Goal: Task Accomplishment & Management: Complete application form

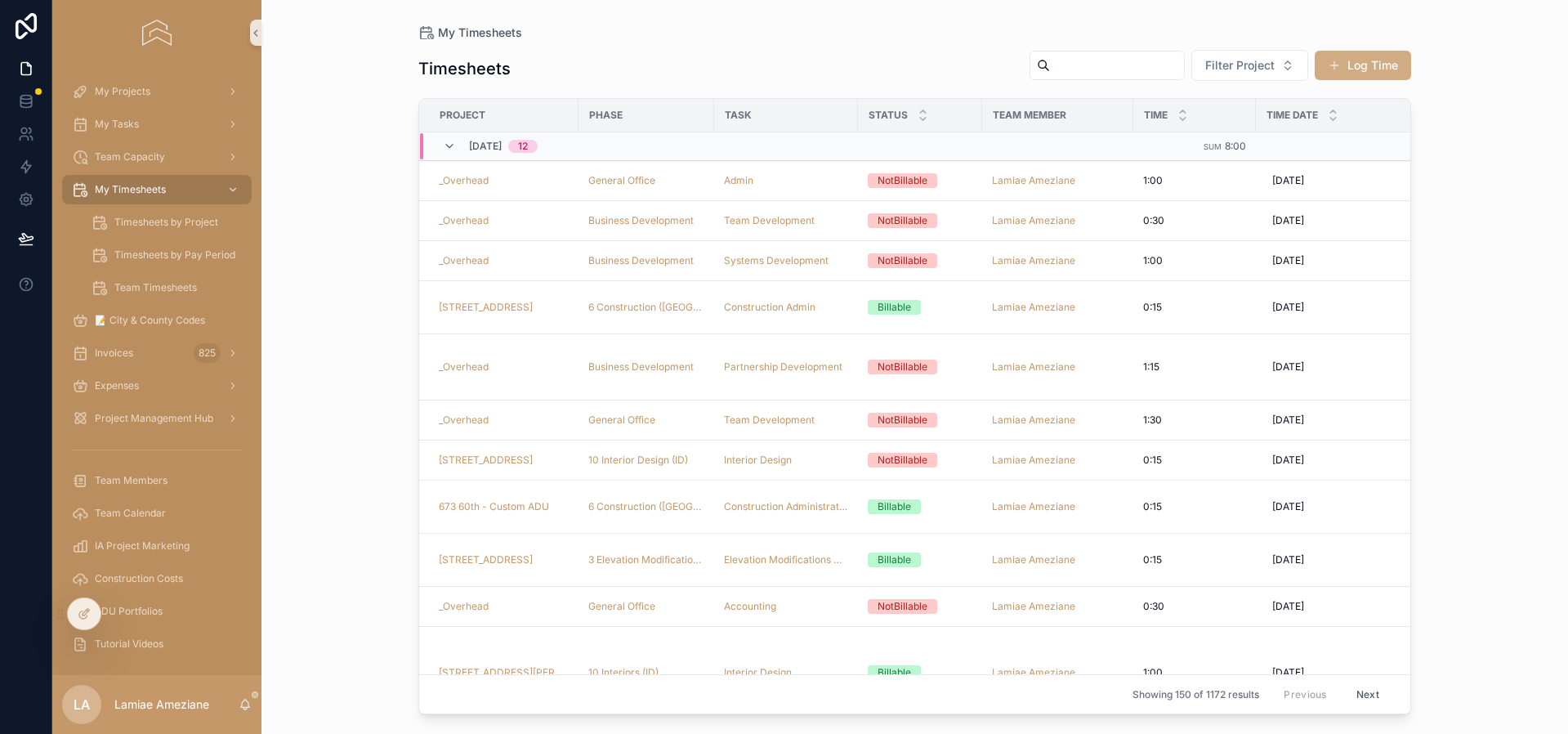
click at [1363, 65] on button "Log Time" at bounding box center [1362, 65] width 96 height 29
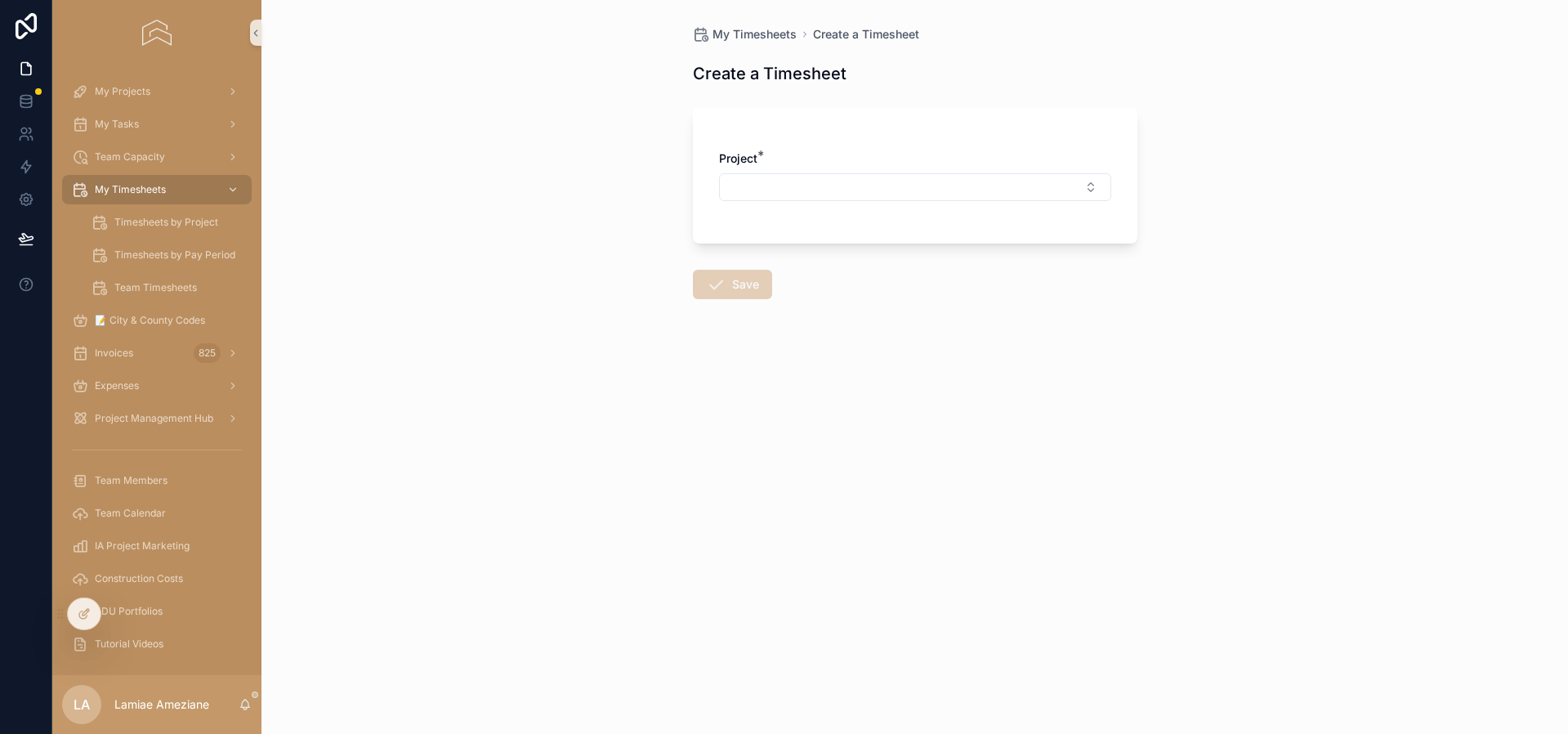
click at [897, 171] on div "Project *" at bounding box center [916, 175] width 392 height 51
click at [899, 183] on button "Select Button" at bounding box center [916, 187] width 392 height 27
type input "*****"
click at [802, 250] on div "_Overhead" at bounding box center [915, 252] width 384 height 26
click at [875, 256] on button "Select Button" at bounding box center [916, 257] width 392 height 27
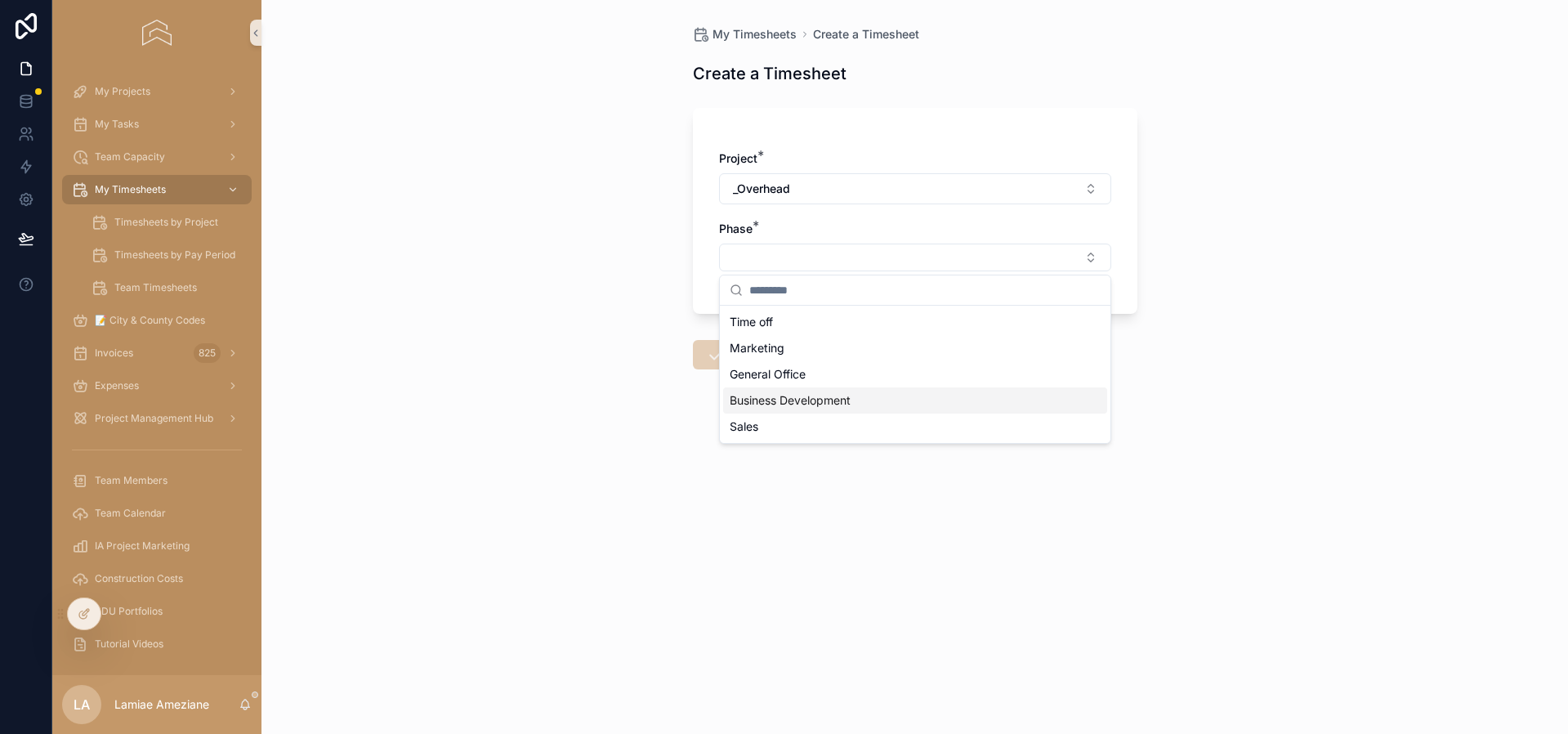
click at [815, 395] on span "Business Development" at bounding box center [790, 400] width 121 height 16
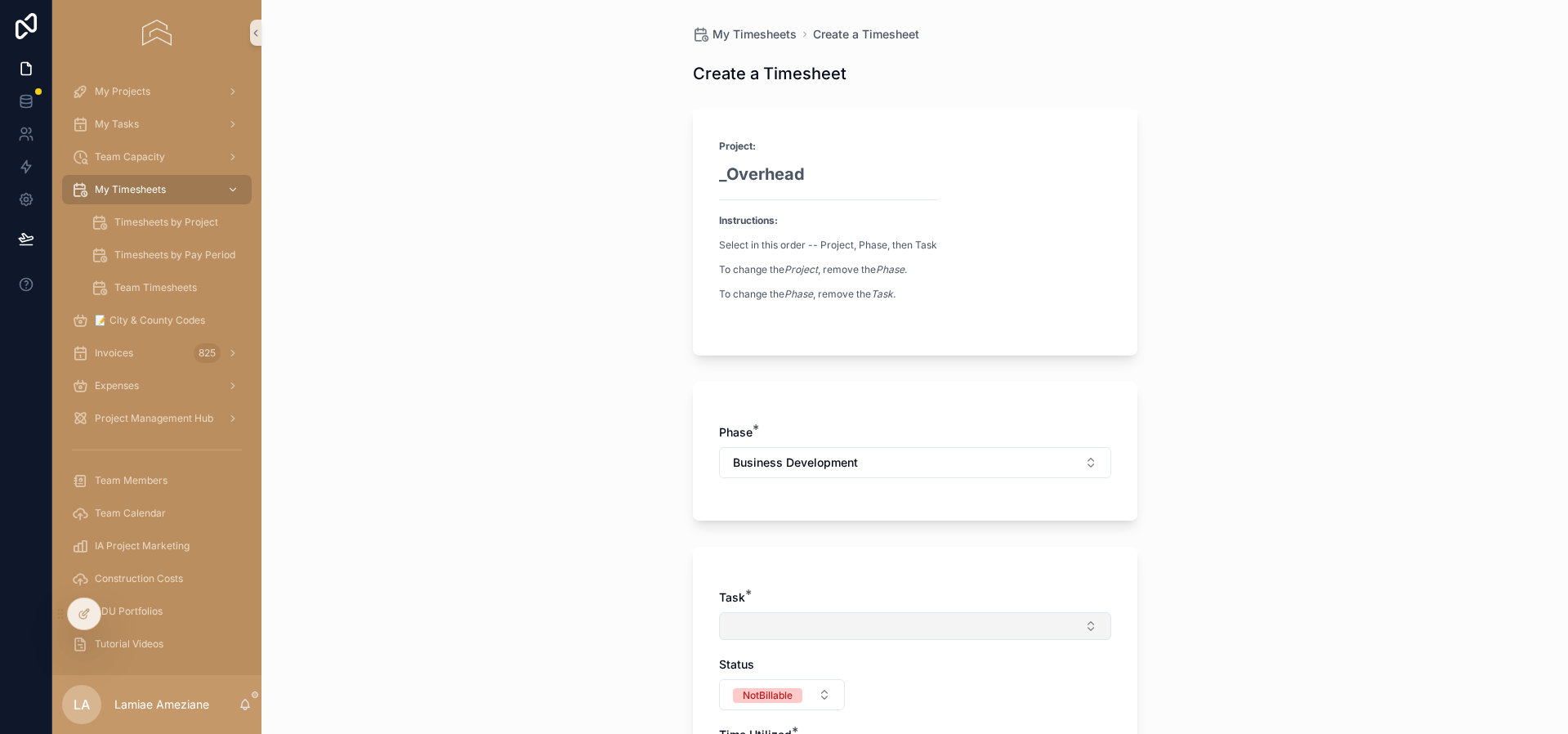
scroll to position [339, 0]
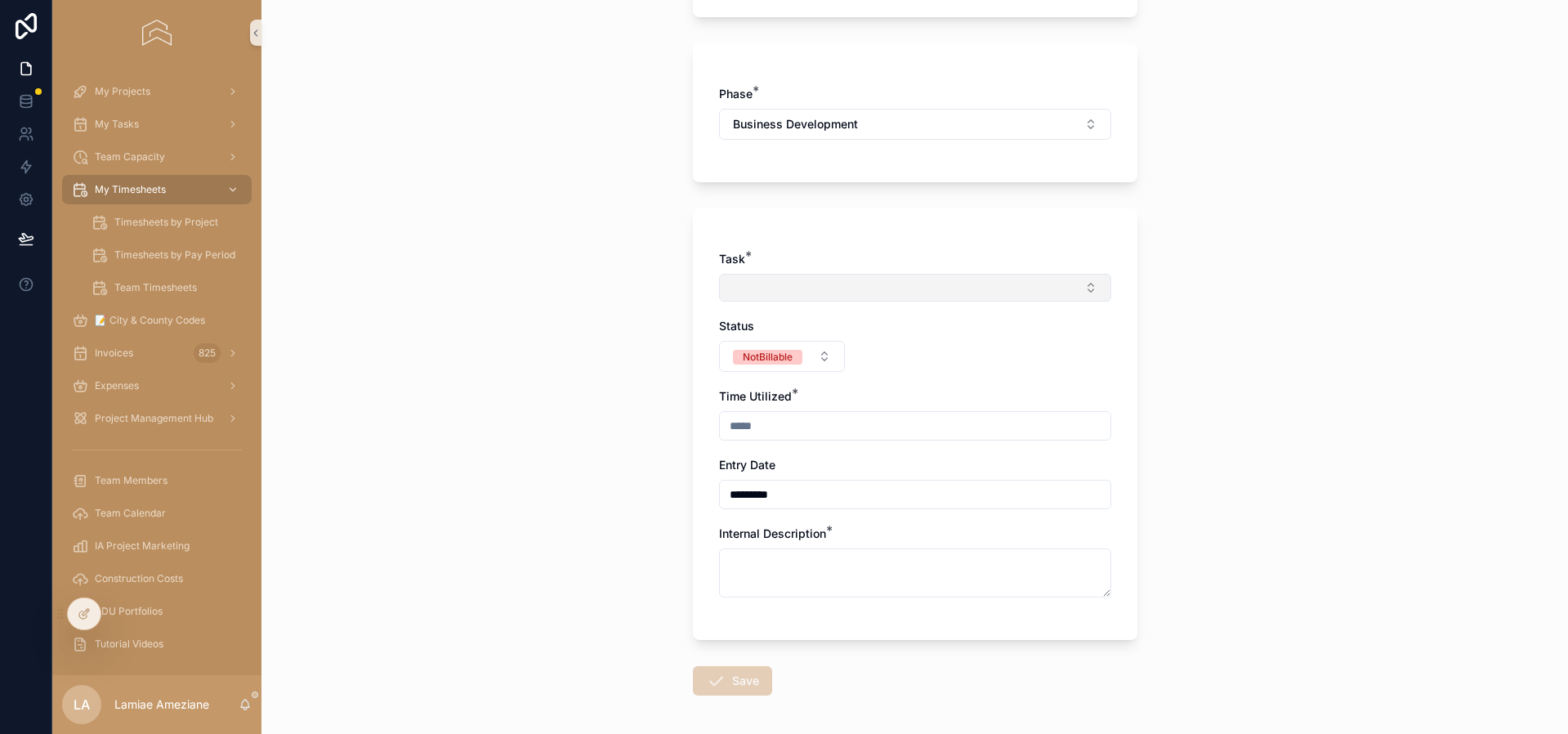
click at [782, 282] on button "Select Button" at bounding box center [916, 287] width 392 height 27
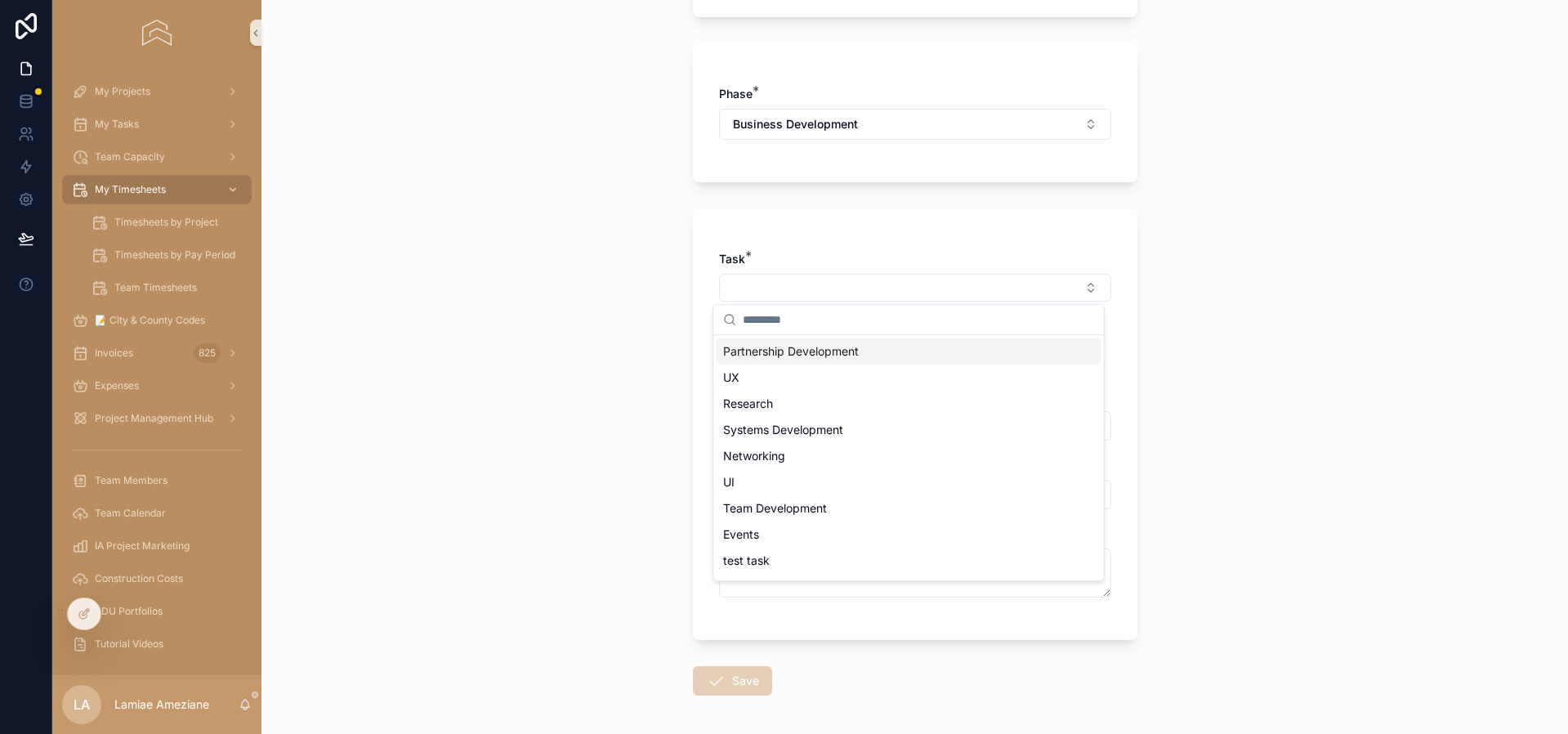
click at [800, 343] on span "Partnership Development" at bounding box center [791, 351] width 136 height 16
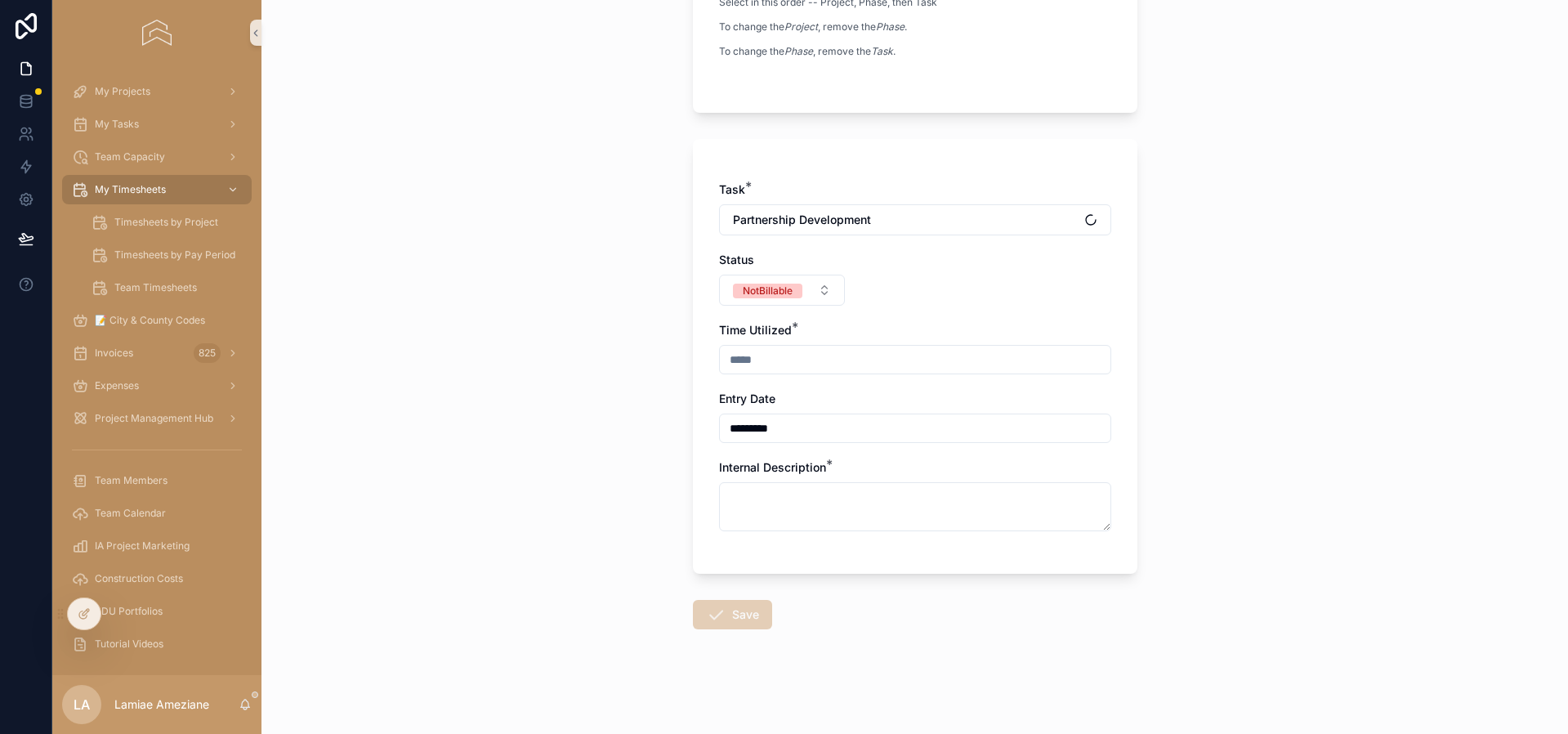
scroll to position [316, 0]
click at [754, 360] on input "scrollable content" at bounding box center [916, 360] width 390 height 23
type input "****"
click at [838, 497] on textarea "scrollable content" at bounding box center [916, 508] width 392 height 49
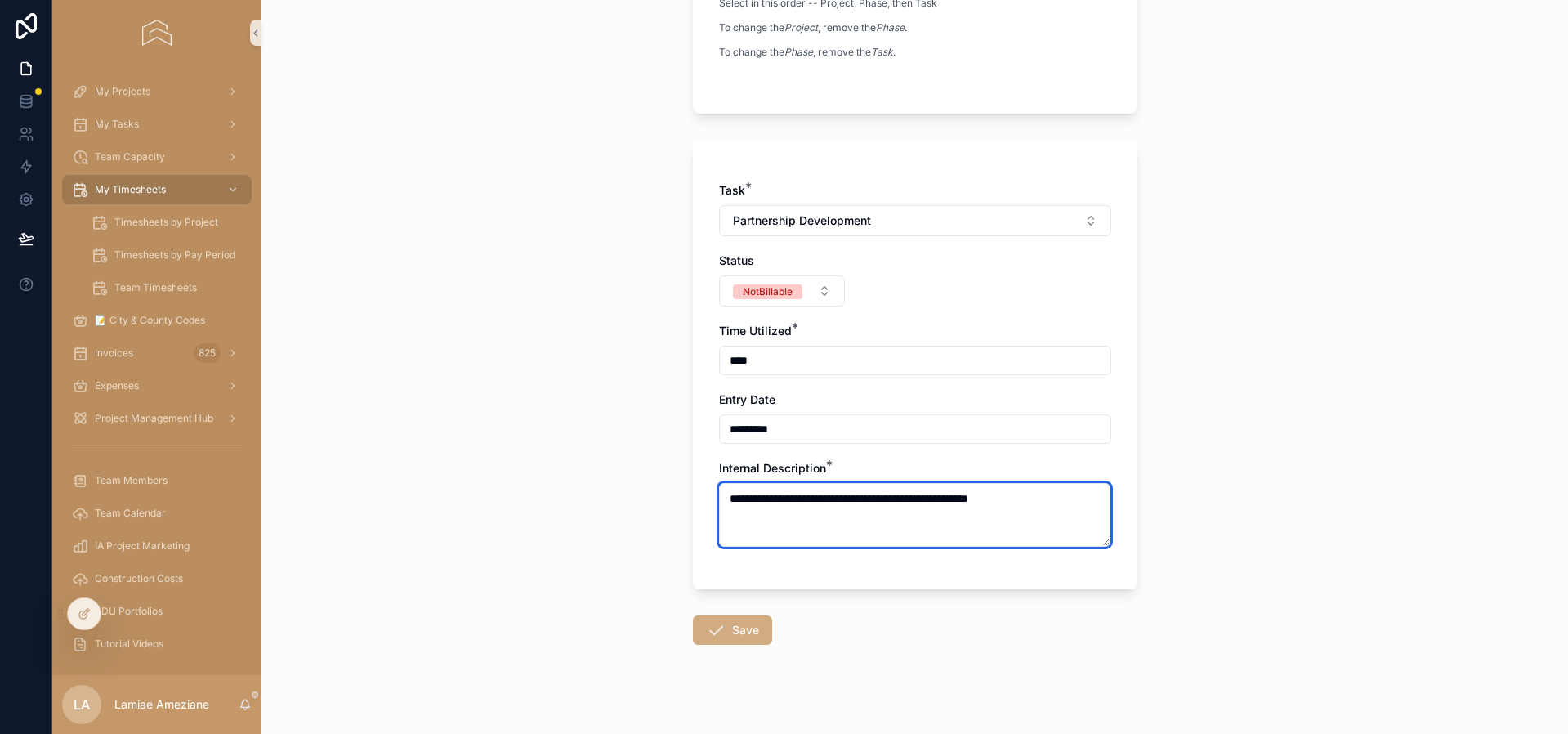
type textarea "**********"
click at [746, 627] on button "Save" at bounding box center [733, 630] width 79 height 29
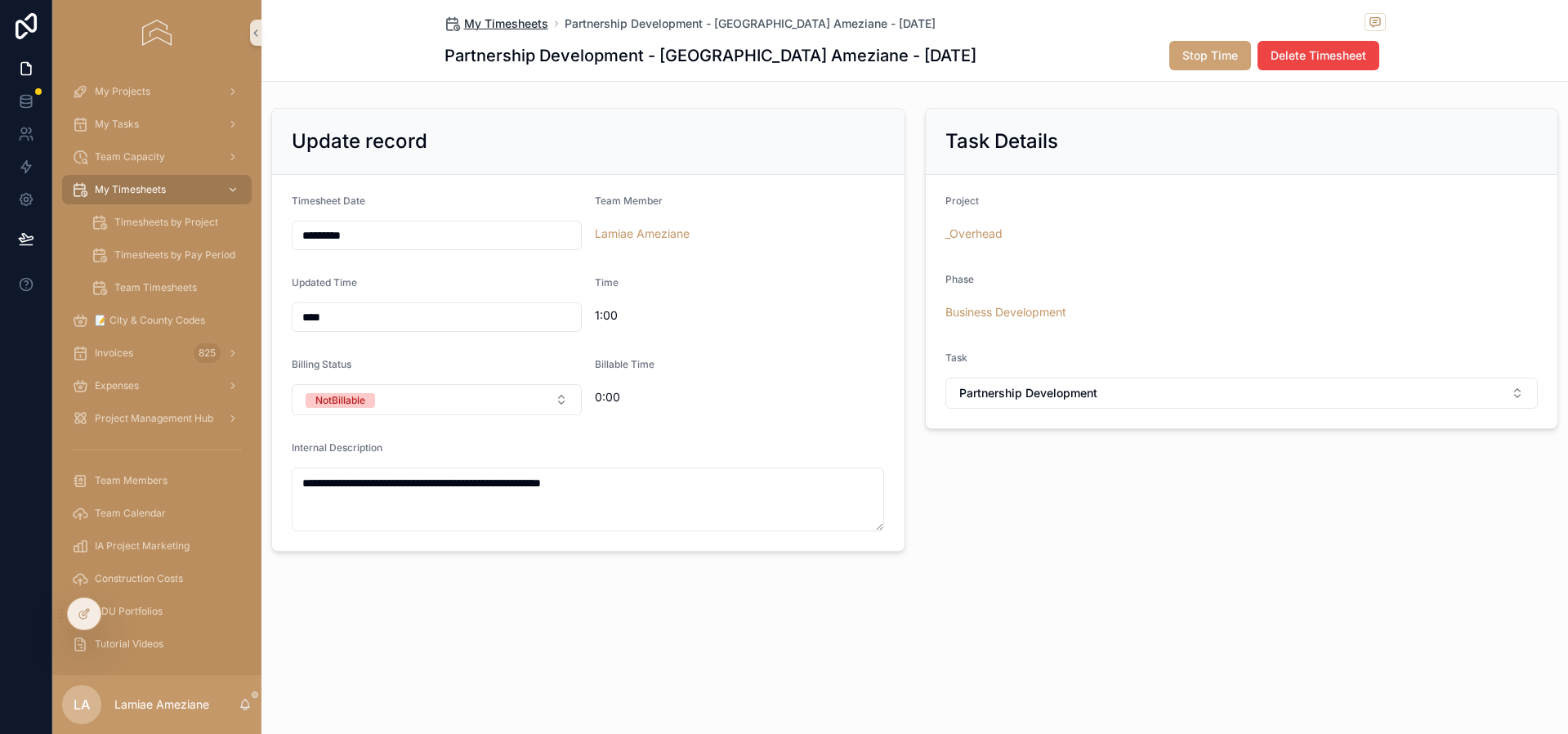
click at [503, 26] on span "My Timesheets" at bounding box center [505, 23] width 84 height 16
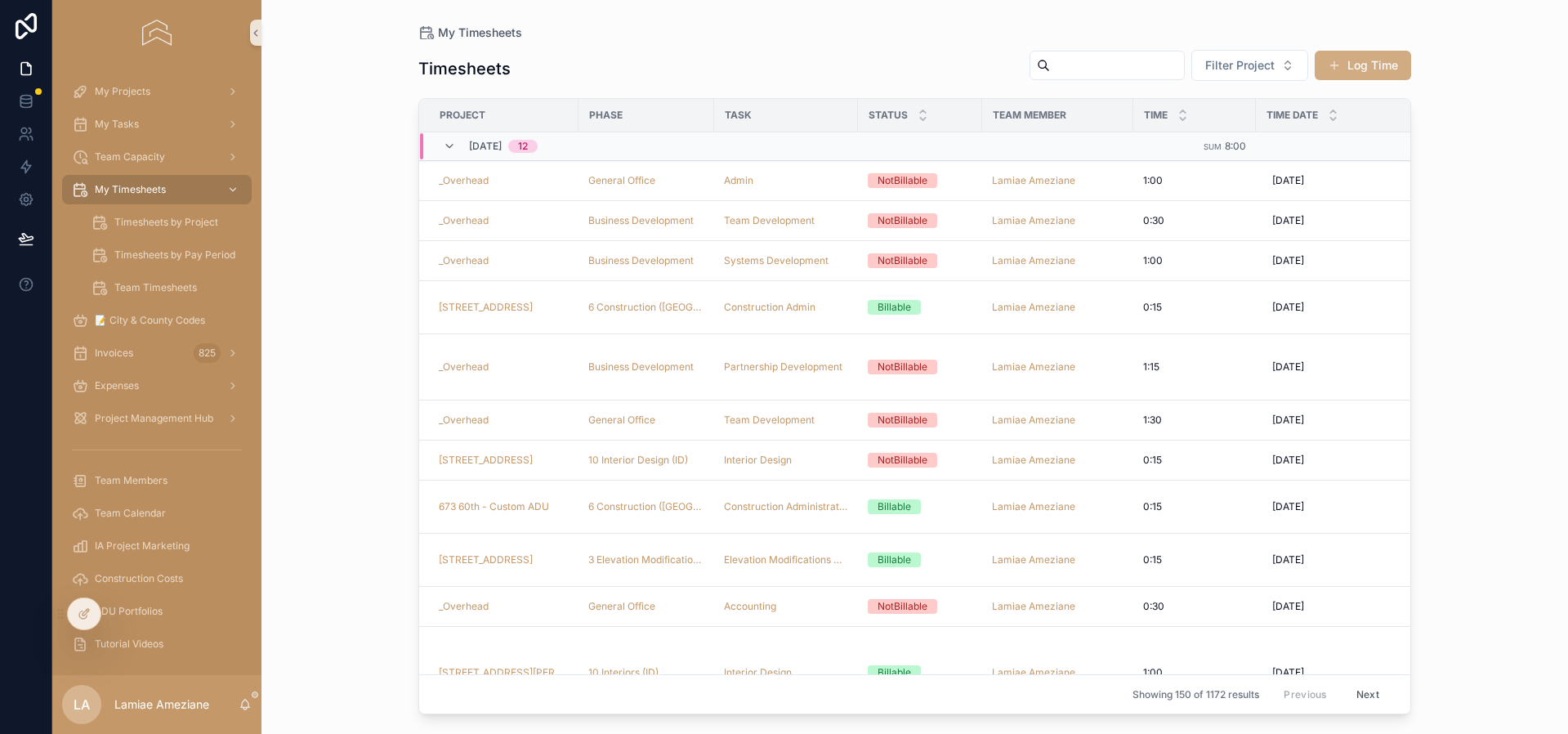
click at [1364, 70] on button "Log Time" at bounding box center [1362, 65] width 96 height 29
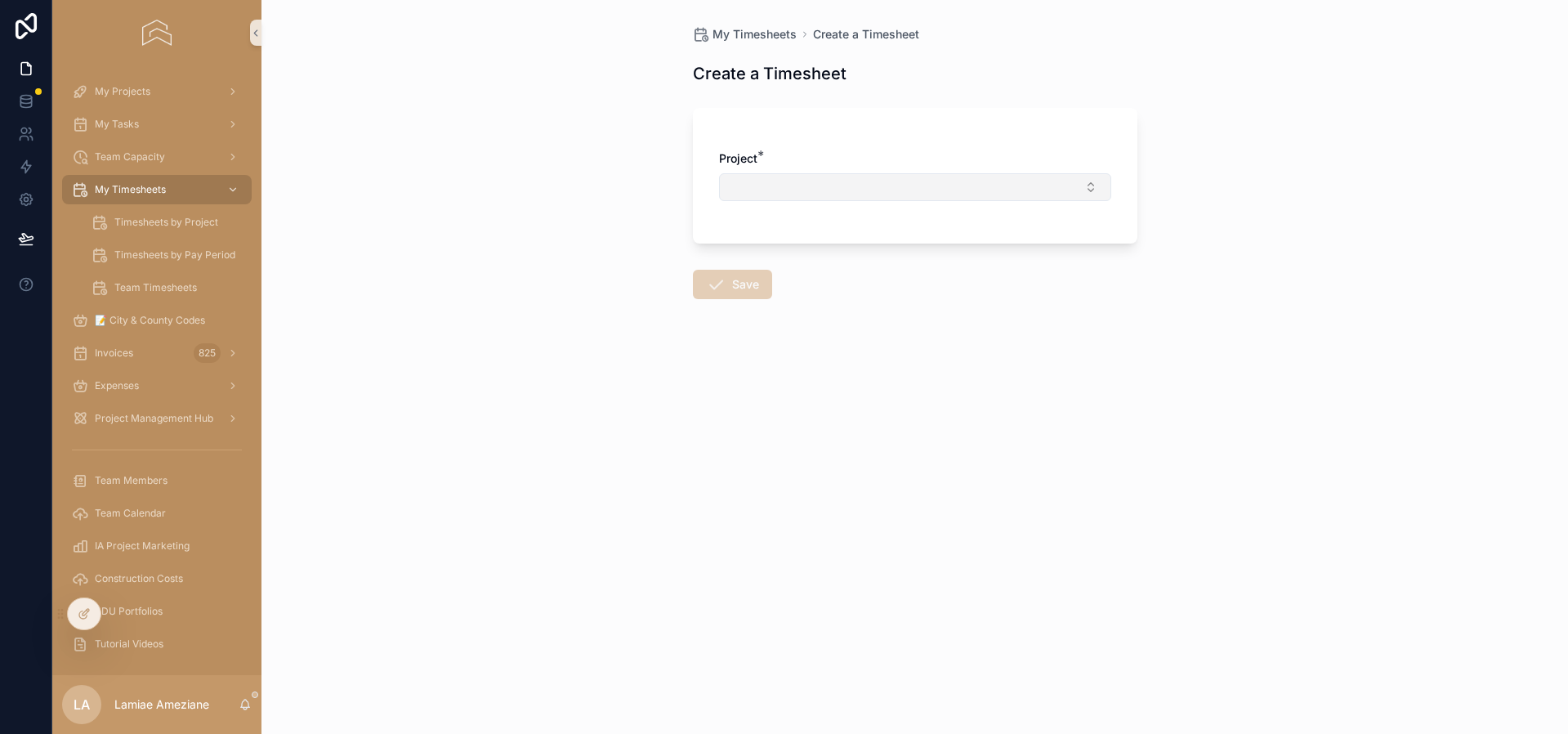
click at [787, 193] on button "Select Button" at bounding box center [916, 187] width 392 height 27
type input "*****"
click at [830, 260] on div "_Overhead" at bounding box center [915, 252] width 384 height 26
click at [831, 258] on button "Select Button" at bounding box center [916, 257] width 392 height 27
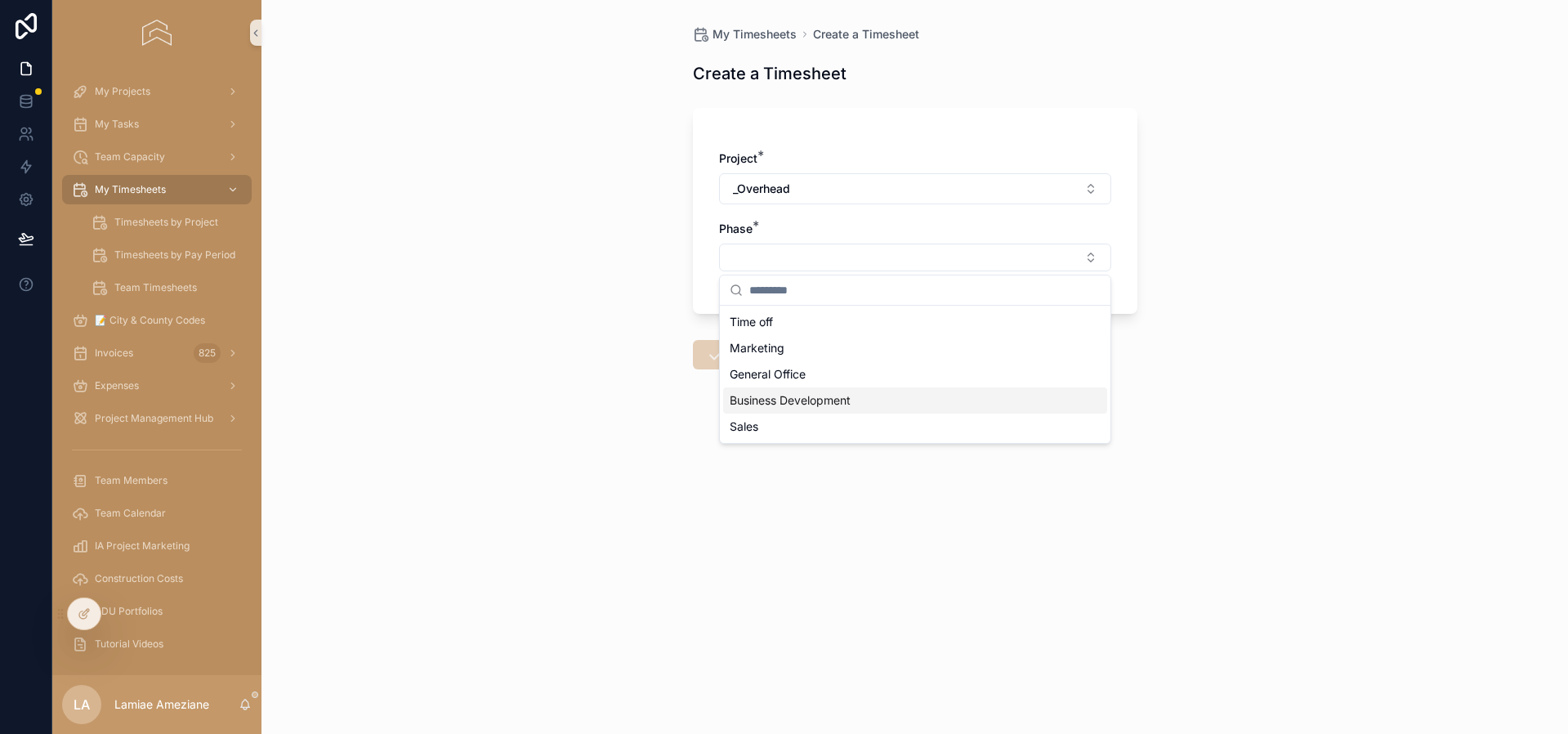
click at [828, 405] on span "Business Development" at bounding box center [790, 400] width 121 height 16
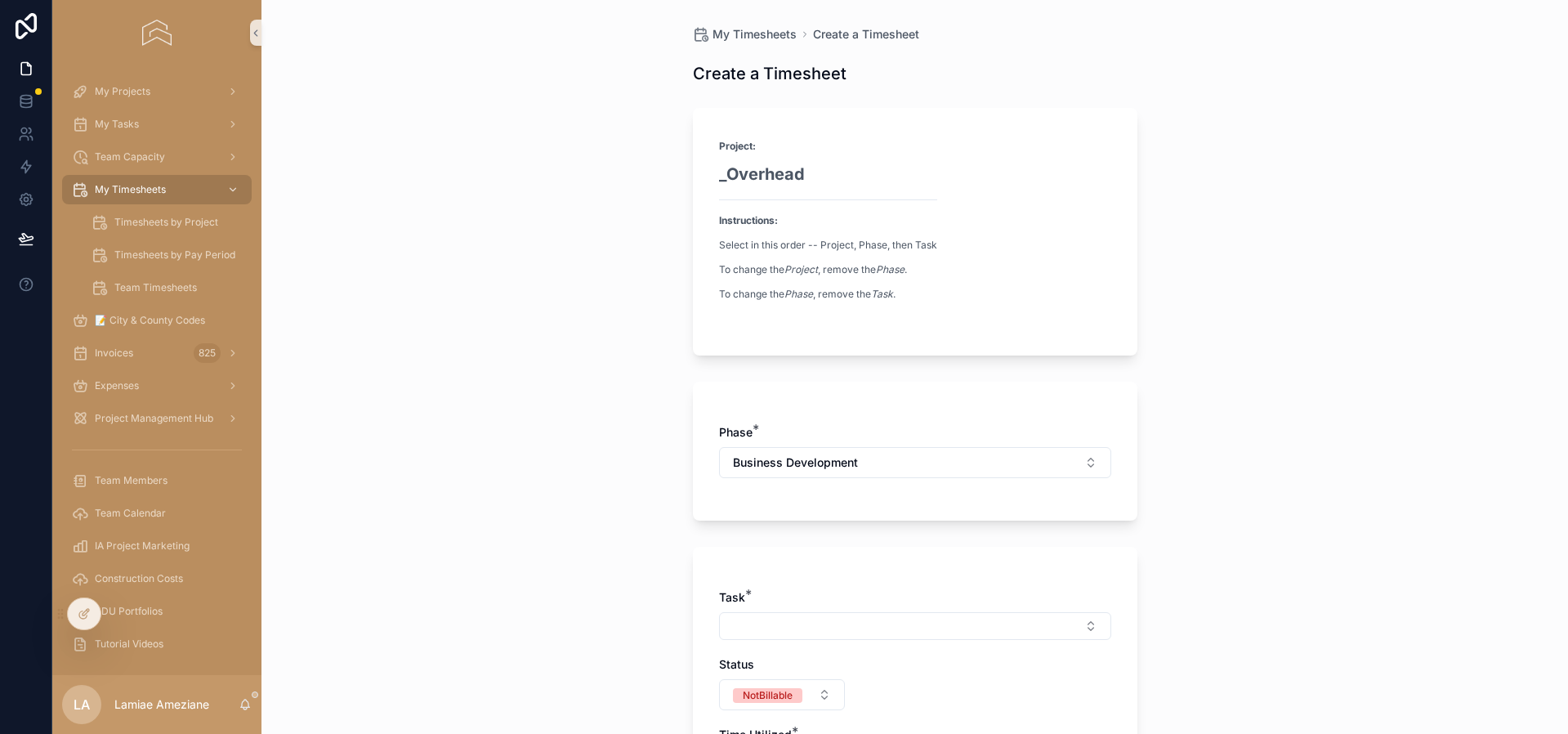
scroll to position [404, 0]
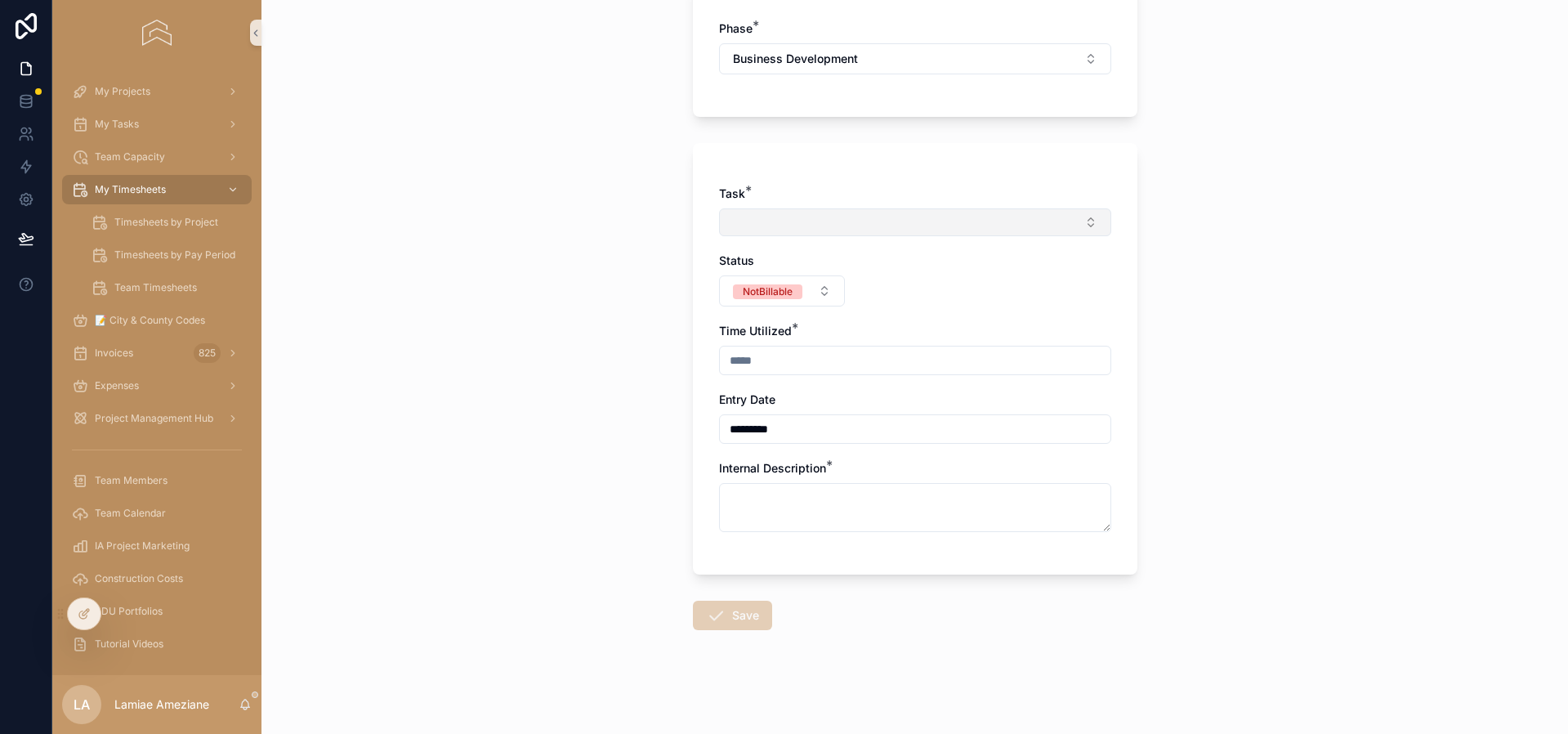
click at [781, 209] on button "Select Button" at bounding box center [916, 222] width 392 height 27
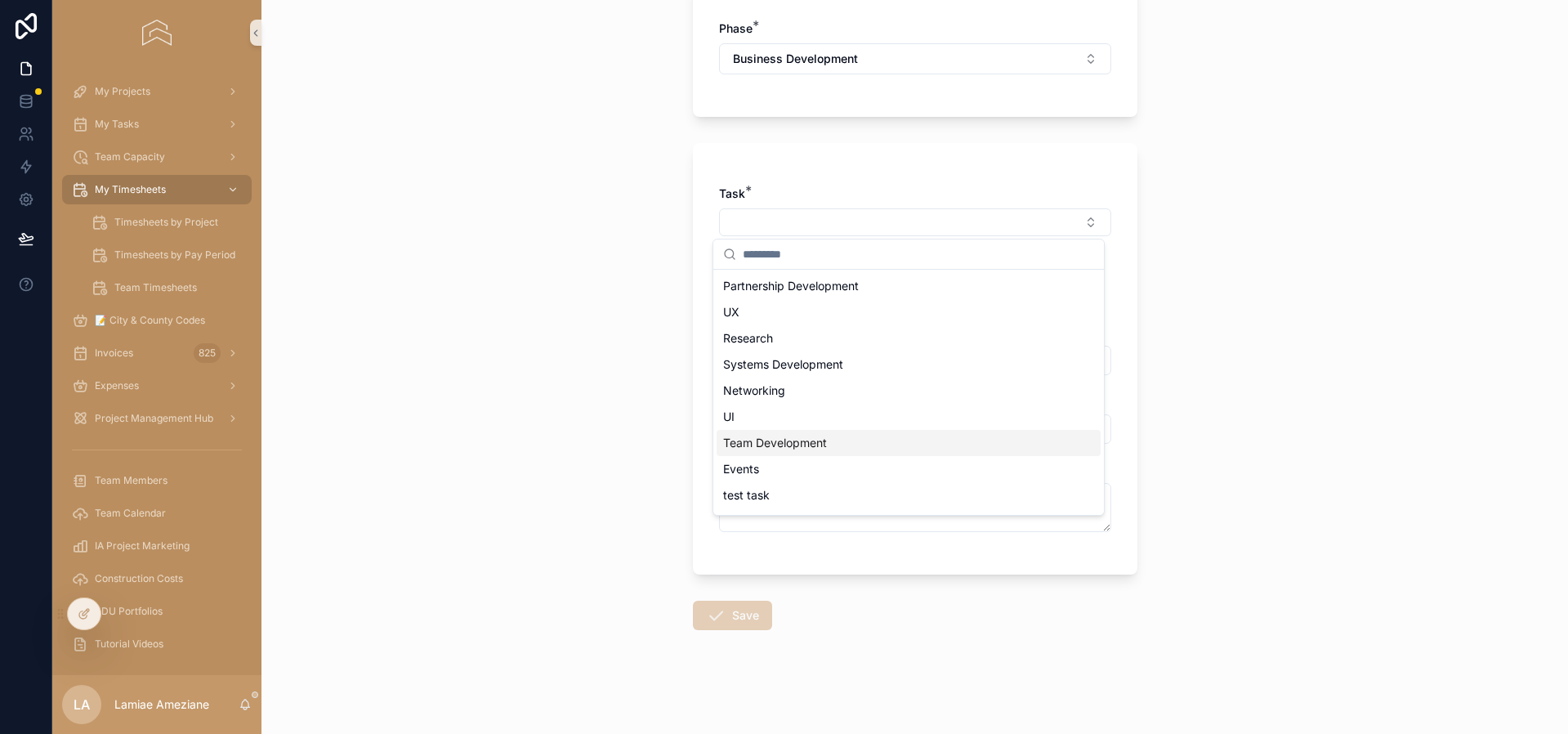
click at [811, 441] on span "Team Development" at bounding box center [775, 442] width 104 height 16
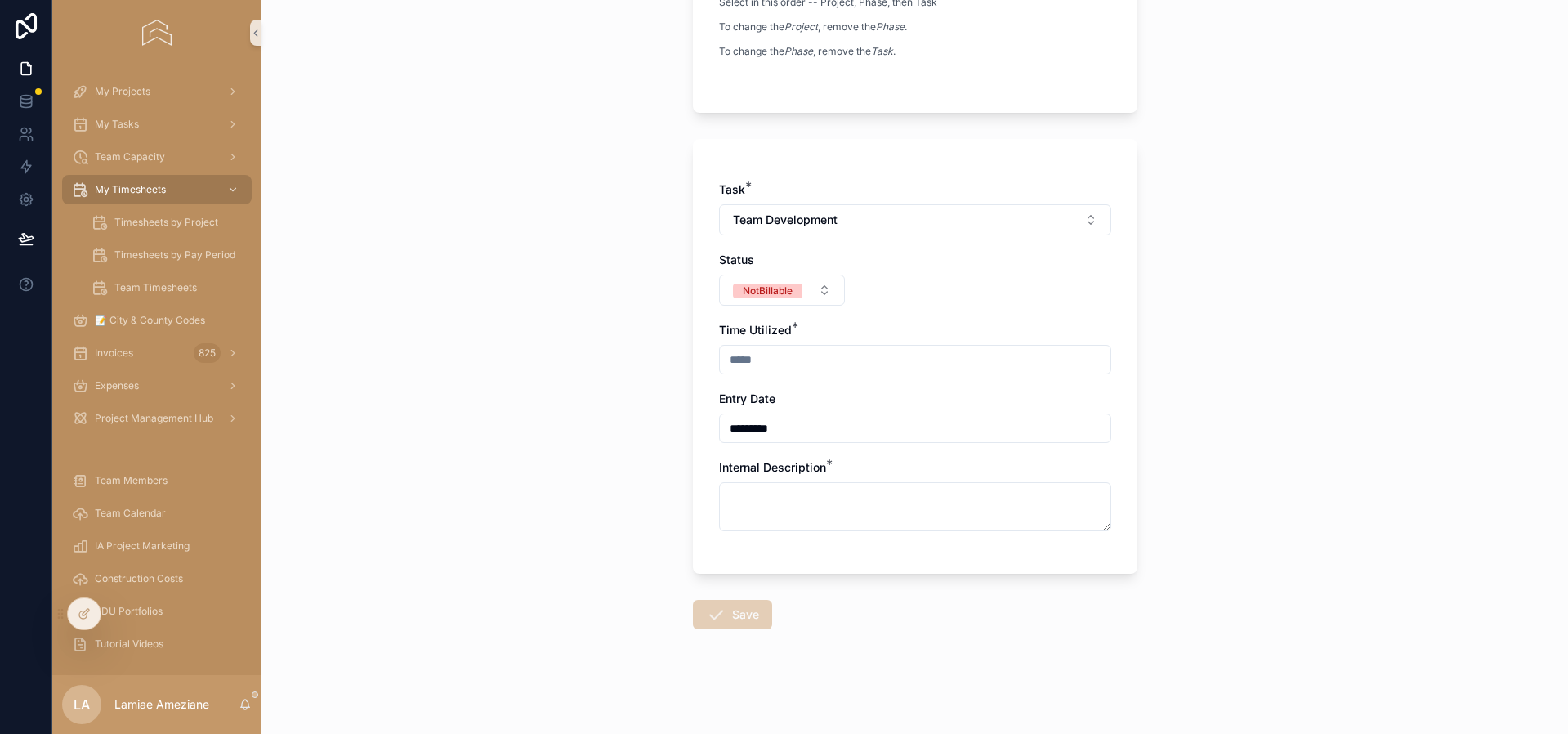
scroll to position [316, 0]
click at [788, 371] on div "scrollable content" at bounding box center [916, 360] width 392 height 29
click at [791, 358] on input "scrollable content" at bounding box center [916, 360] width 390 height 23
type input "****"
click at [780, 481] on div "Internal Description *" at bounding box center [916, 496] width 392 height 72
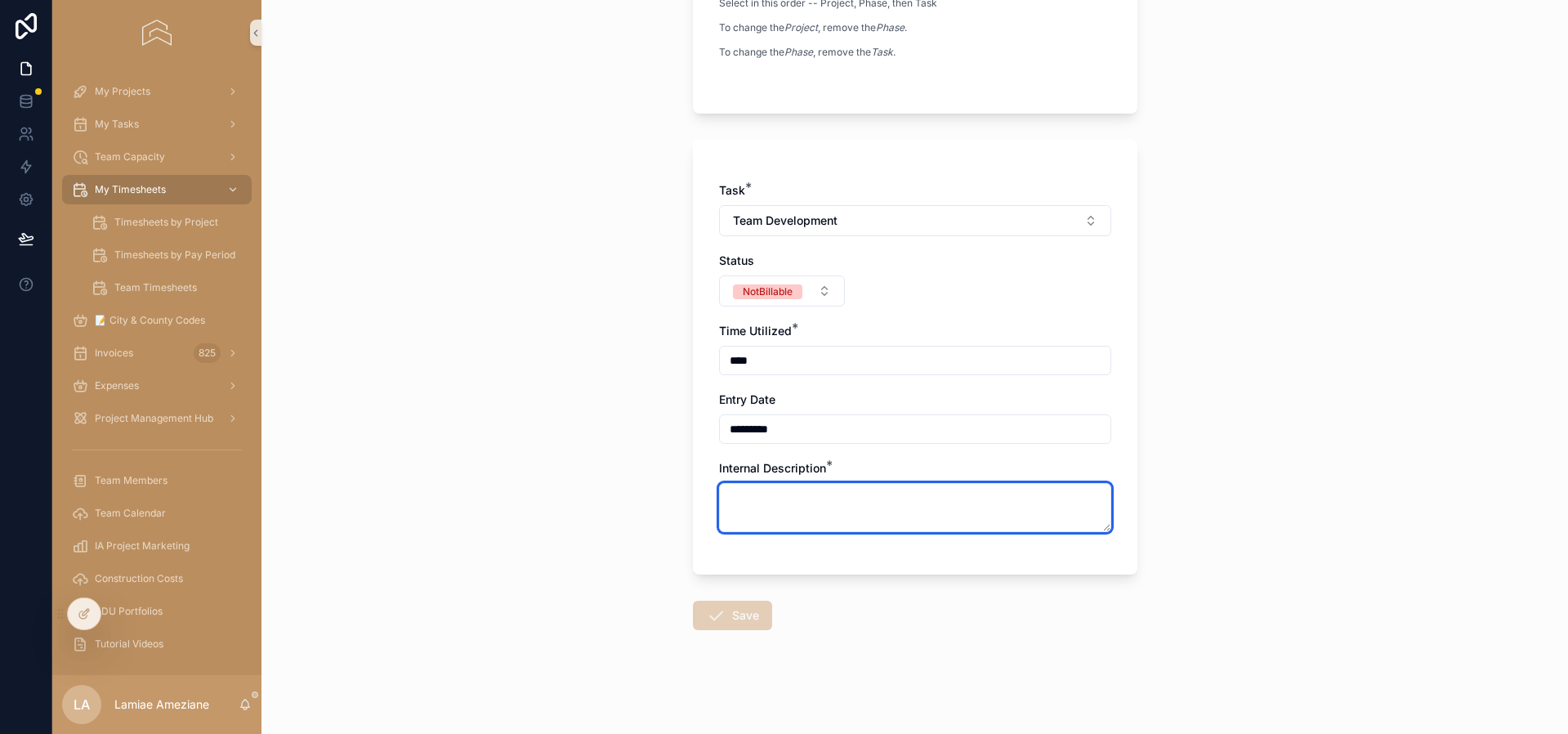
click at [806, 503] on textarea "scrollable content" at bounding box center [916, 508] width 392 height 49
type textarea "**********"
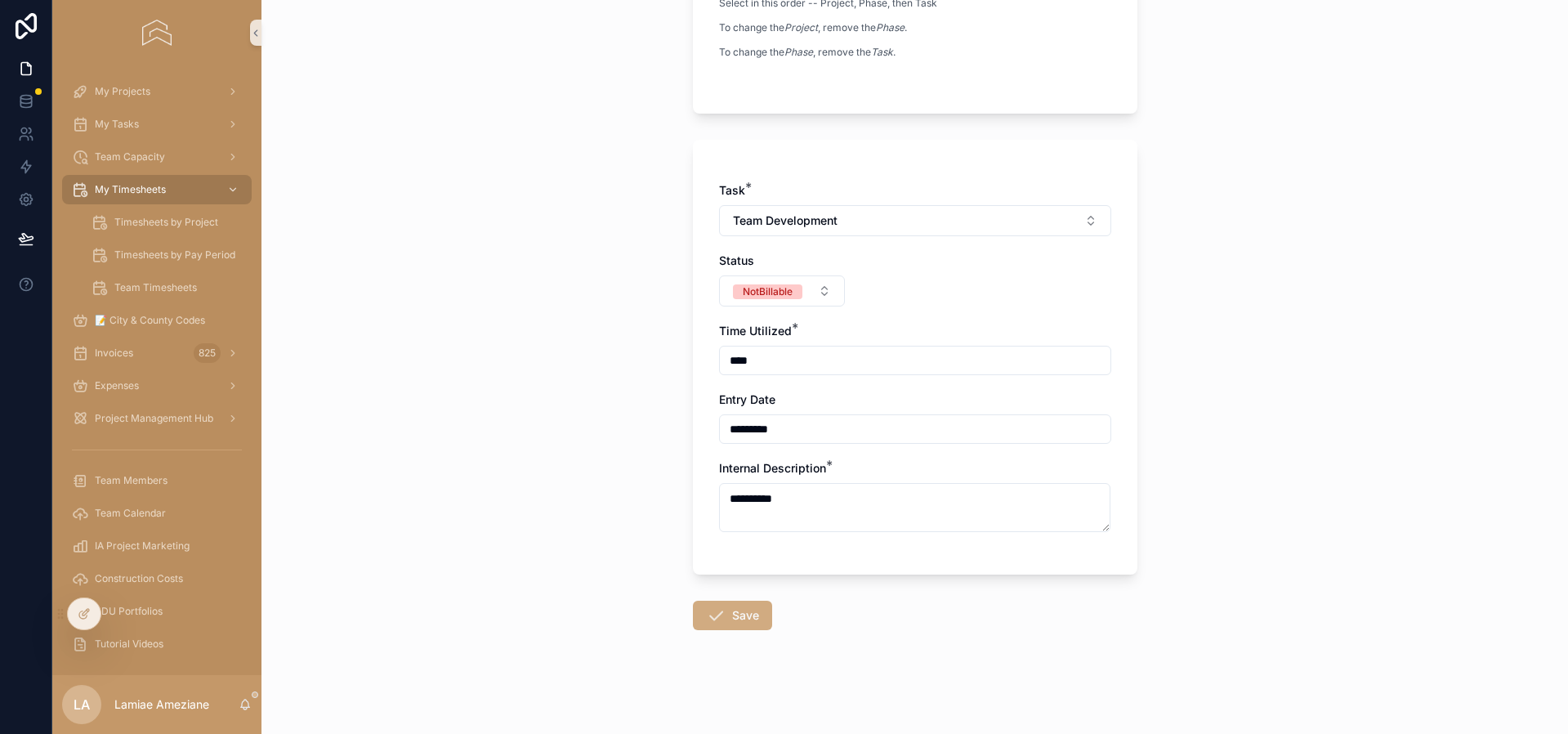
click at [733, 614] on button "Save" at bounding box center [733, 615] width 79 height 29
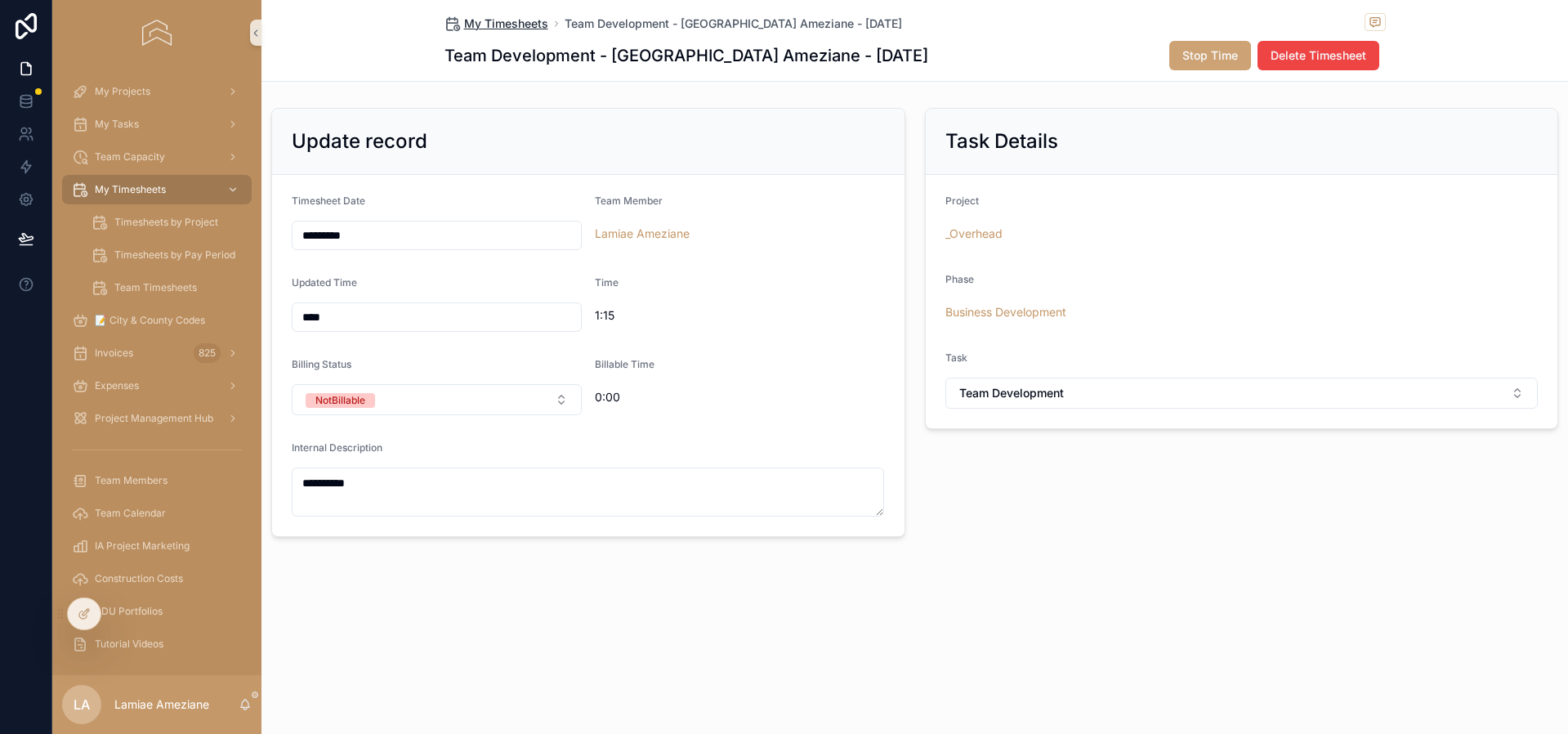
click at [504, 26] on span "My Timesheets" at bounding box center [505, 23] width 84 height 16
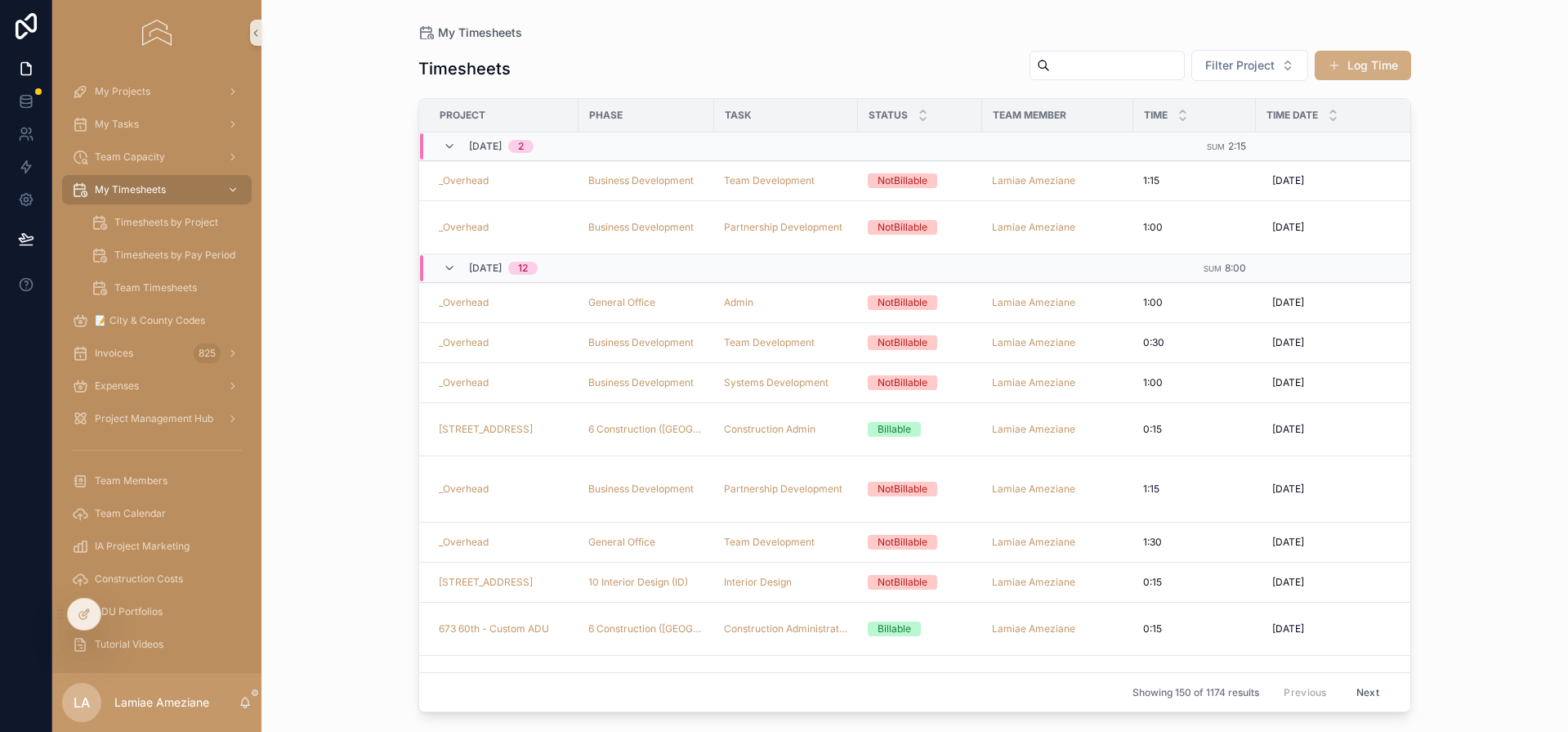
click at [1374, 67] on button "Log Time" at bounding box center [1362, 65] width 96 height 29
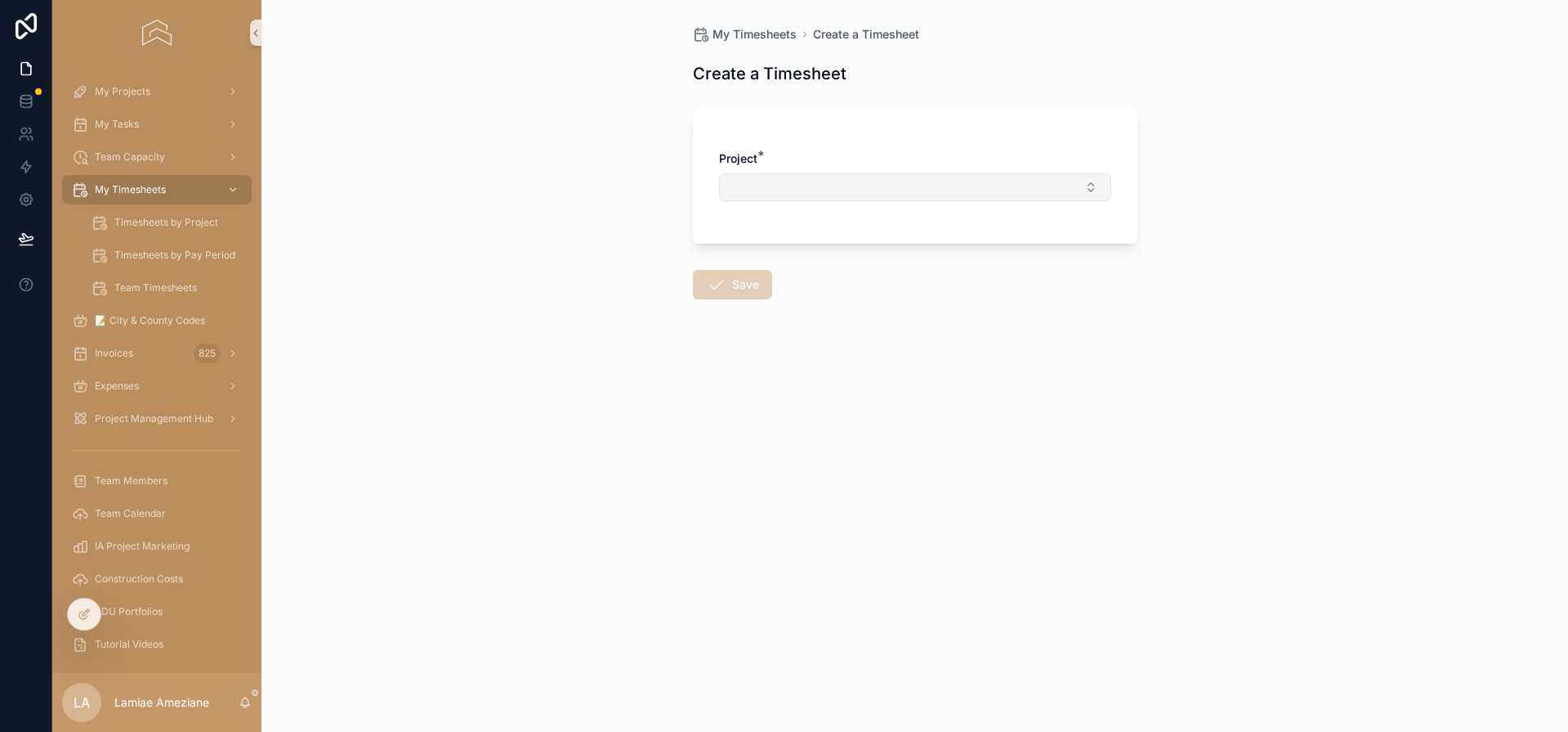
click at [929, 190] on button "Select Button" at bounding box center [916, 187] width 392 height 27
type input "*****"
click at [827, 254] on div "_Overhead" at bounding box center [915, 252] width 384 height 26
click at [804, 262] on button "Select Button" at bounding box center [916, 257] width 392 height 27
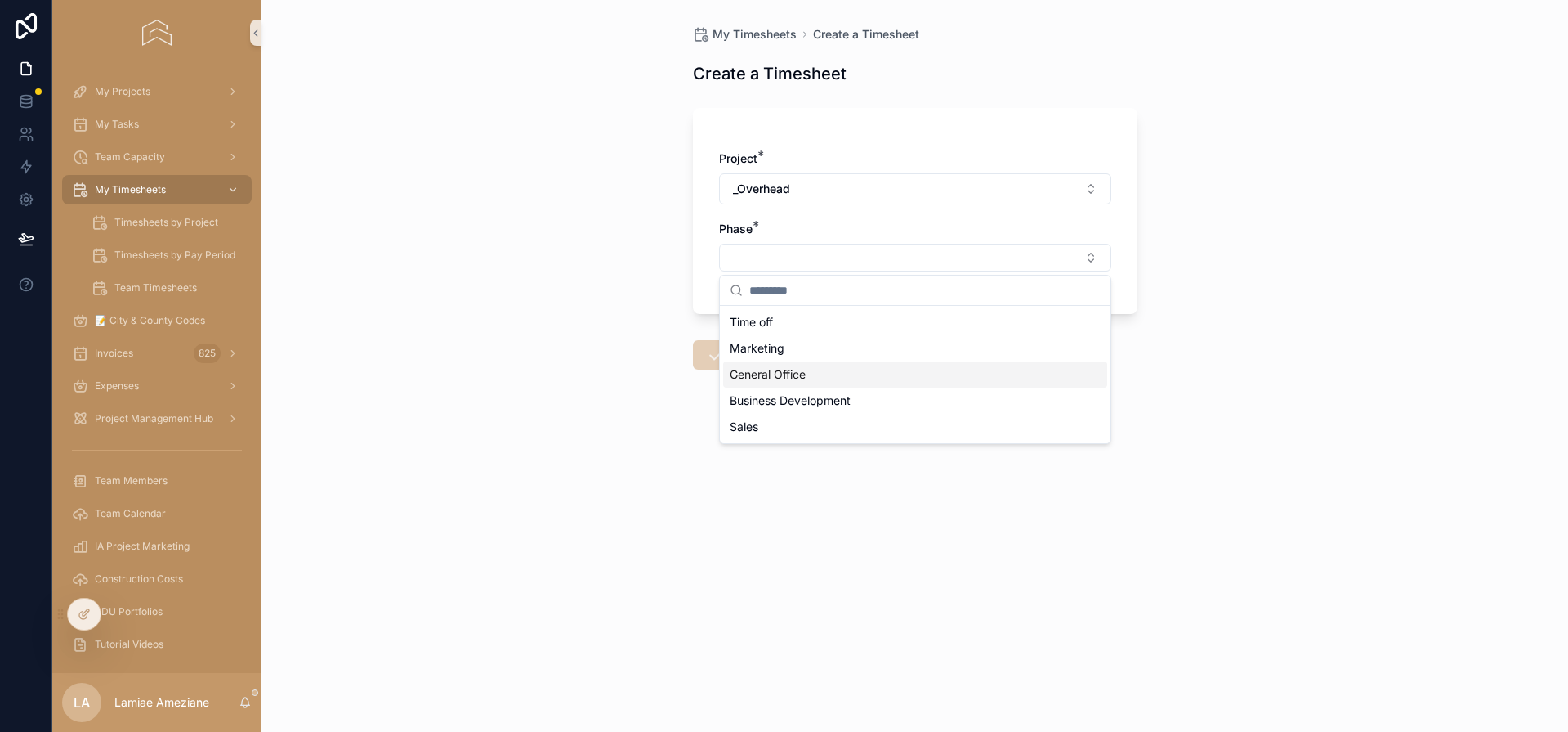
click at [832, 367] on div "General Office" at bounding box center [915, 374] width 384 height 26
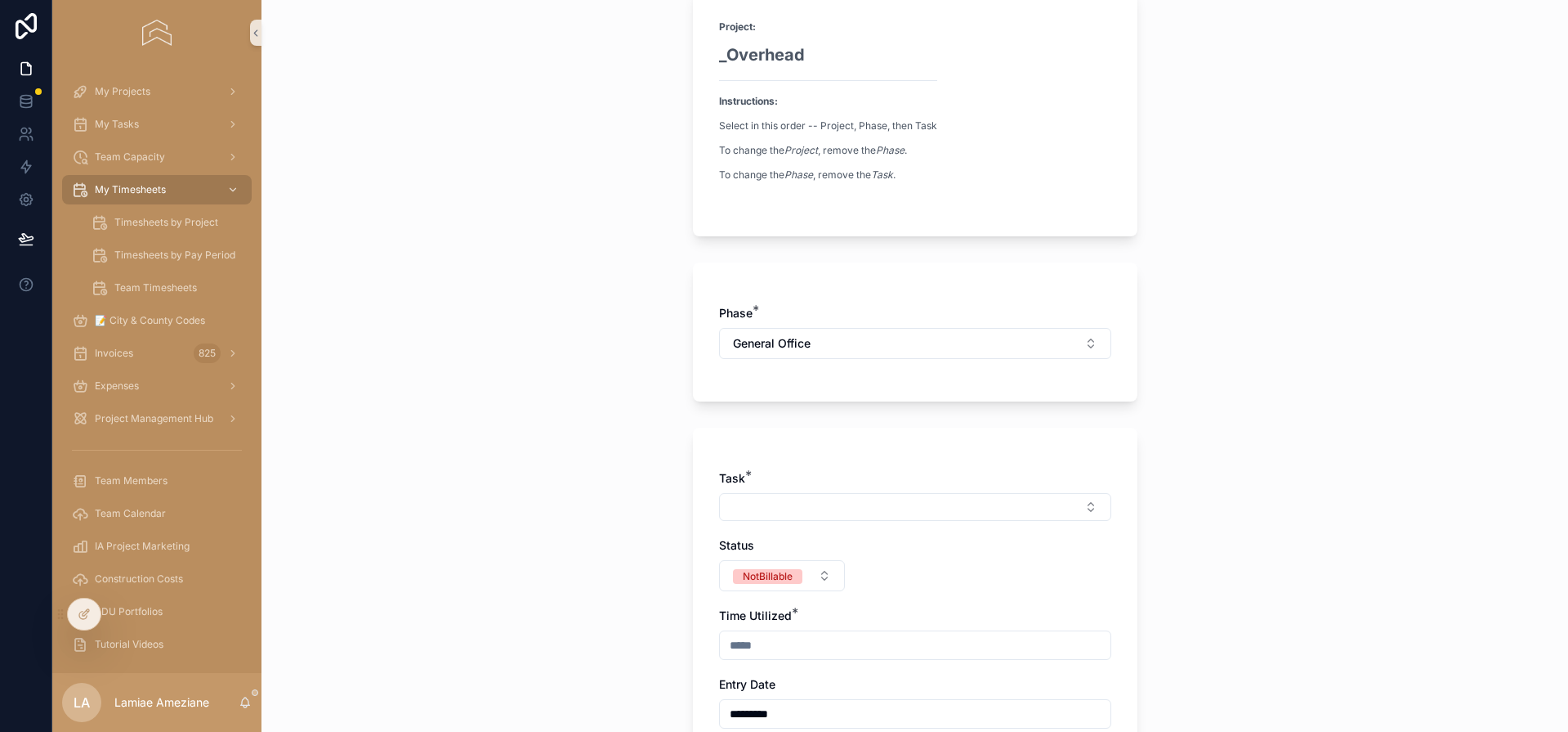
scroll to position [264, 0]
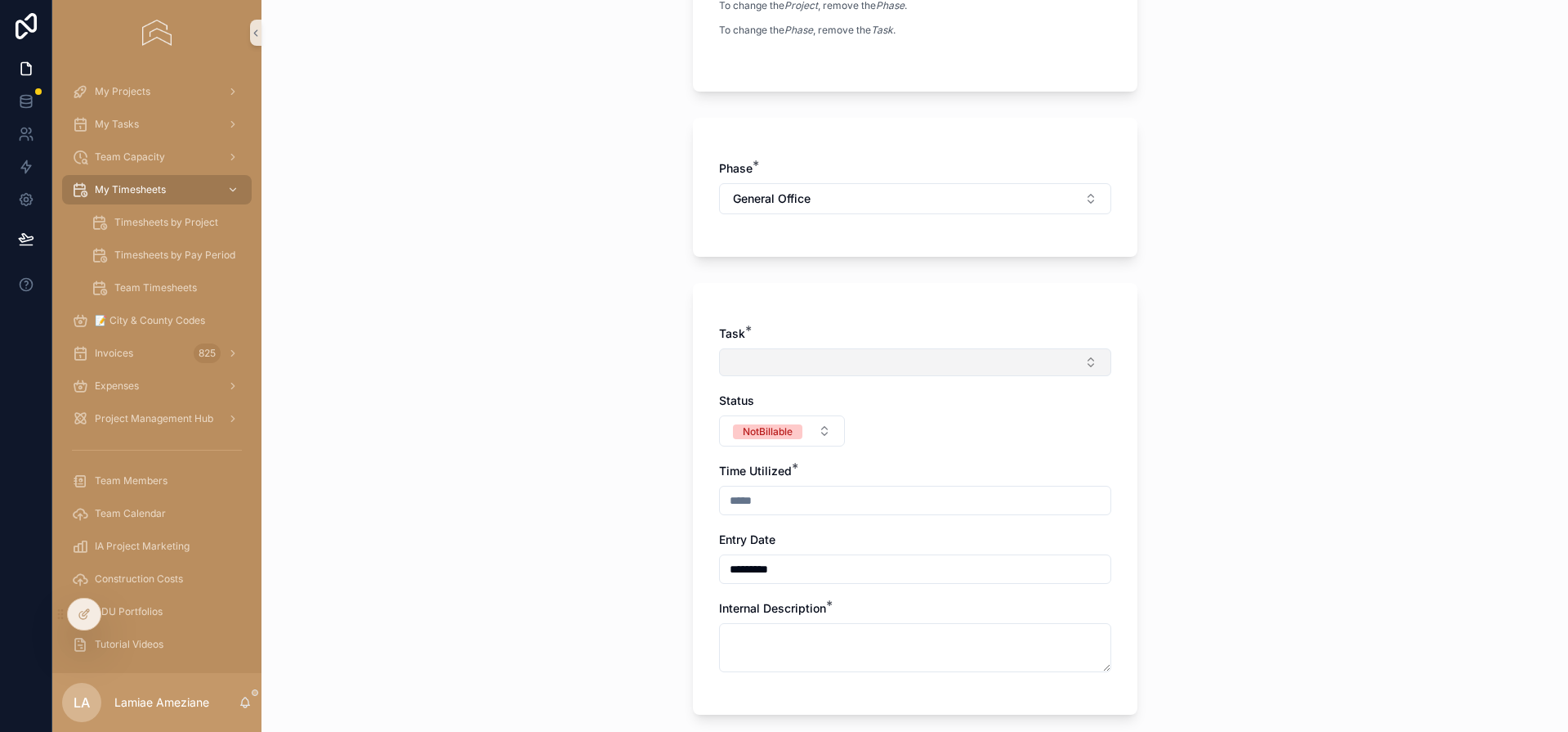
click at [803, 368] on button "Select Button" at bounding box center [916, 361] width 392 height 27
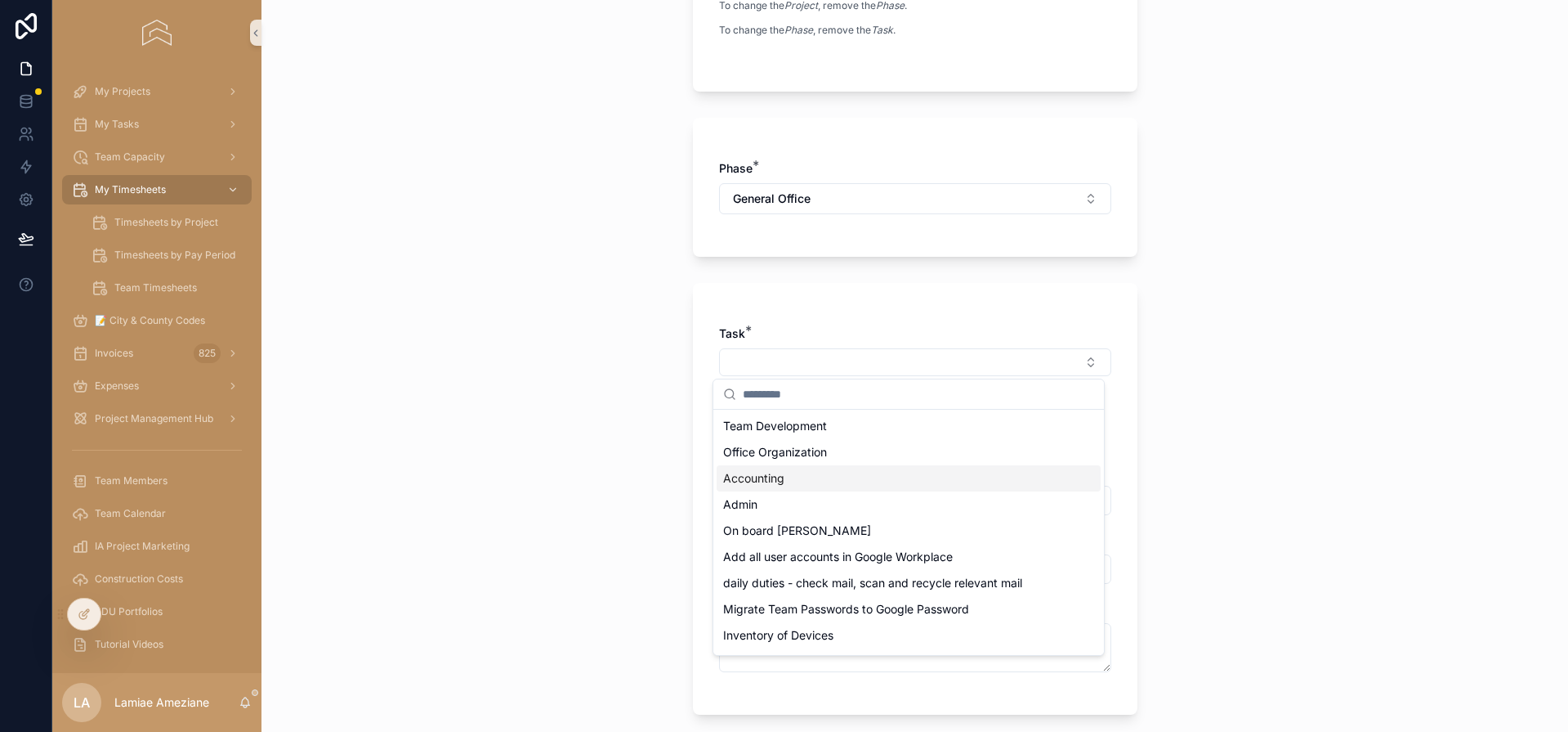
click at [800, 476] on div "Accounting" at bounding box center [908, 478] width 384 height 26
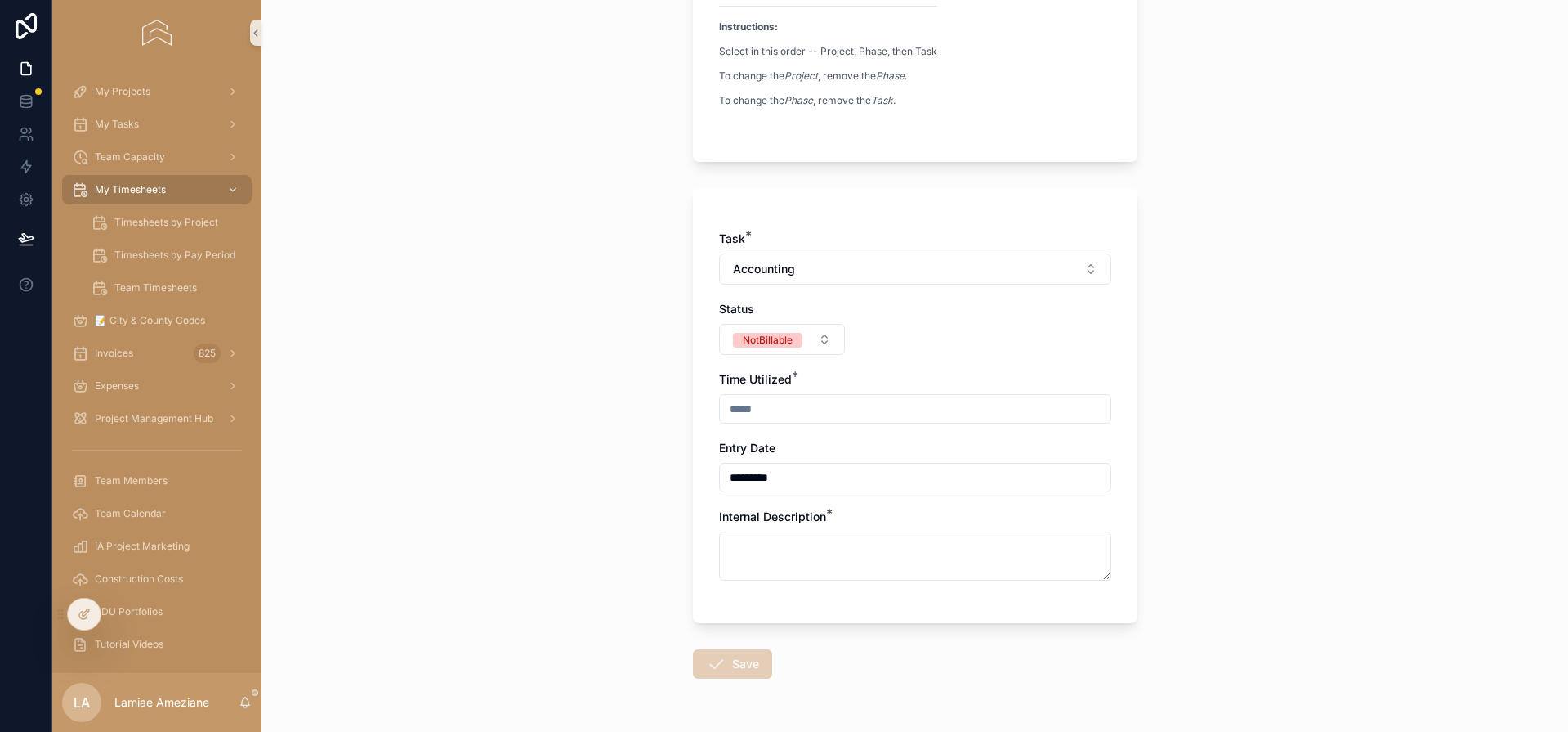
scroll to position [271, 0]
click at [775, 407] on input "scrollable content" at bounding box center [916, 406] width 390 height 23
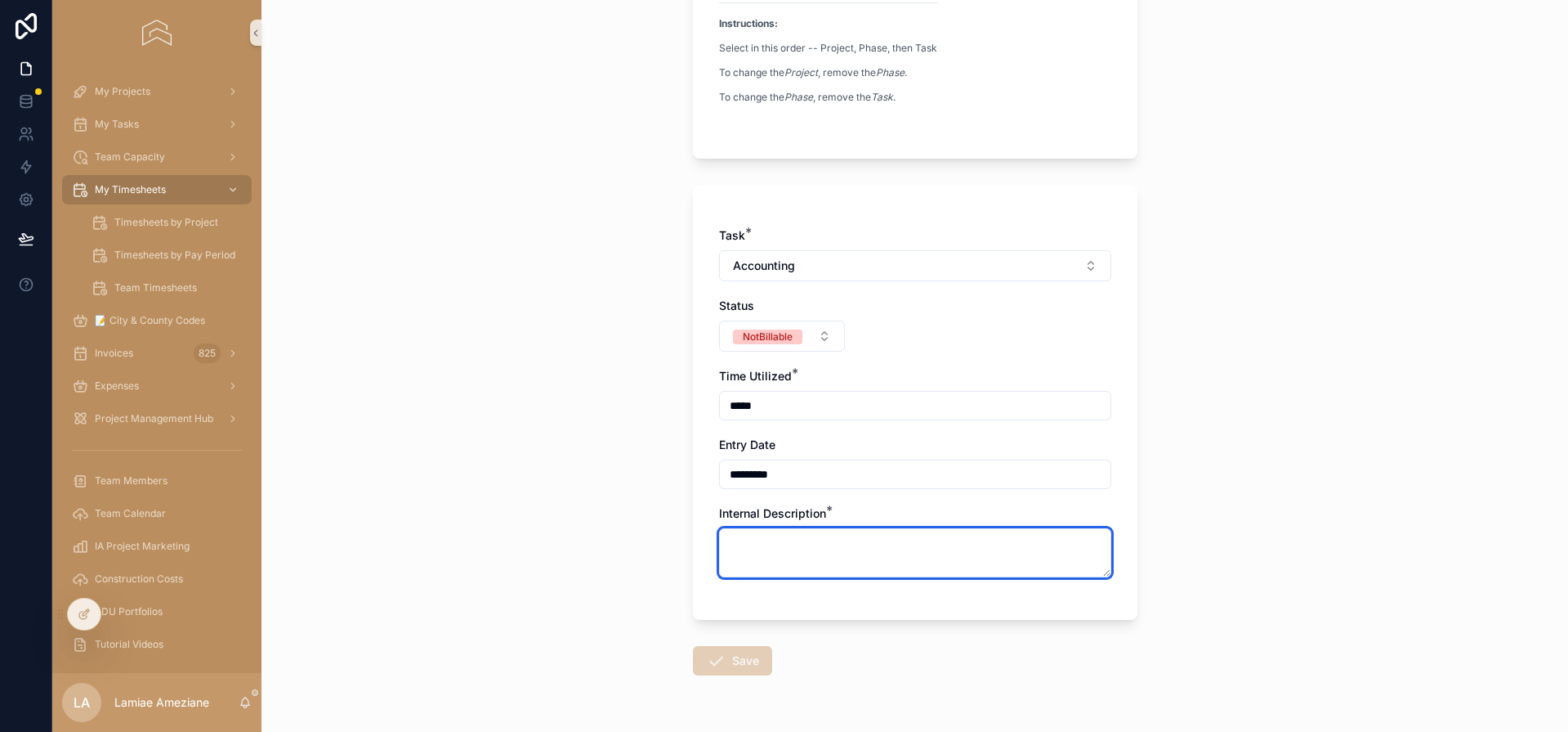
type input "****"
click at [772, 544] on textarea "scrollable content" at bounding box center [916, 553] width 392 height 49
type textarea "**********"
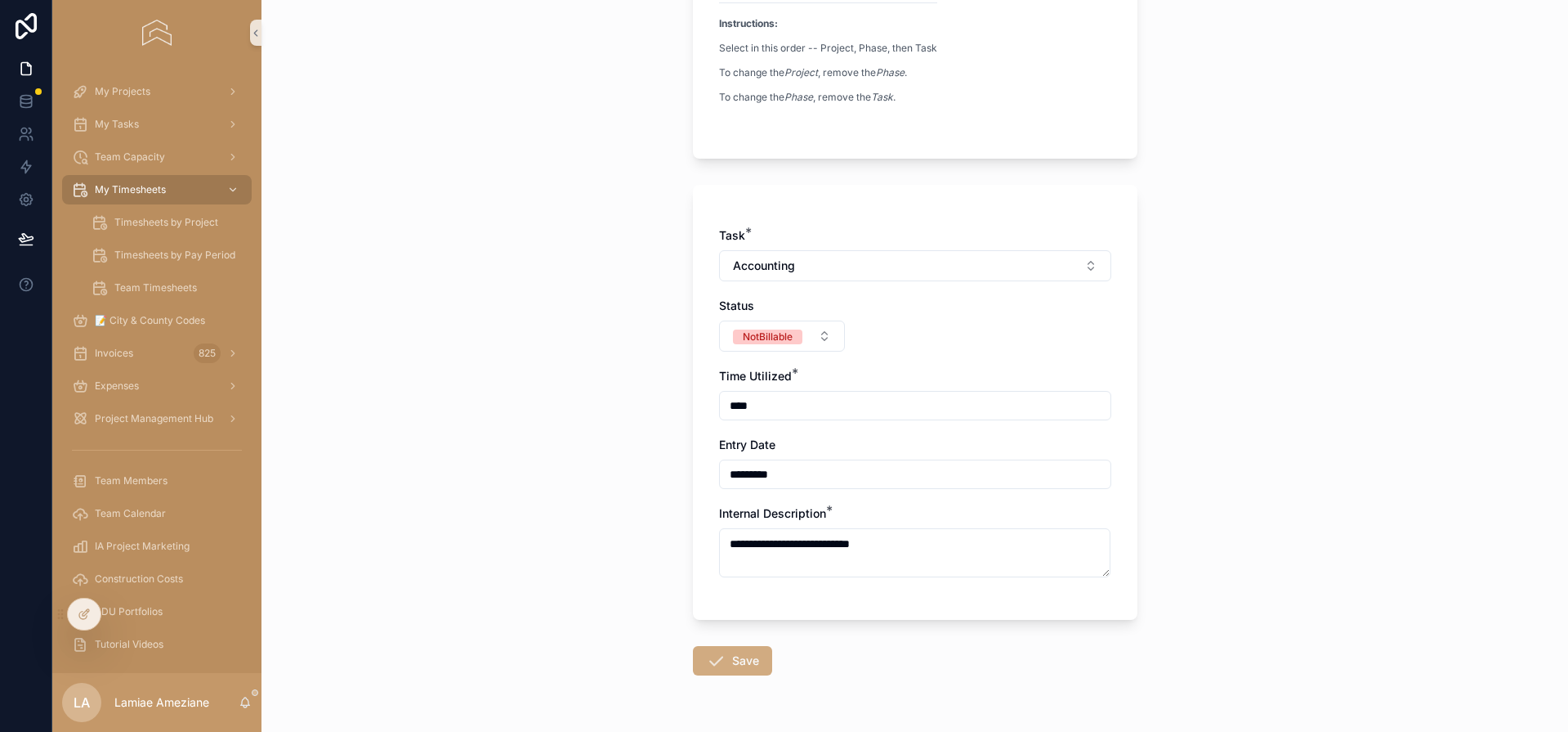
click at [747, 655] on button "Save" at bounding box center [733, 660] width 79 height 29
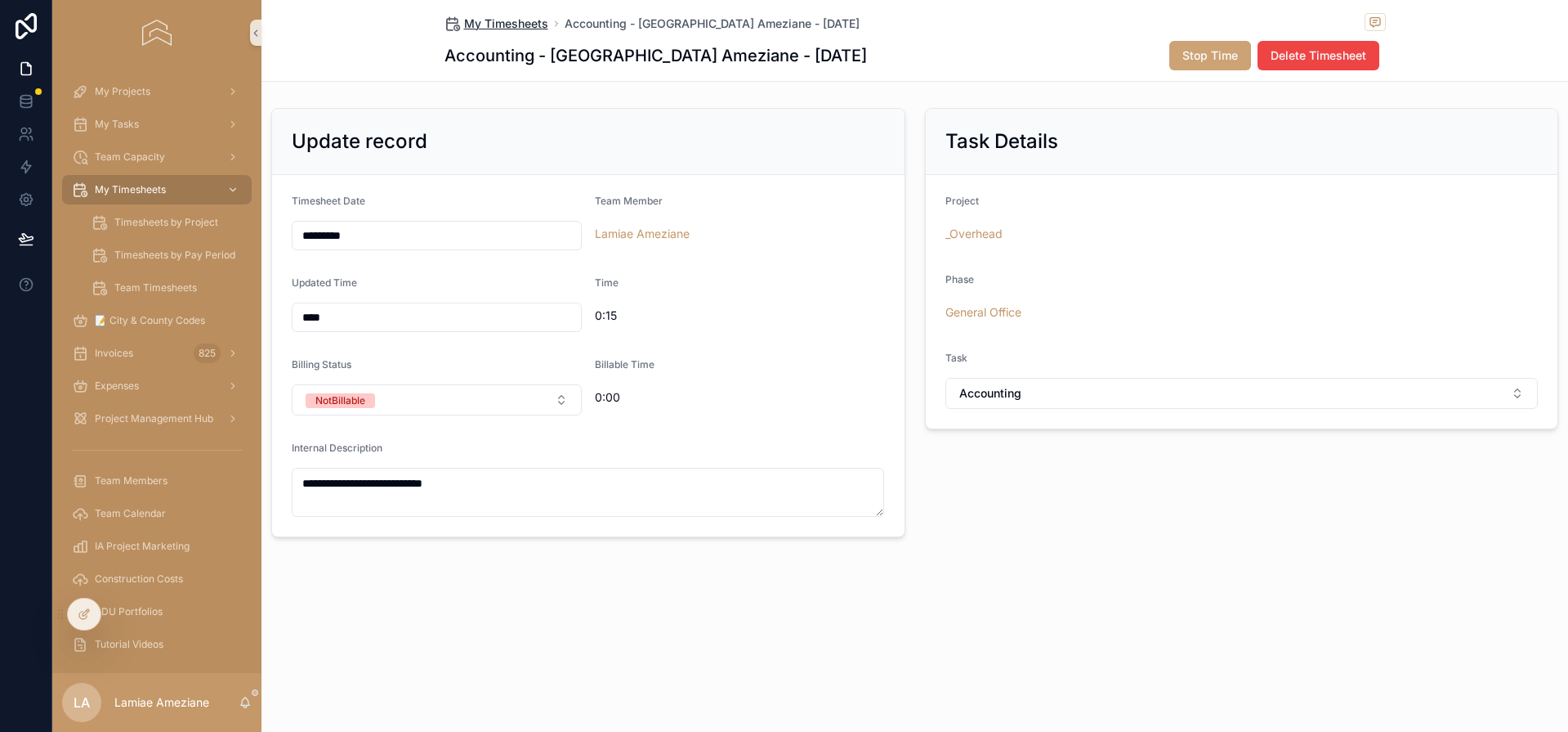
click at [510, 22] on span "My Timesheets" at bounding box center [505, 23] width 84 height 16
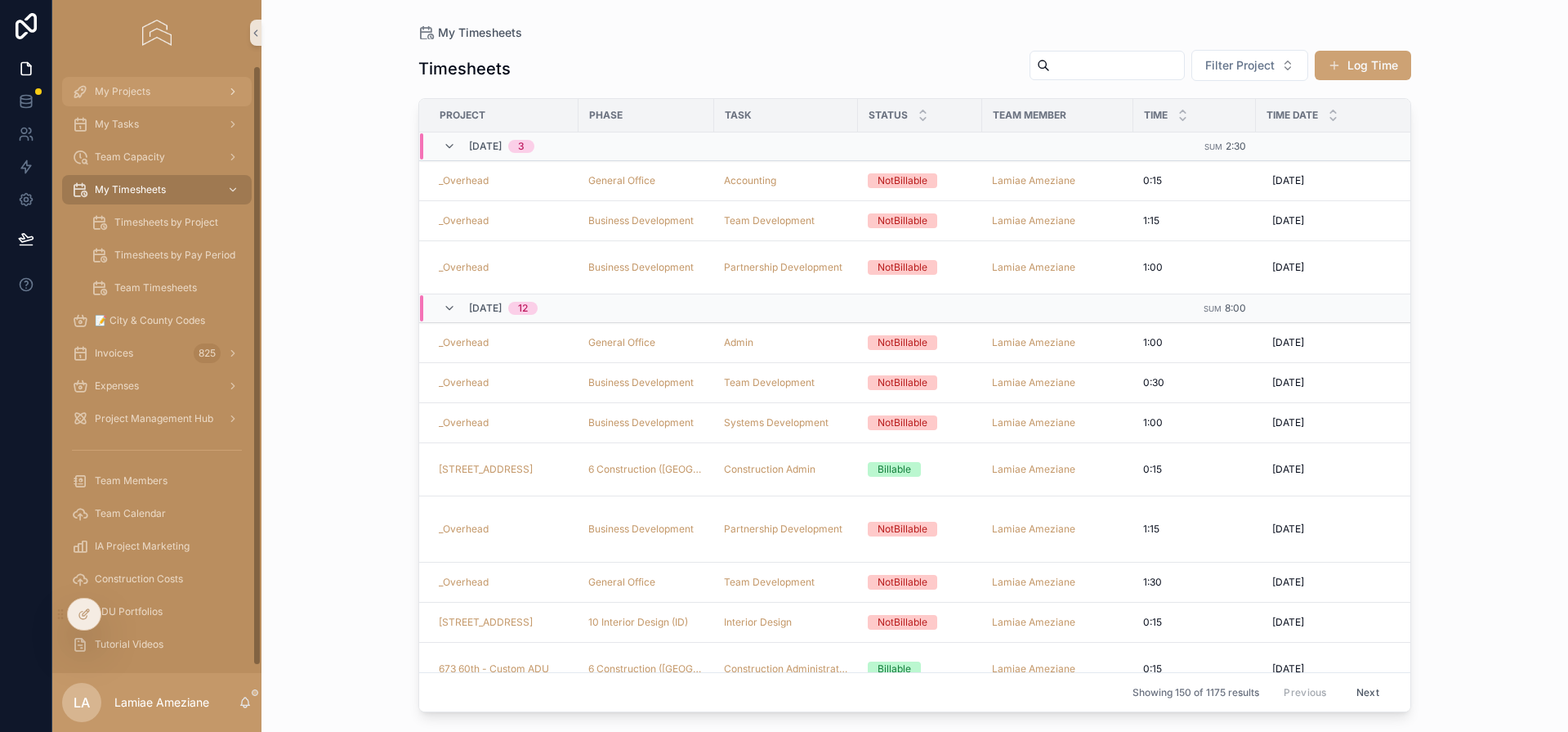
click at [144, 84] on div "My Projects" at bounding box center [157, 92] width 170 height 26
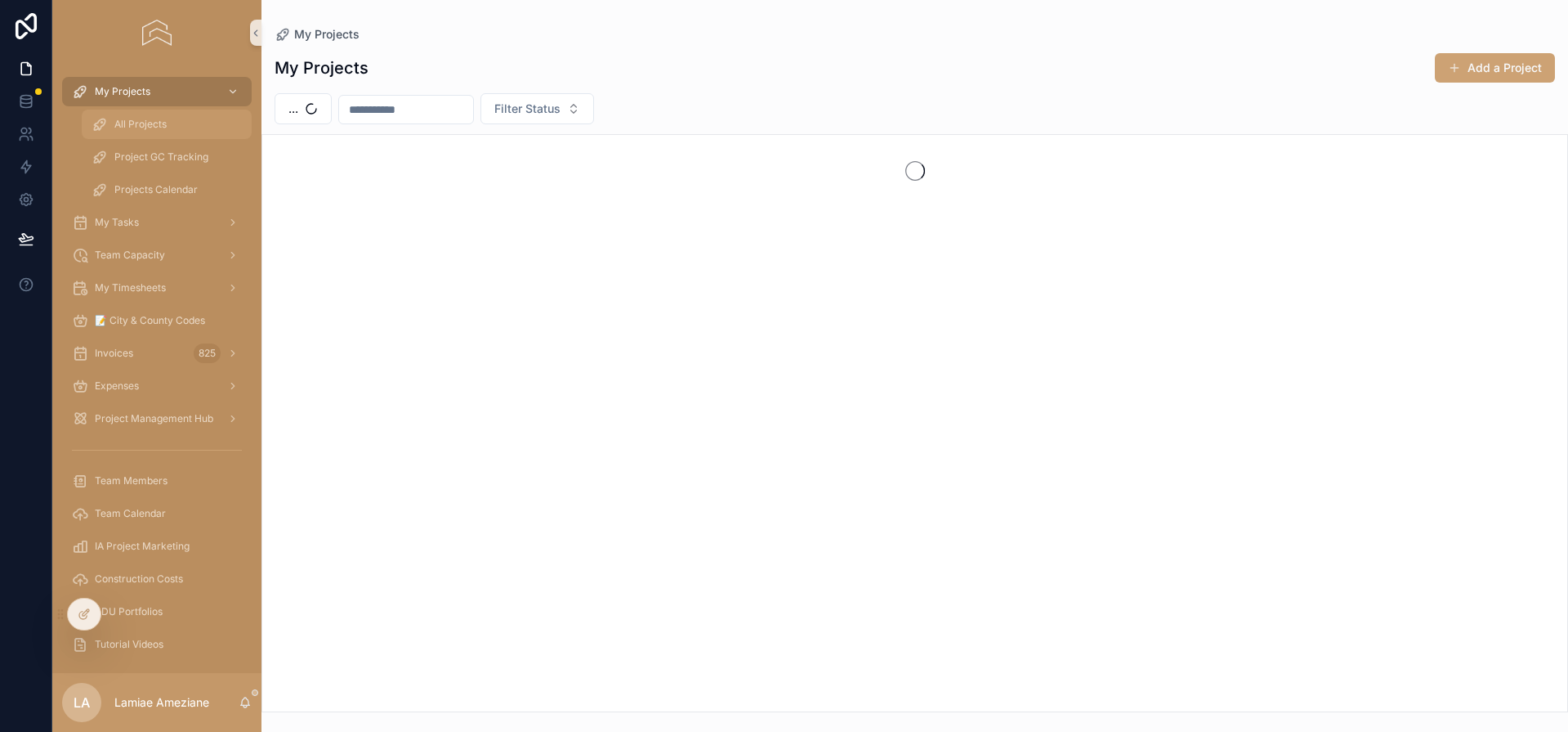
click at [146, 119] on span "All Projects" at bounding box center [140, 125] width 52 height 13
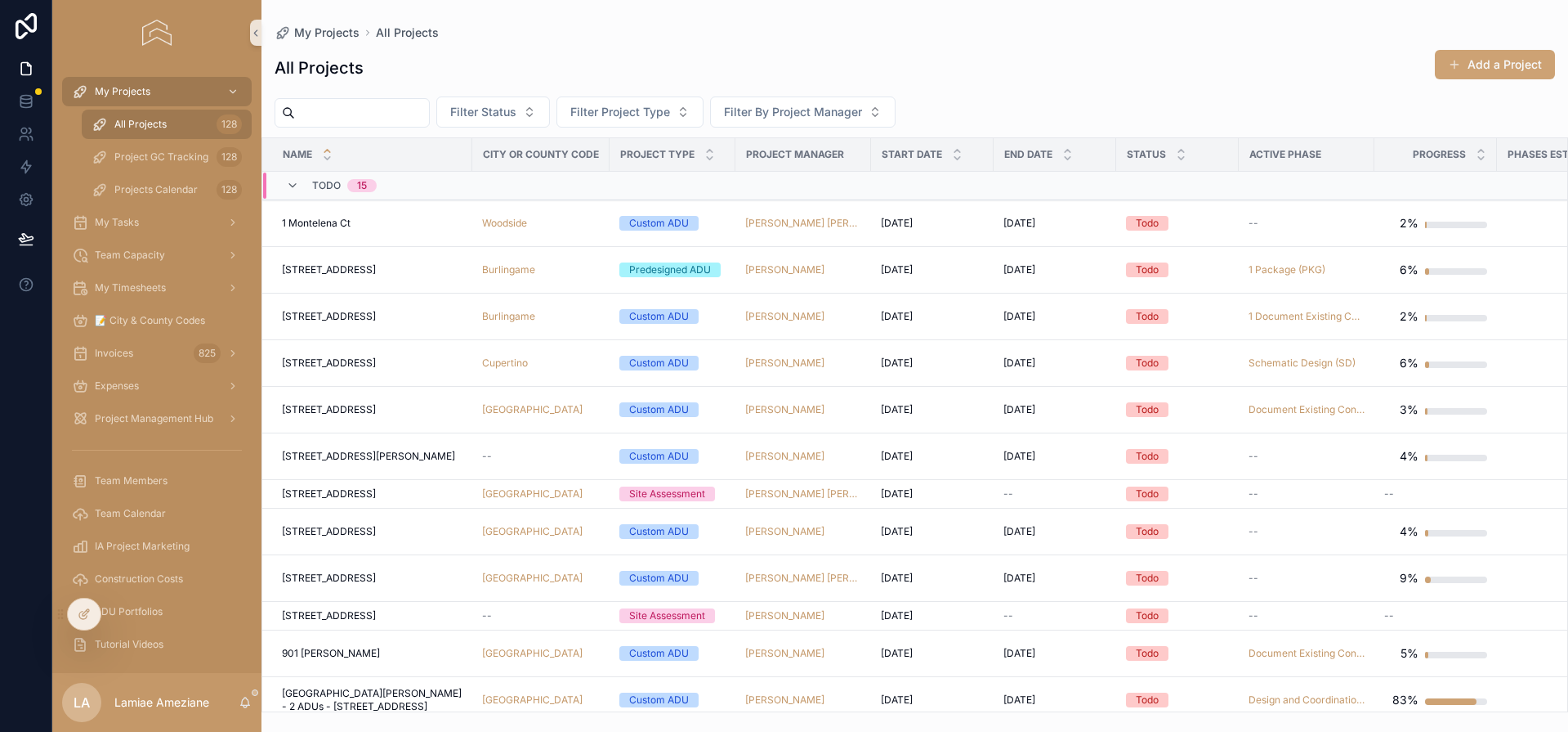
click at [376, 116] on input "scrollable content" at bounding box center [362, 112] width 134 height 23
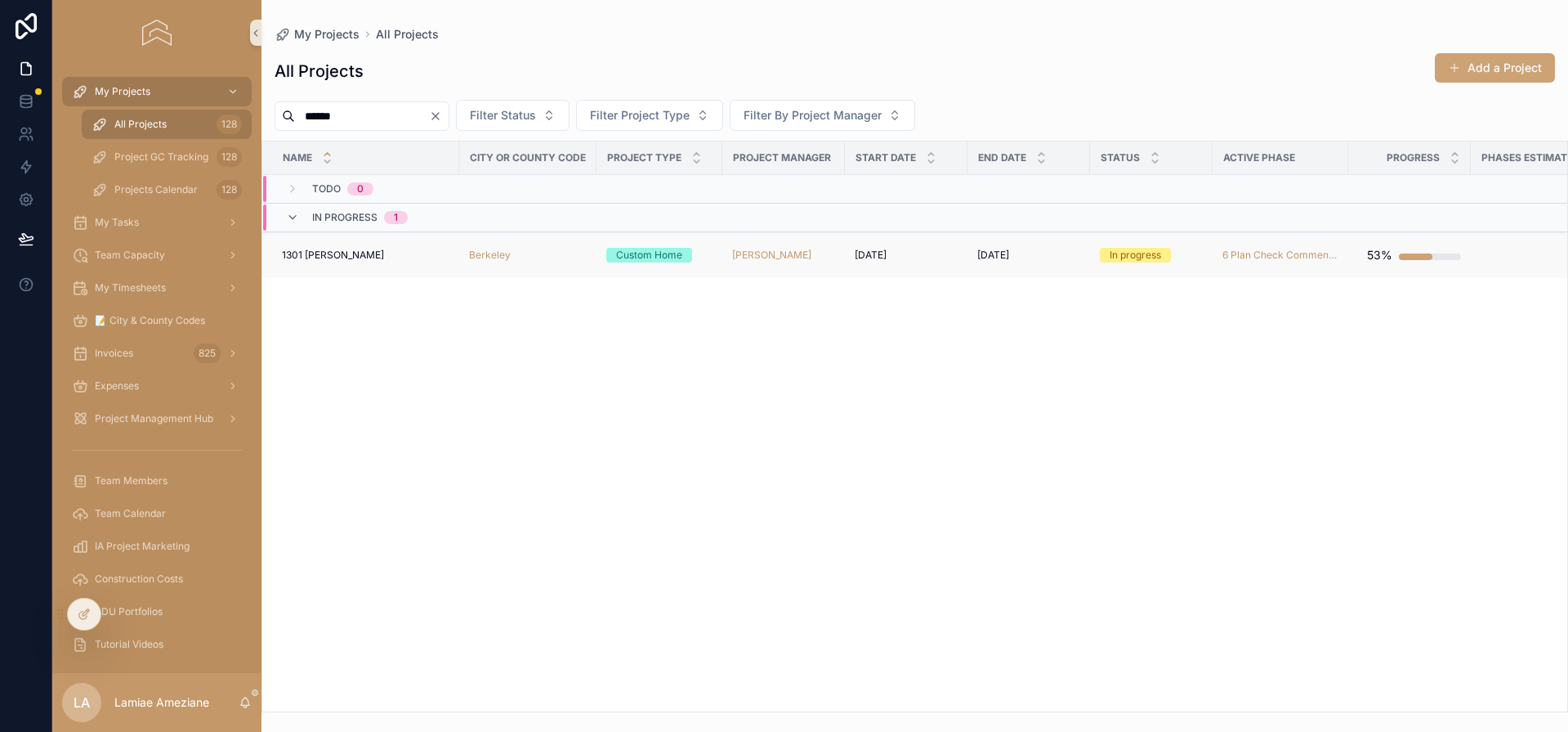
type input "******"
click at [329, 252] on span "1301 [PERSON_NAME]" at bounding box center [333, 255] width 102 height 13
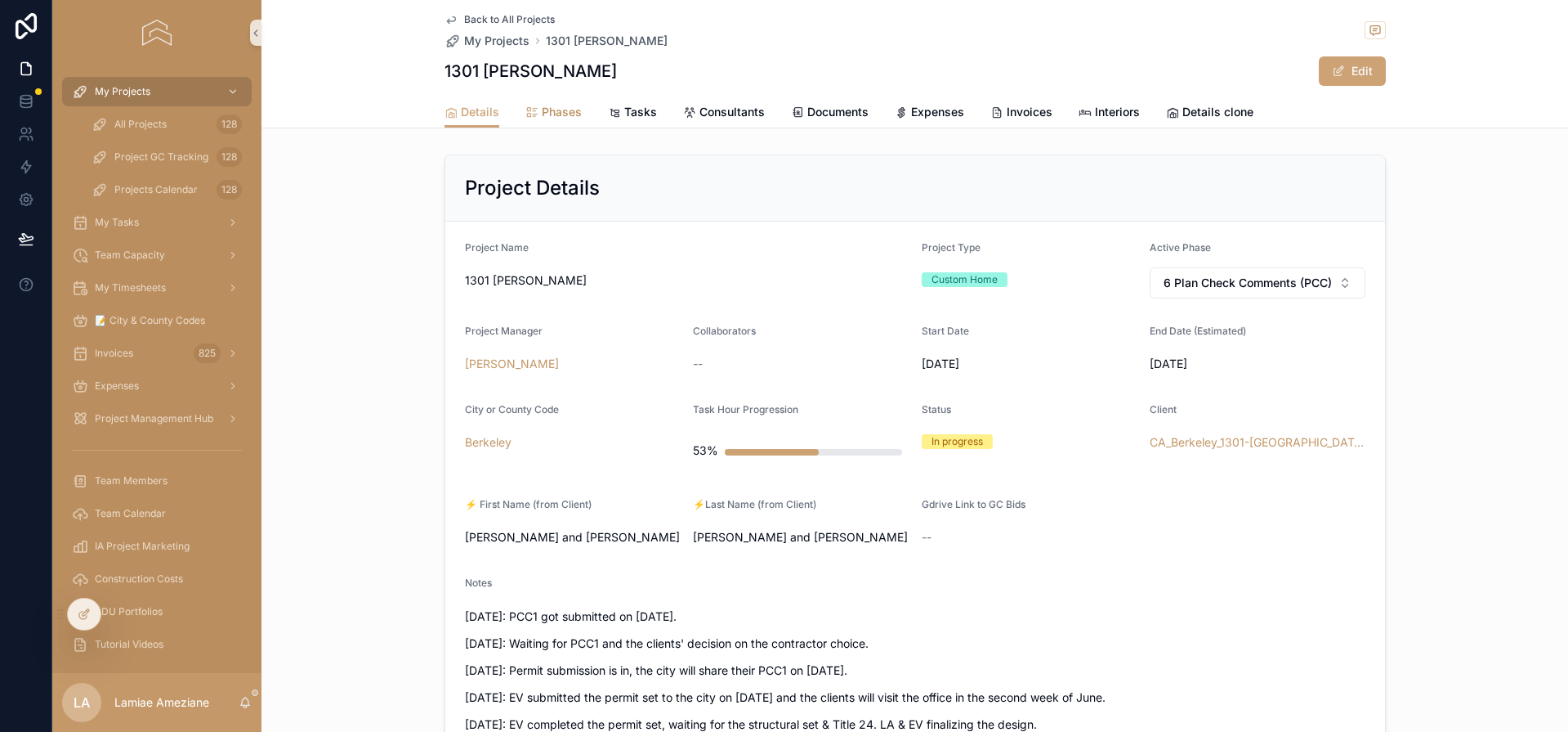
click at [559, 108] on span "Phases" at bounding box center [562, 111] width 40 height 16
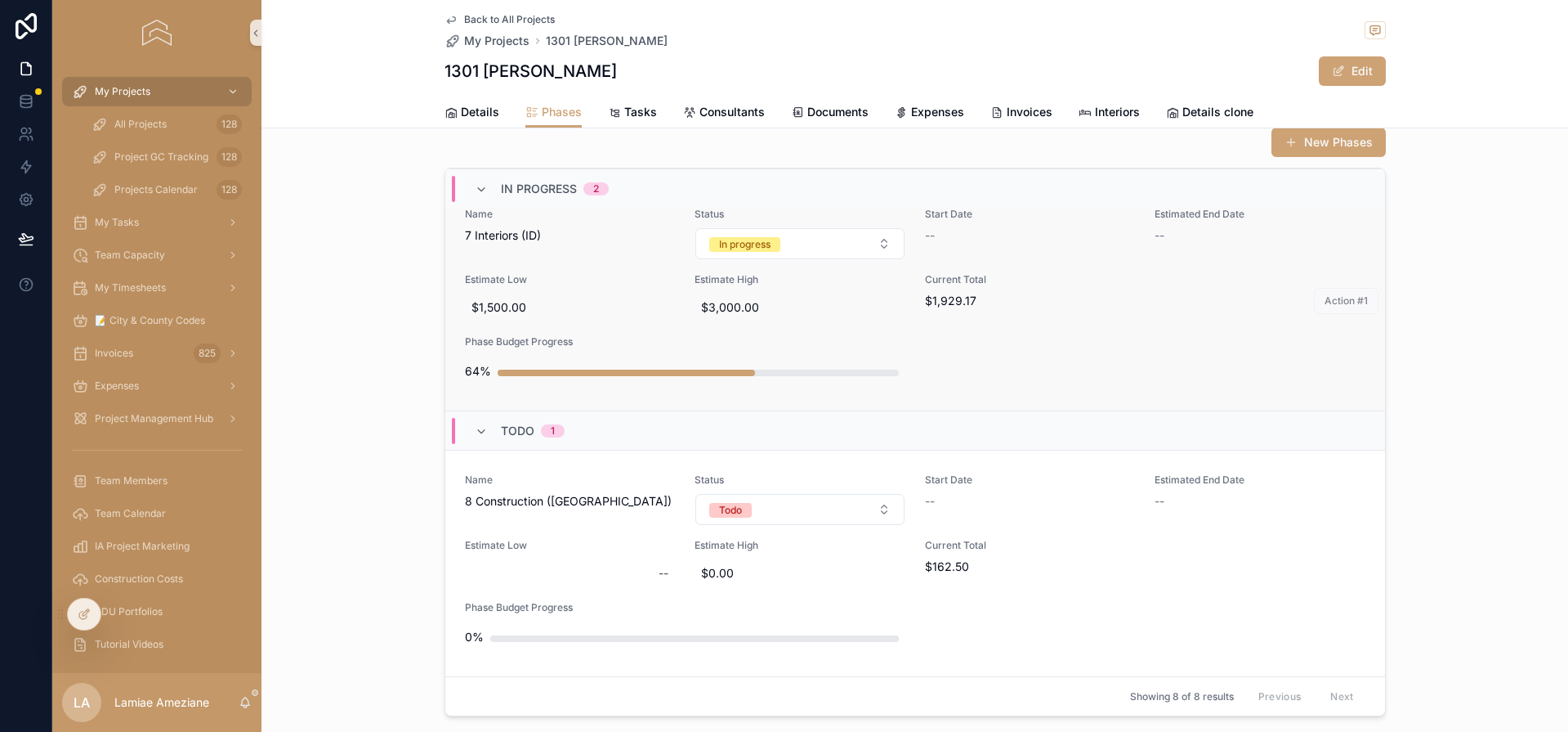
scroll to position [181, 0]
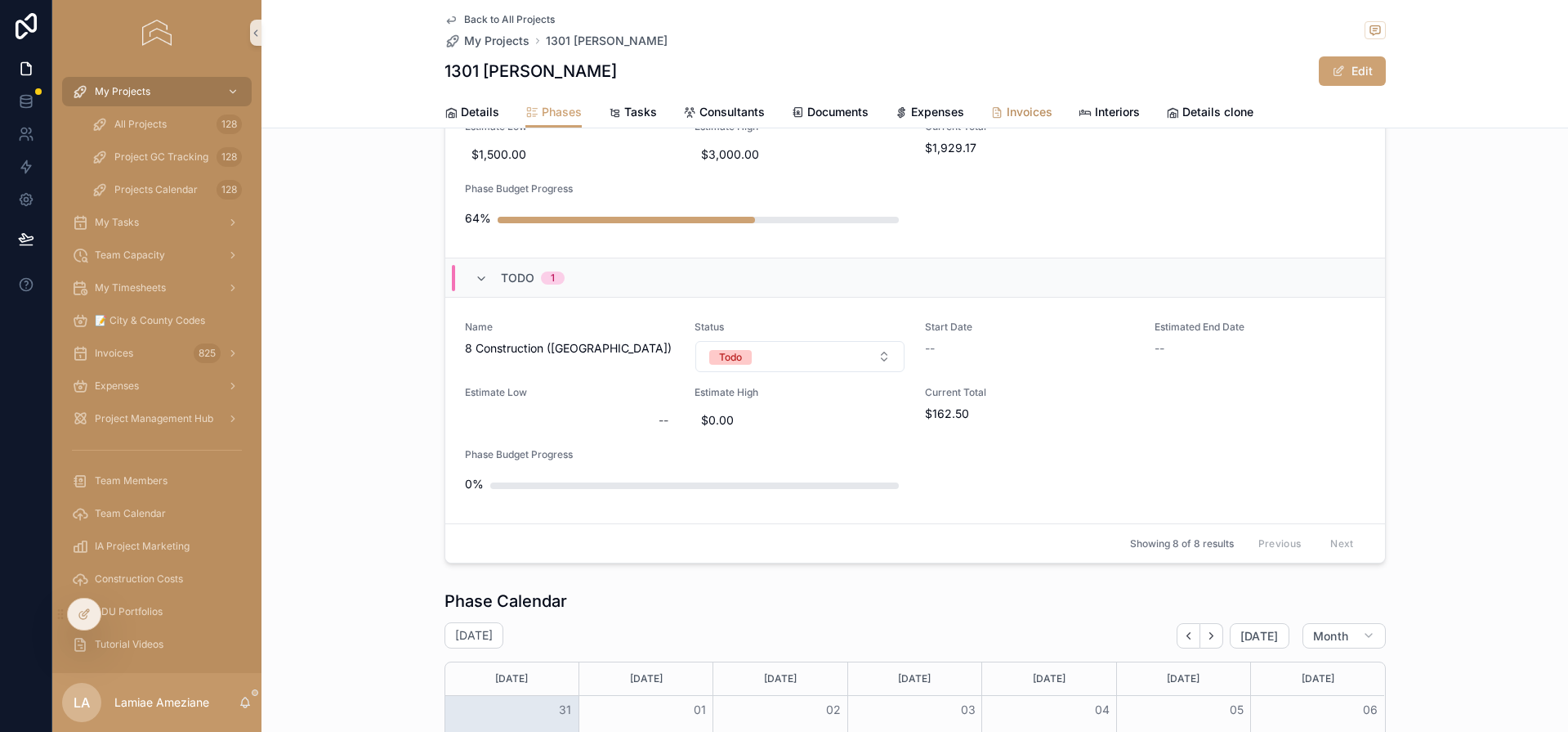
click at [1026, 109] on span "Invoices" at bounding box center [1030, 111] width 46 height 16
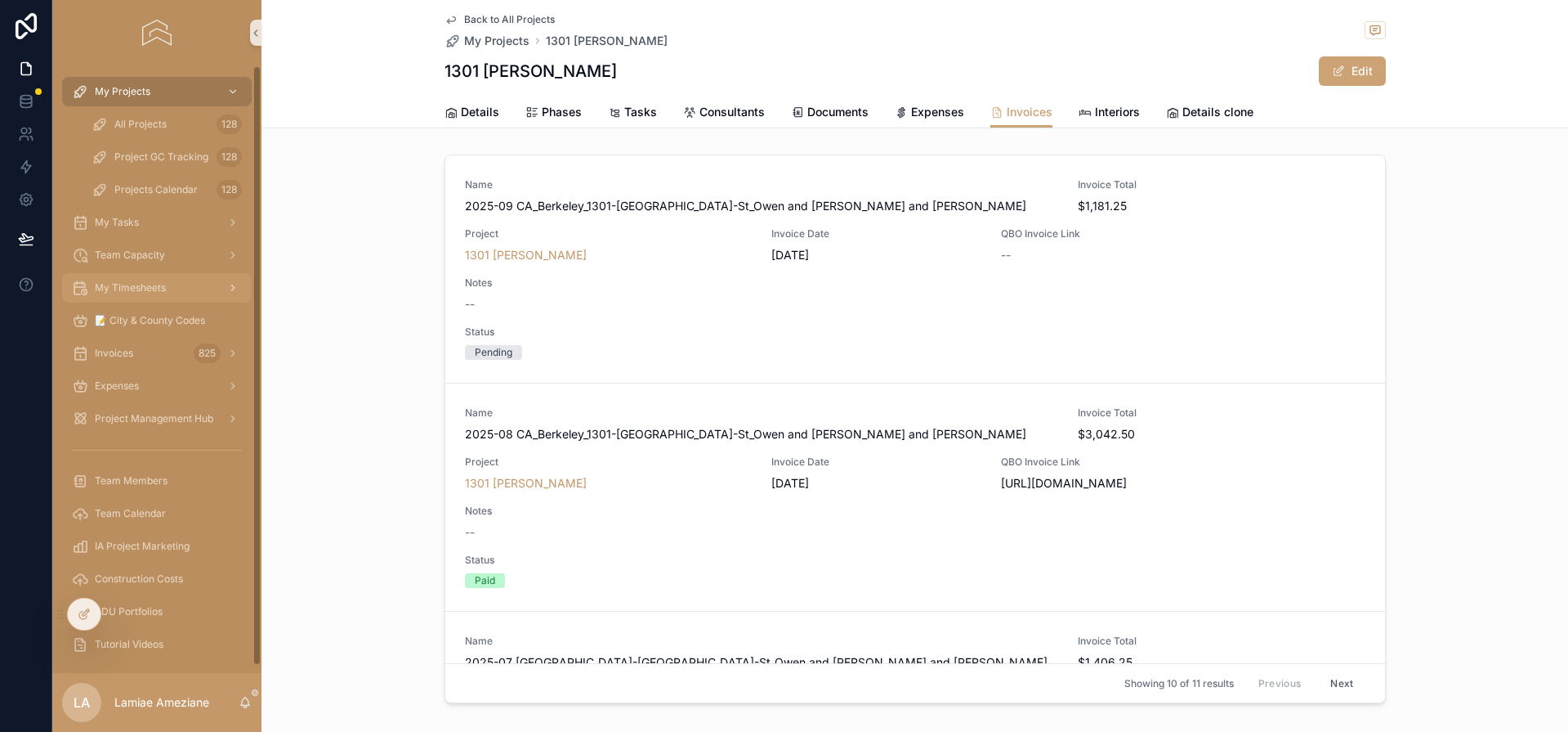
click at [174, 285] on div "My Timesheets" at bounding box center [157, 288] width 170 height 26
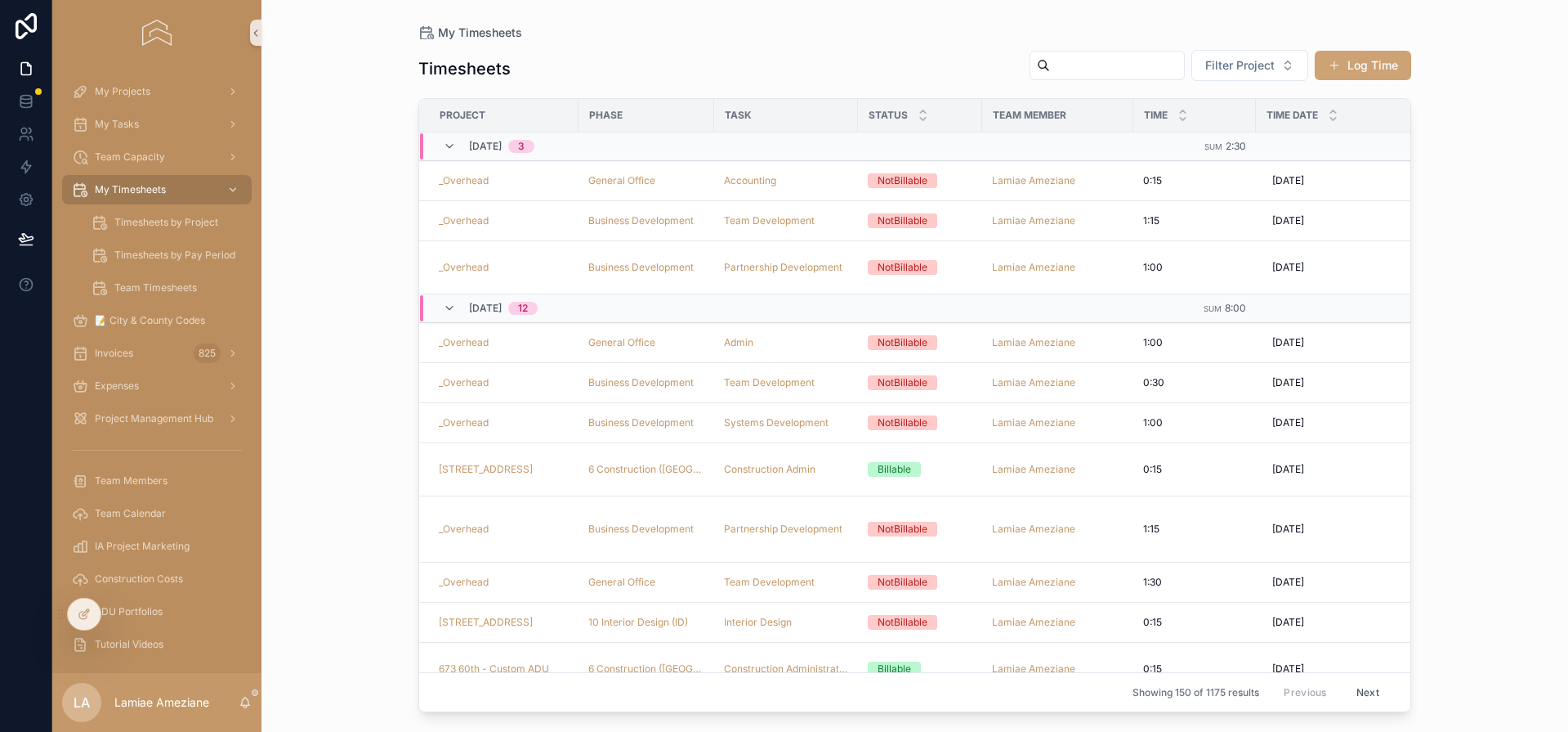
click at [1360, 69] on button "Log Time" at bounding box center [1362, 65] width 96 height 29
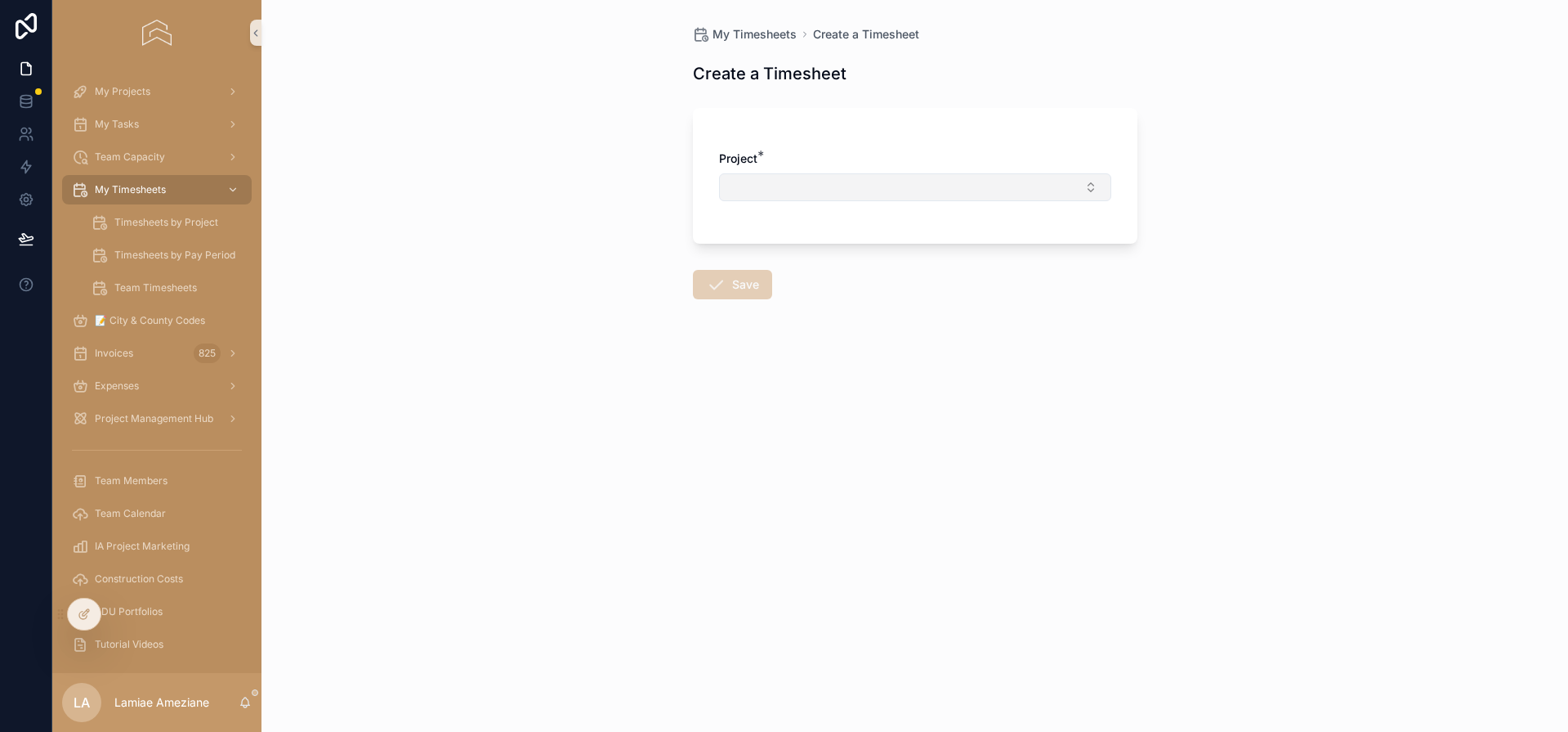
click at [796, 196] on button "Select Button" at bounding box center [916, 187] width 392 height 27
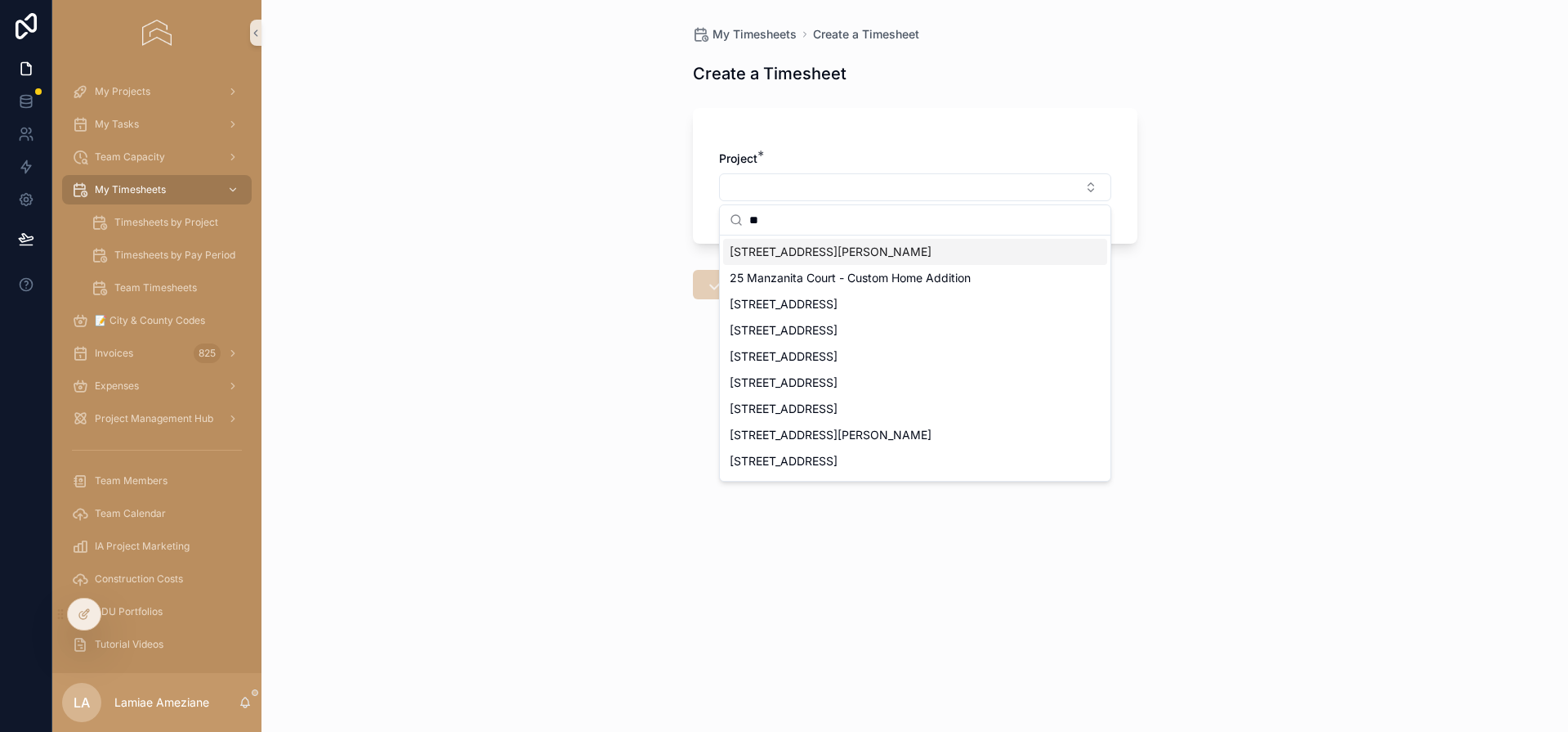
type input "*"
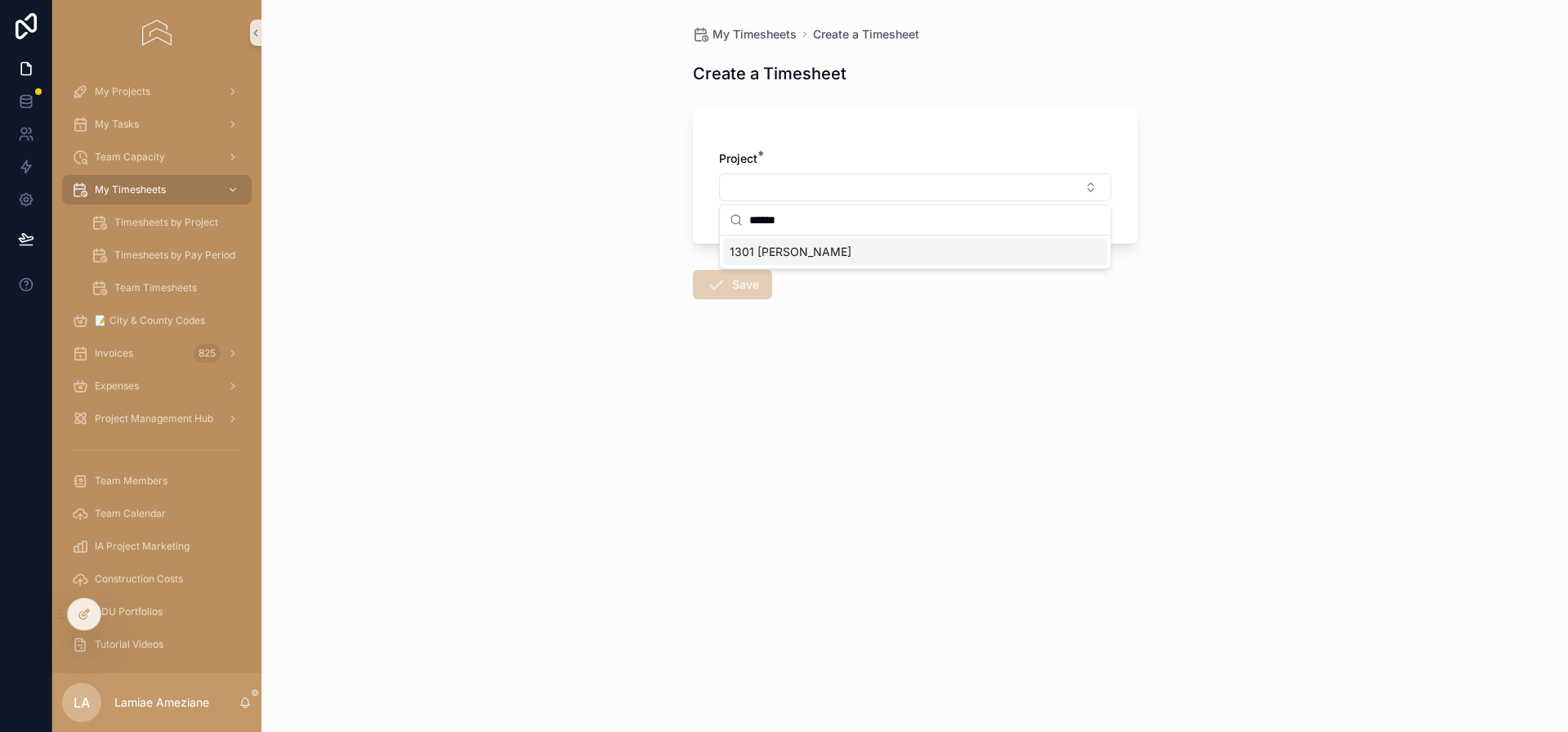
type input "******"
click at [828, 247] on div "1301 [PERSON_NAME]" at bounding box center [915, 252] width 384 height 26
click at [817, 259] on button "Select Button" at bounding box center [916, 257] width 392 height 27
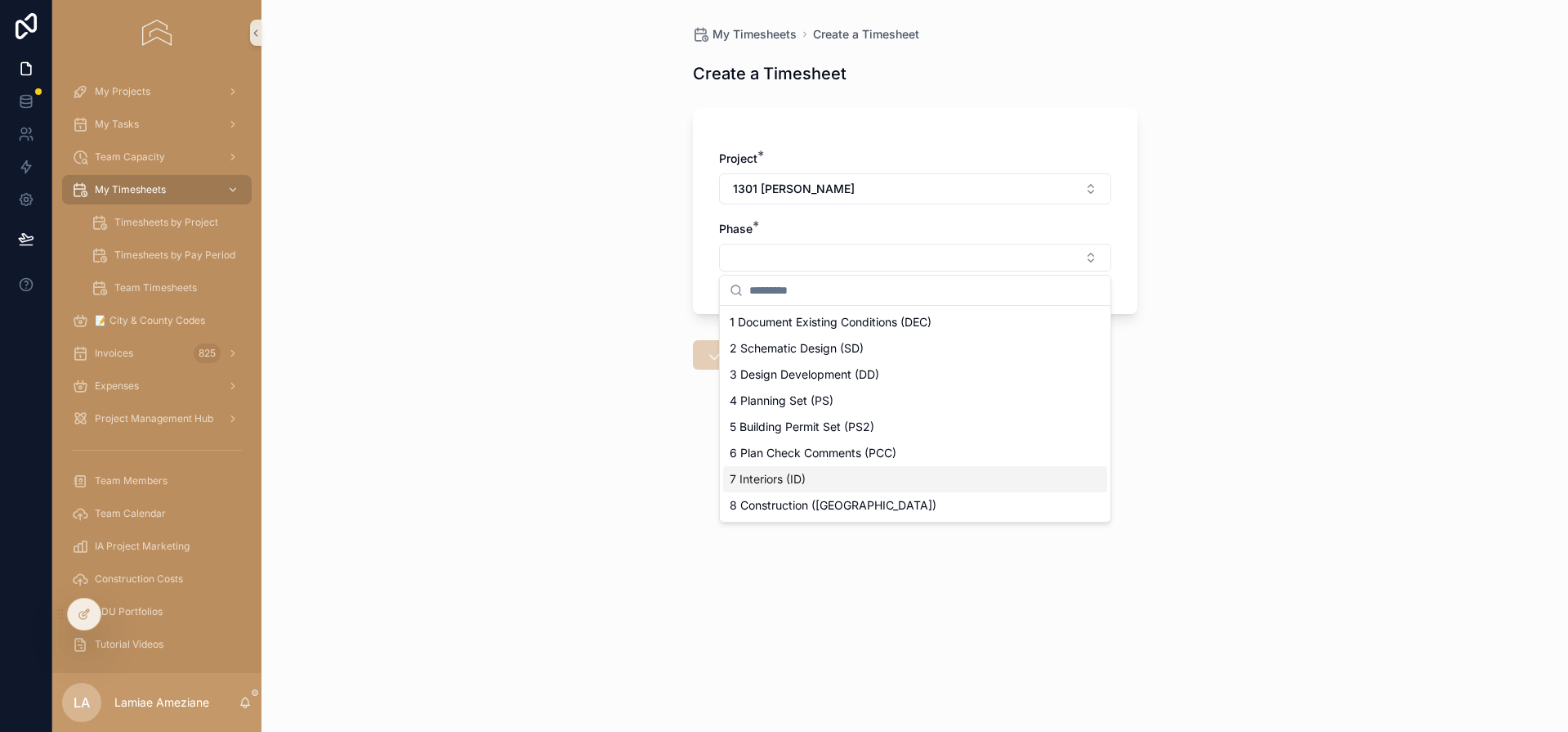
click at [856, 481] on div "7 Interiors (ID)" at bounding box center [915, 479] width 384 height 26
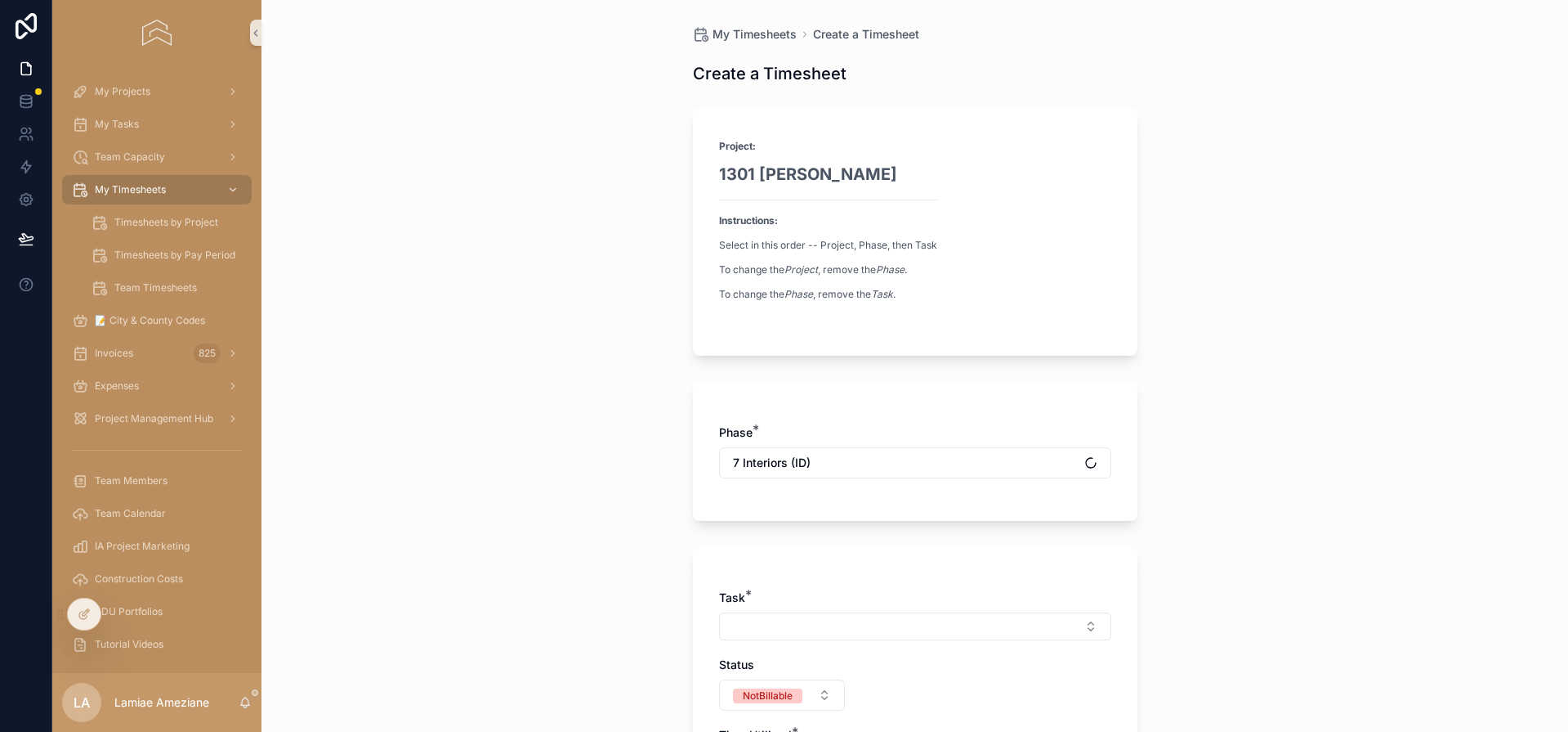
scroll to position [124, 0]
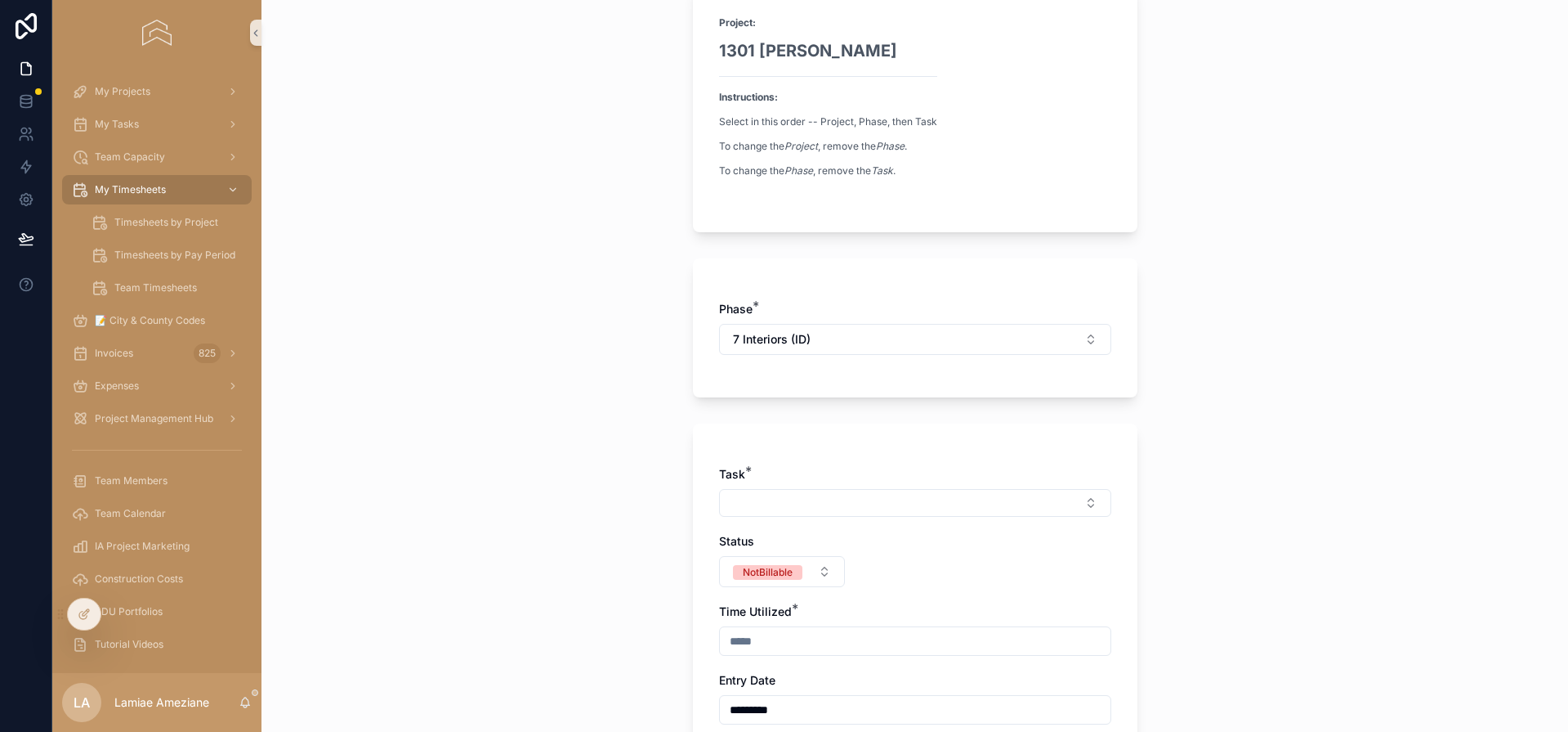
click at [824, 516] on div "Task * Status NotBillable Time Utilized * Entry Date ********* Internal Descrip…" at bounding box center [916, 647] width 392 height 363
click at [834, 499] on button "Select Button" at bounding box center [916, 502] width 392 height 27
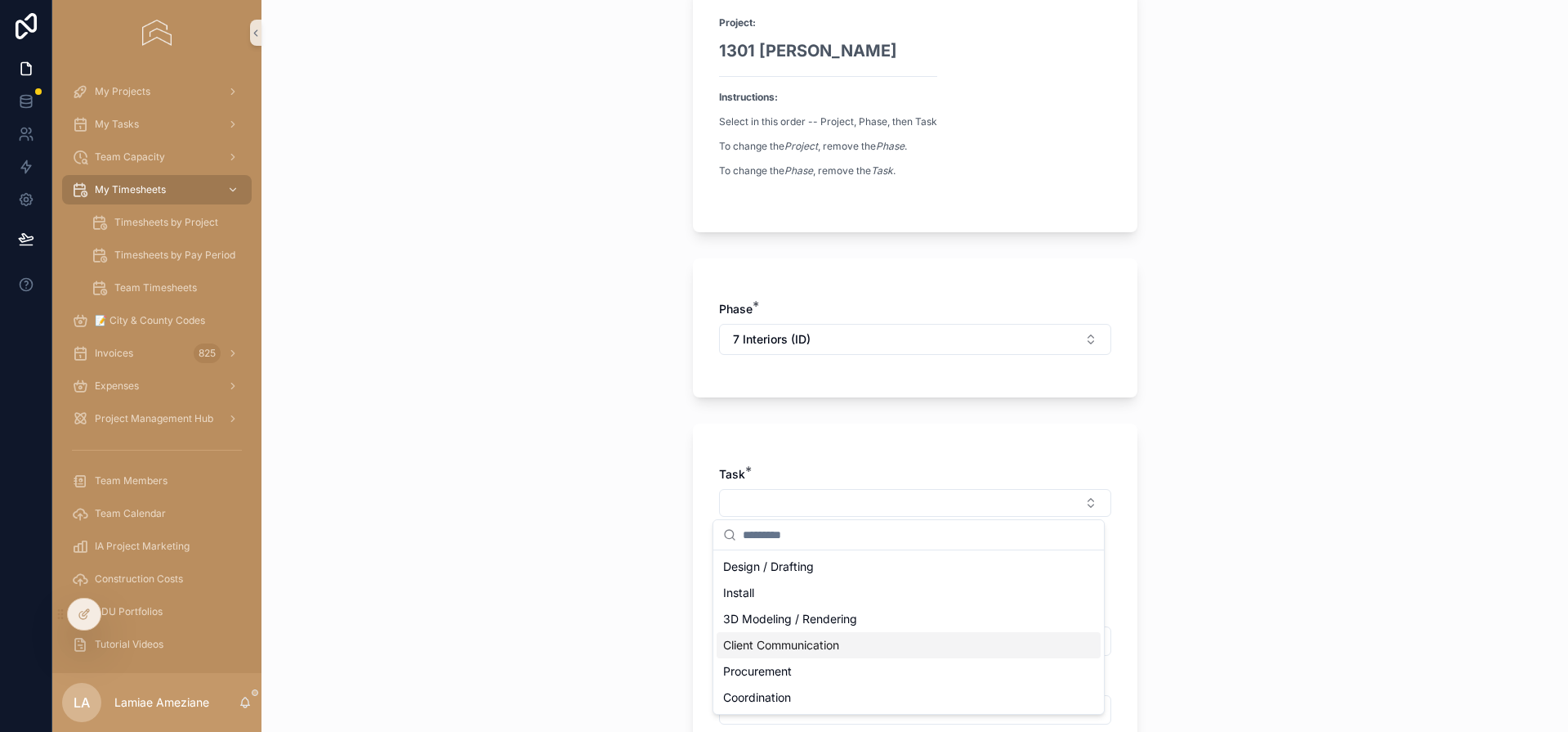
click at [839, 645] on span "Client Communication" at bounding box center [781, 644] width 116 height 16
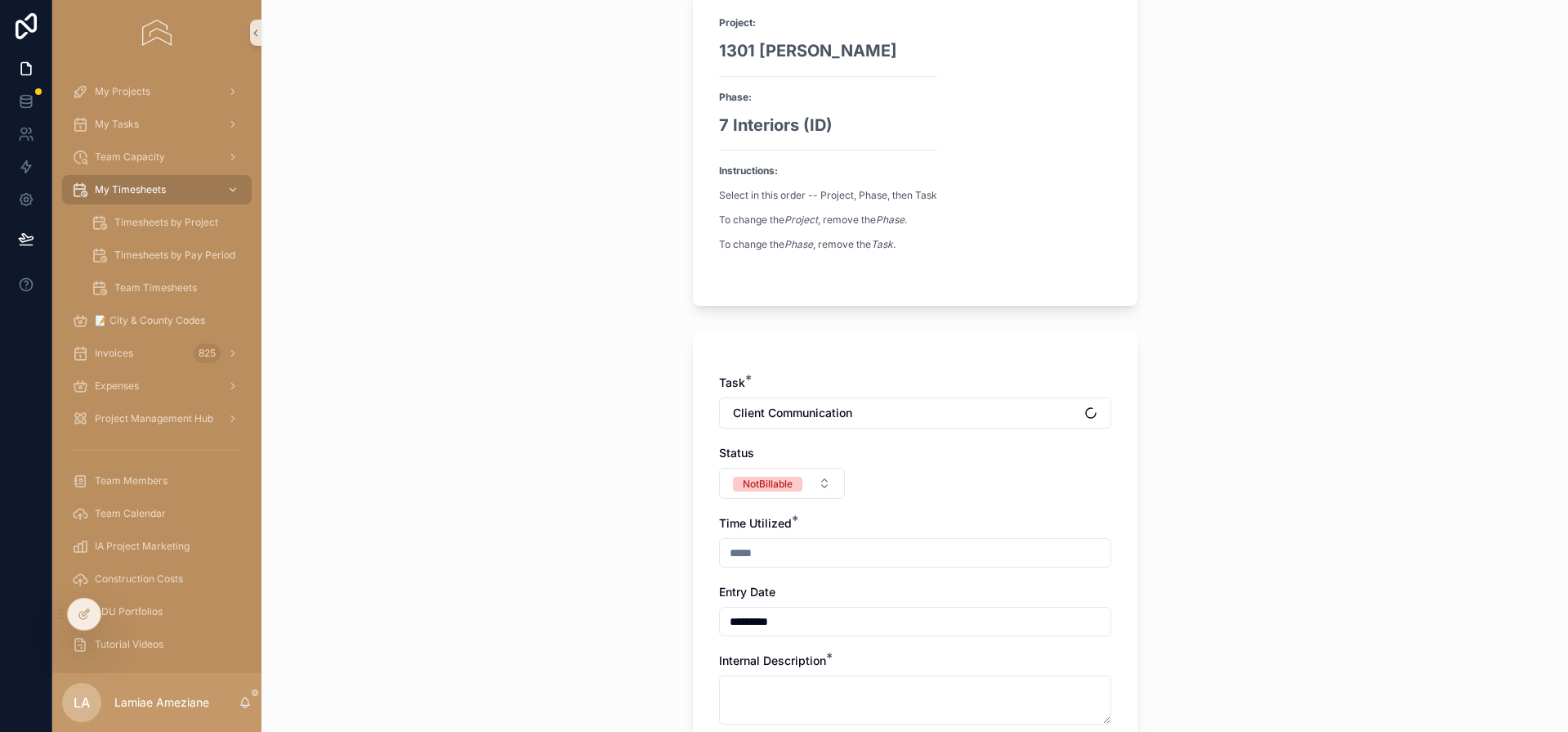
scroll to position [275, 0]
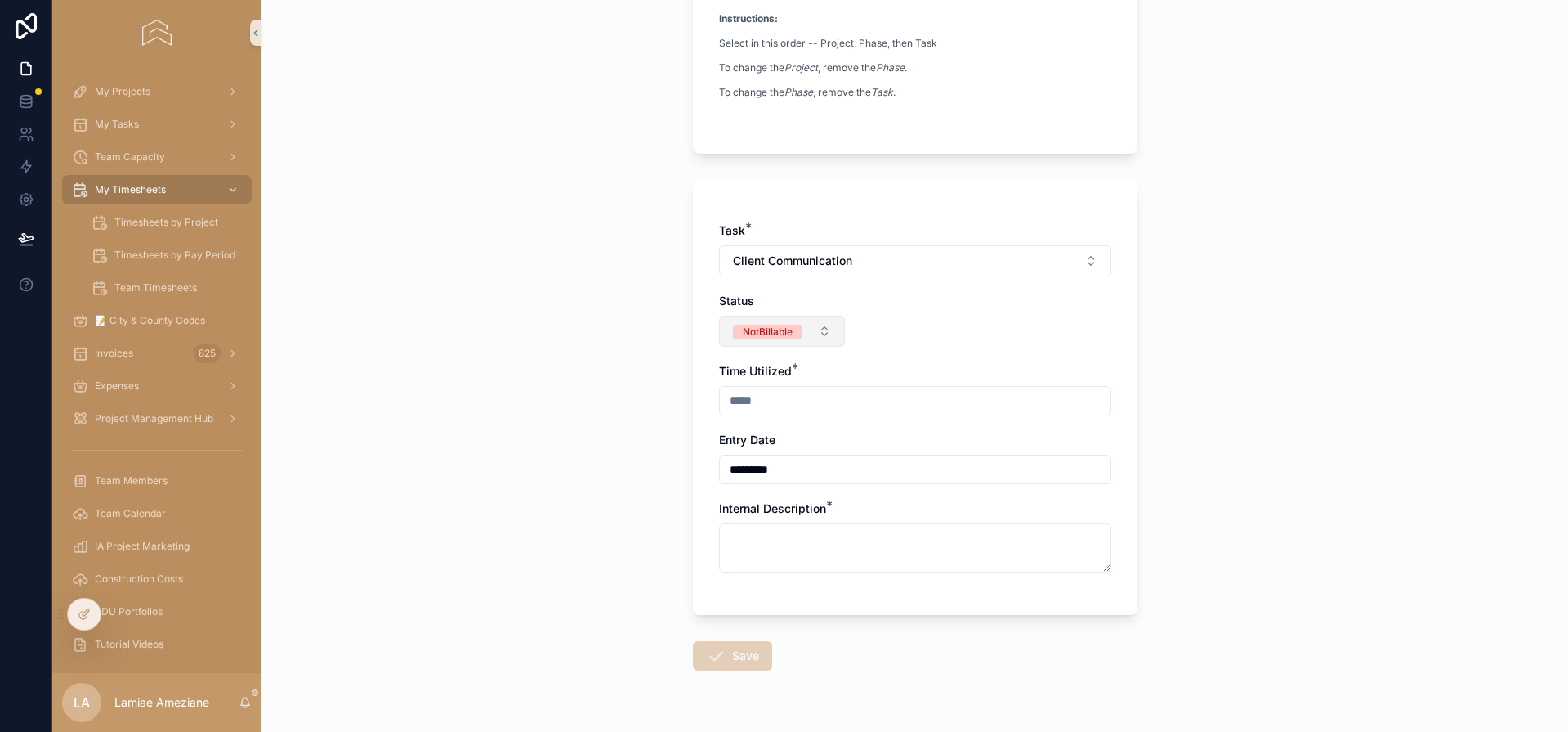
click at [793, 340] on button "NotBillable" at bounding box center [783, 331] width 126 height 31
click at [751, 412] on div "Billable" at bounding box center [775, 420] width 196 height 25
click at [789, 398] on input "scrollable content" at bounding box center [916, 401] width 390 height 23
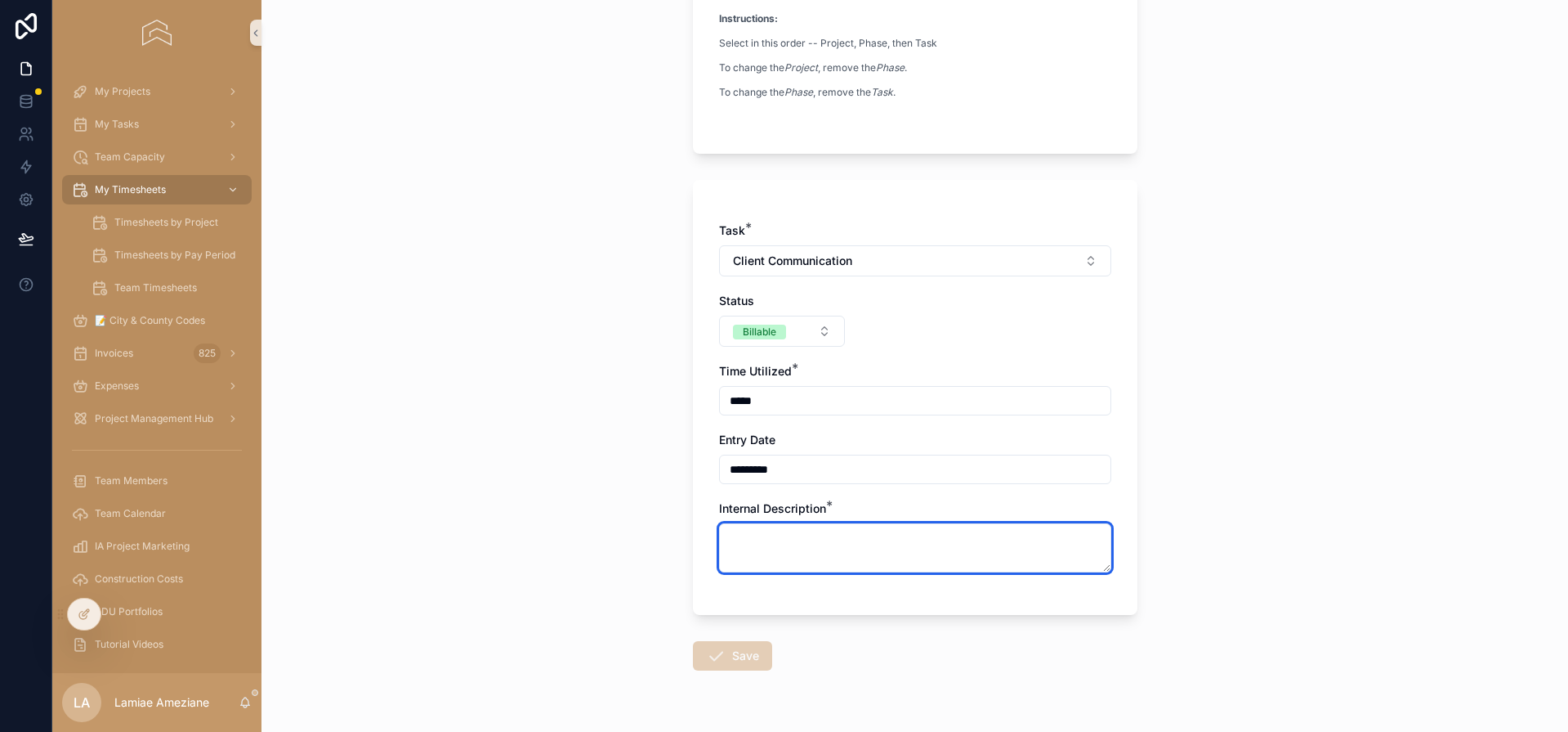
type input "****"
click at [782, 556] on textarea "scrollable content" at bounding box center [916, 548] width 392 height 49
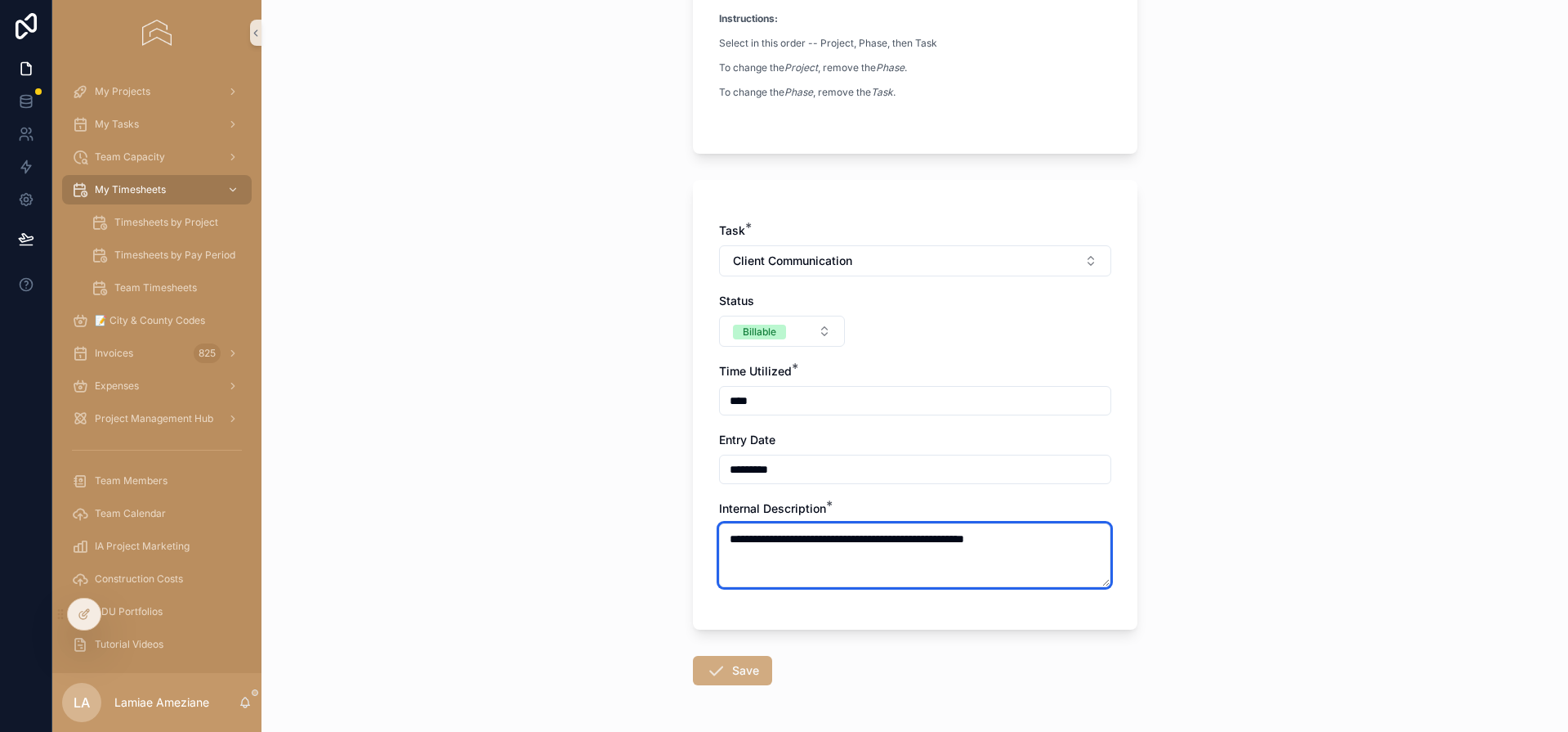
type textarea "**********"
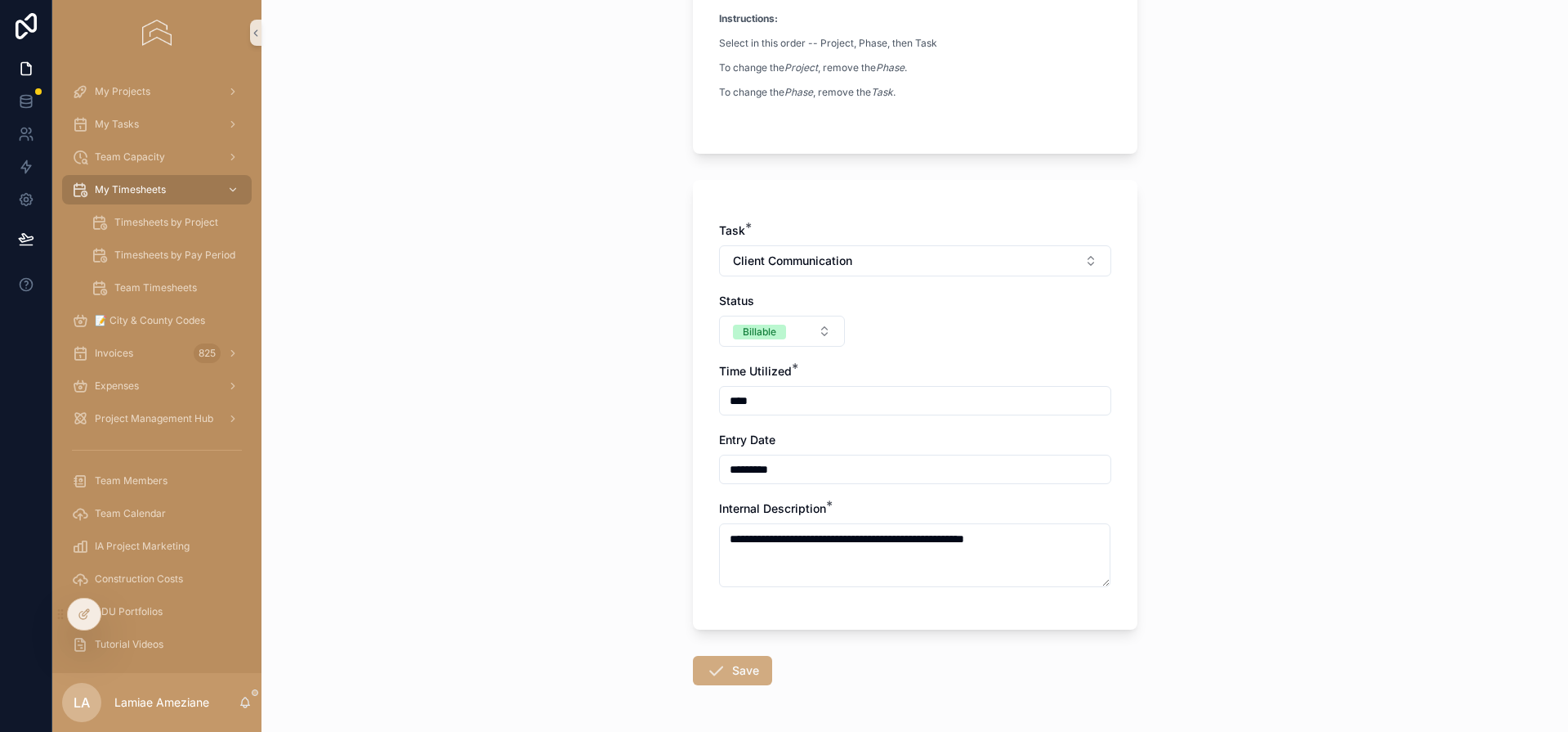
click at [737, 663] on button "Save" at bounding box center [733, 670] width 79 height 29
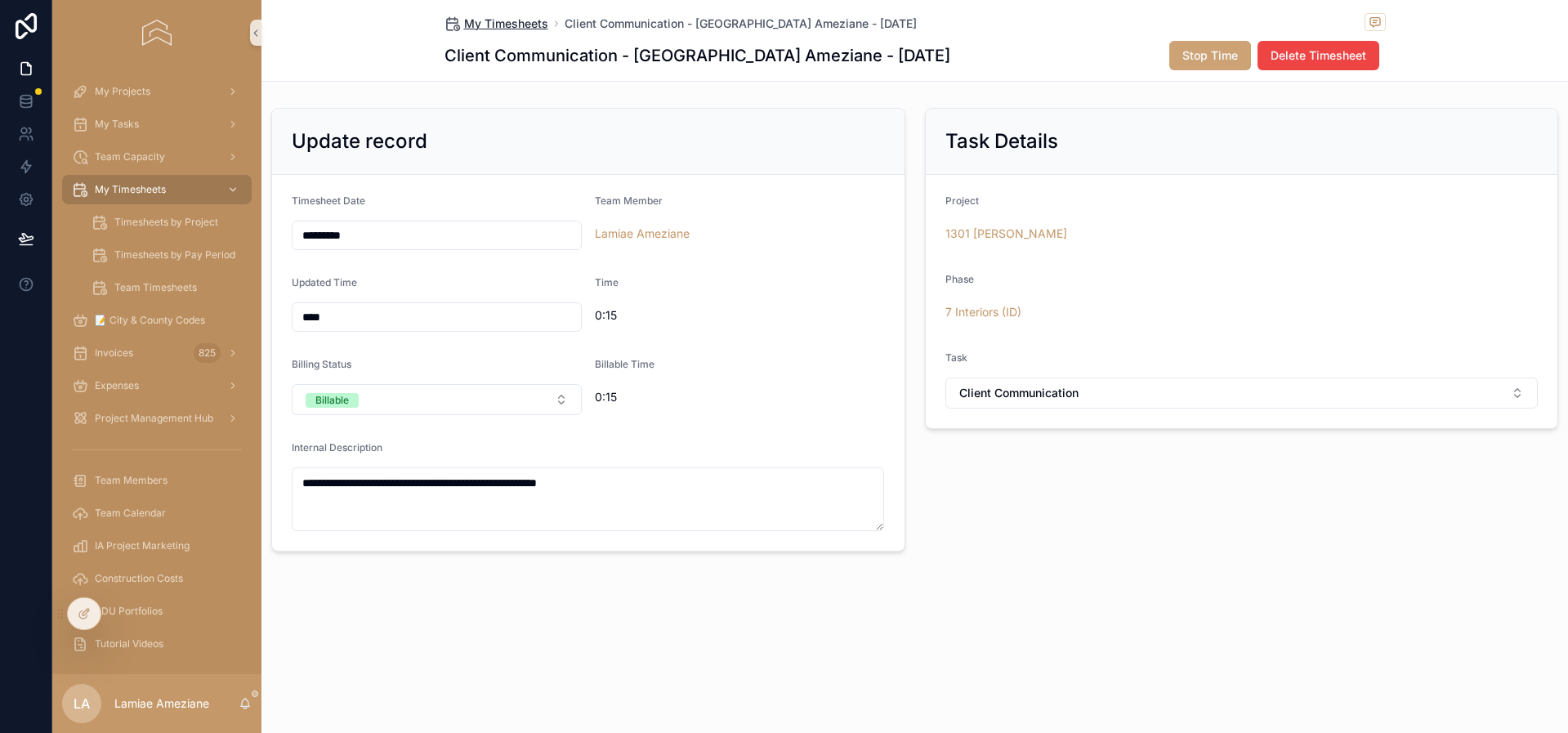
click at [524, 25] on span "My Timesheets" at bounding box center [505, 23] width 84 height 16
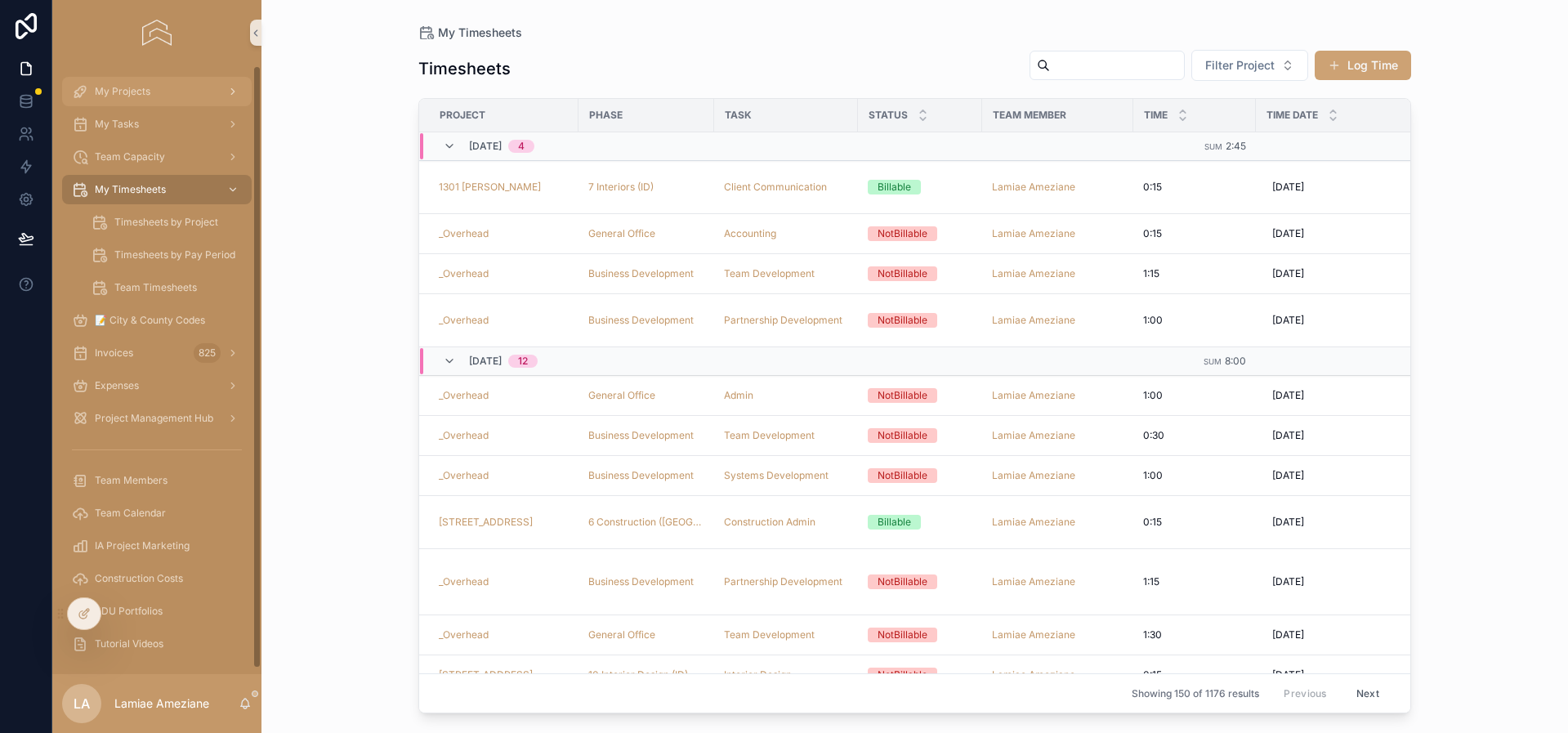
click at [137, 98] on div "My Projects" at bounding box center [157, 92] width 170 height 26
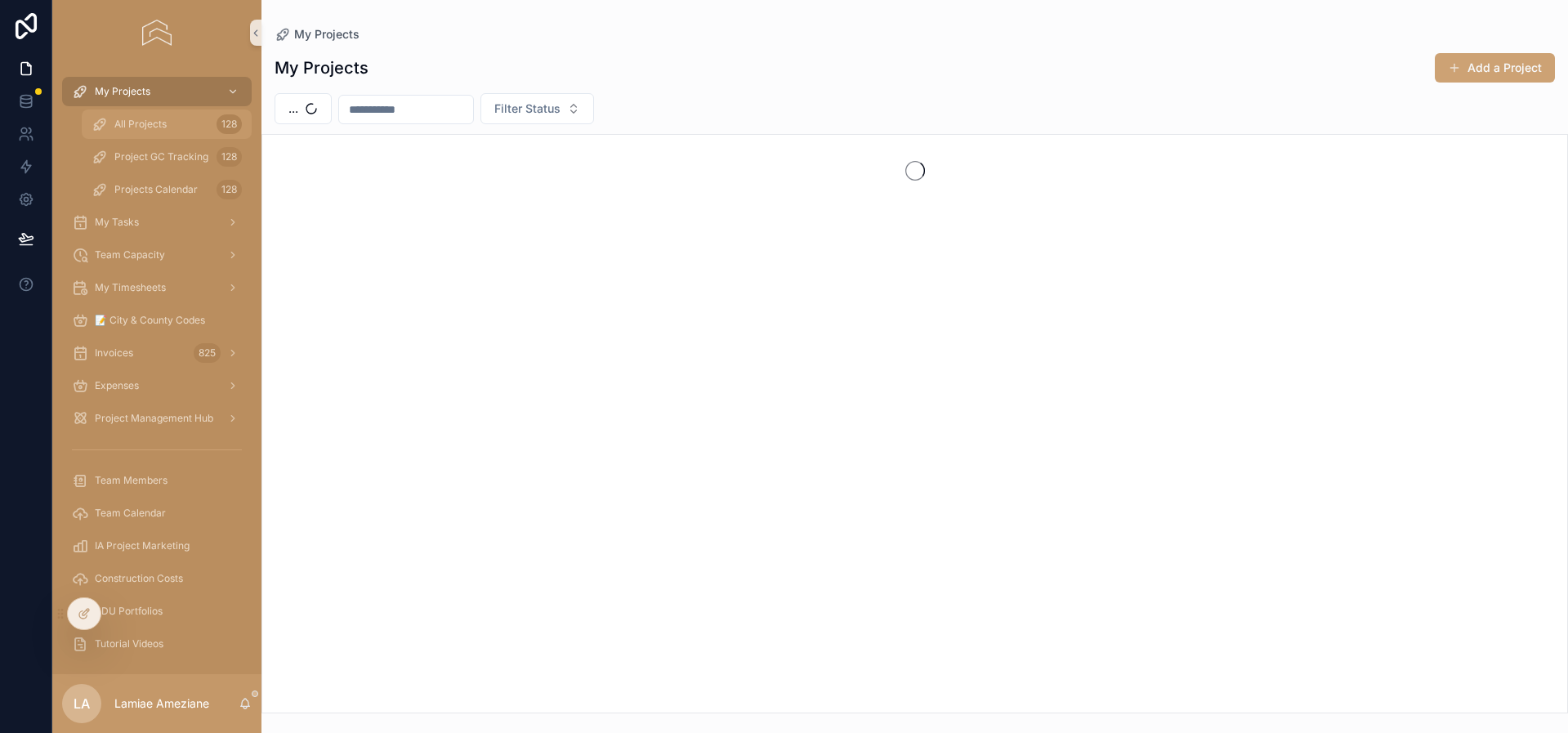
click at [150, 129] on span "All Projects" at bounding box center [140, 125] width 52 height 13
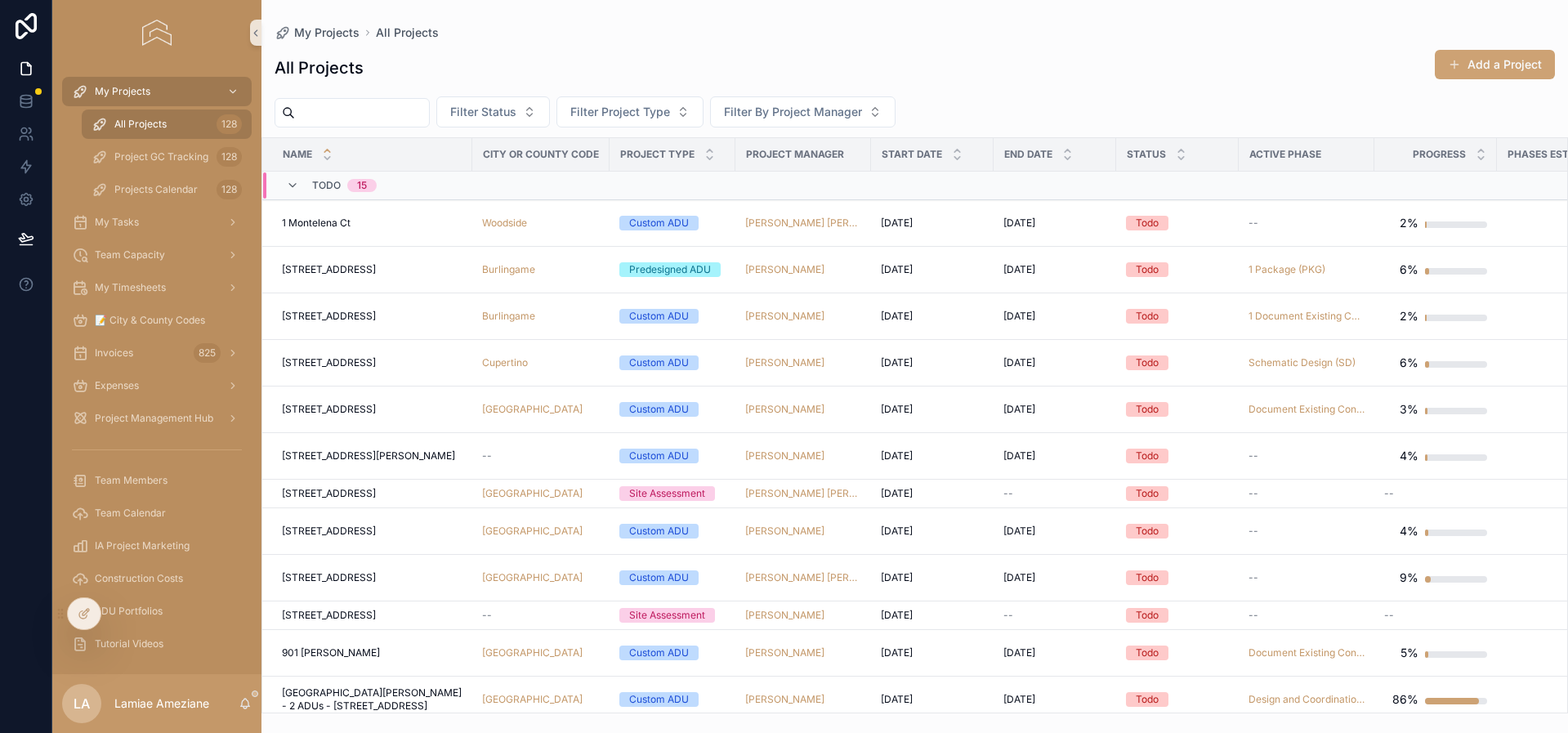
click at [356, 115] on input "scrollable content" at bounding box center [362, 112] width 134 height 23
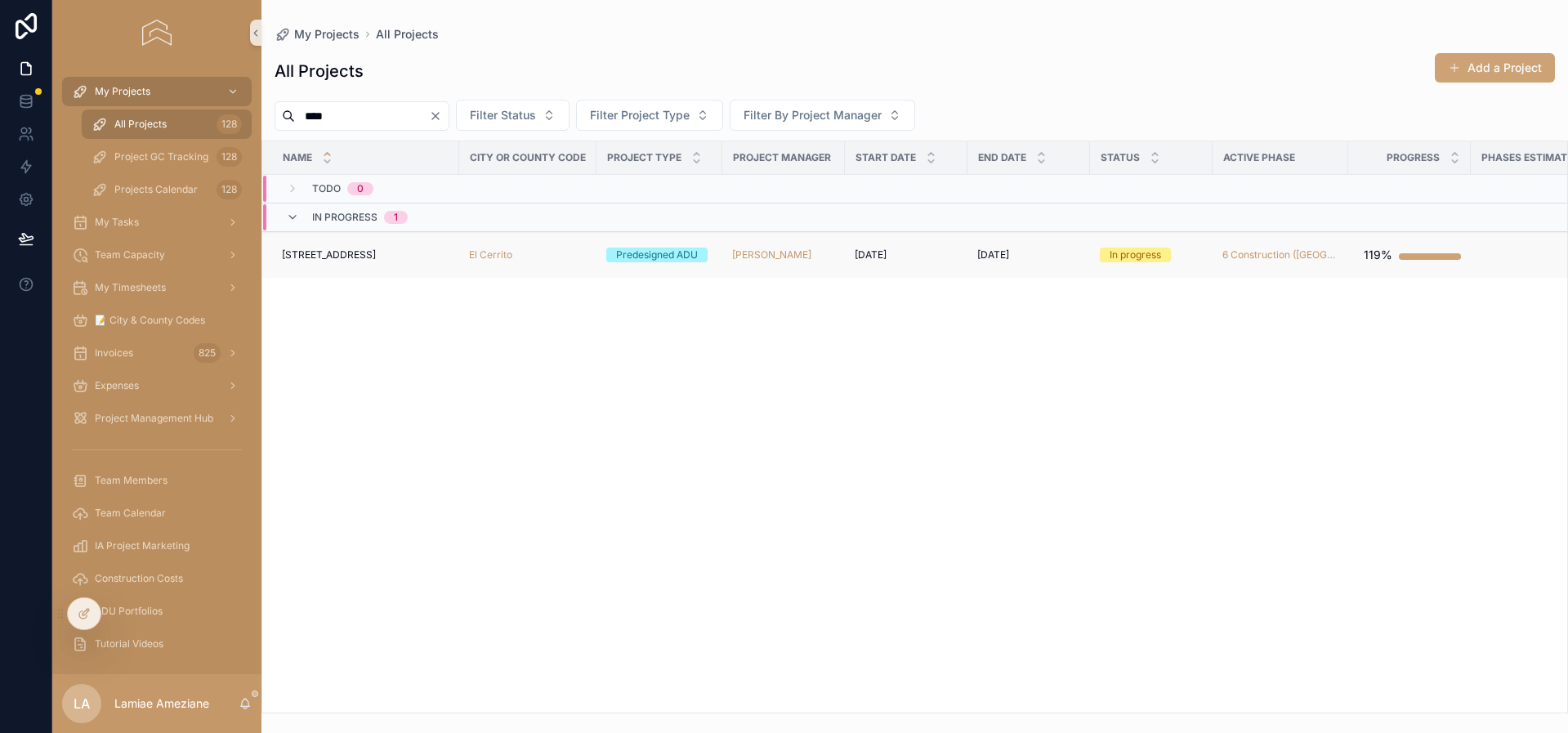
type input "****"
click at [407, 257] on div "[STREET_ADDRESS][GEOGRAPHIC_DATA][STREET_ADDRESS]" at bounding box center [366, 255] width 168 height 13
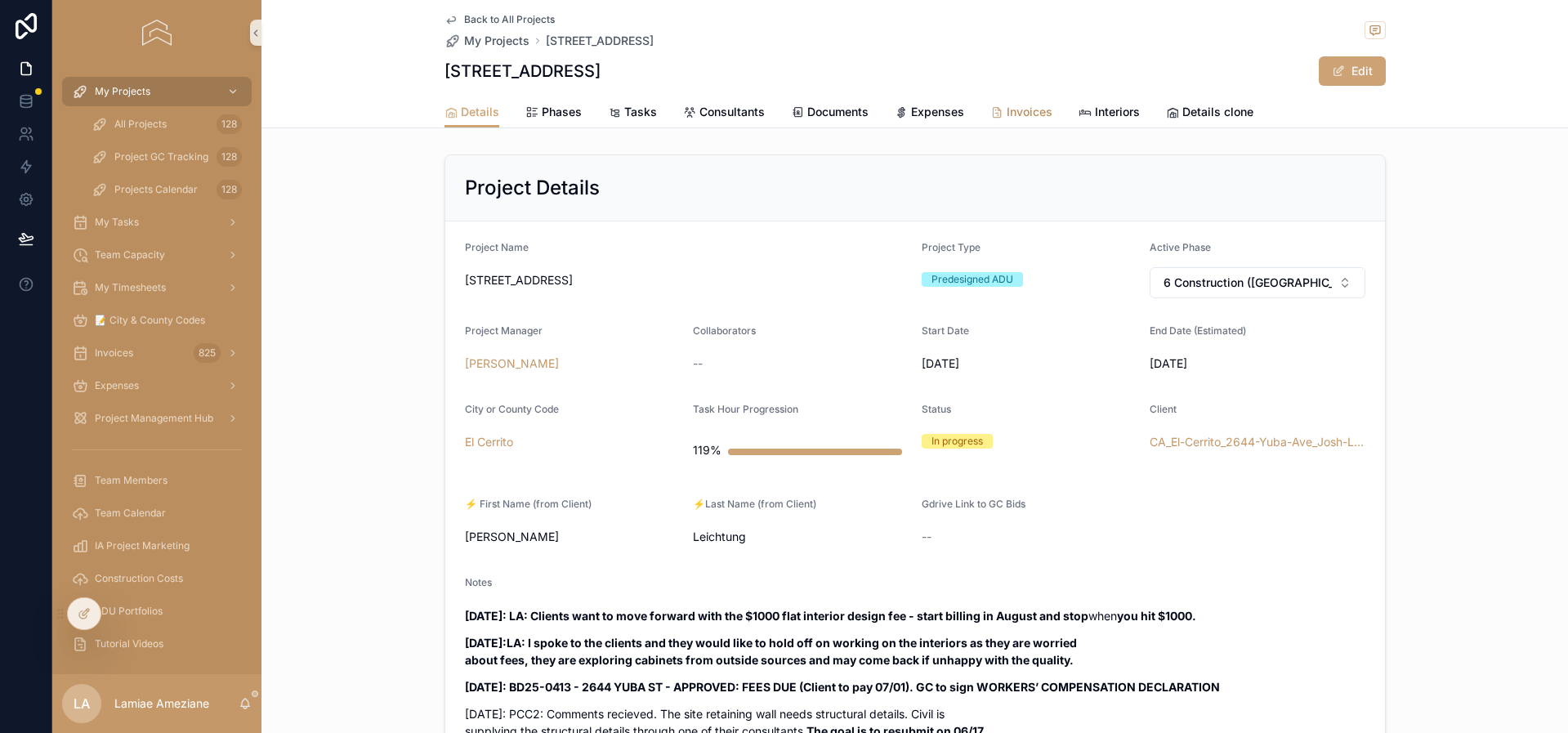
click at [1029, 109] on span "Invoices" at bounding box center [1030, 111] width 46 height 16
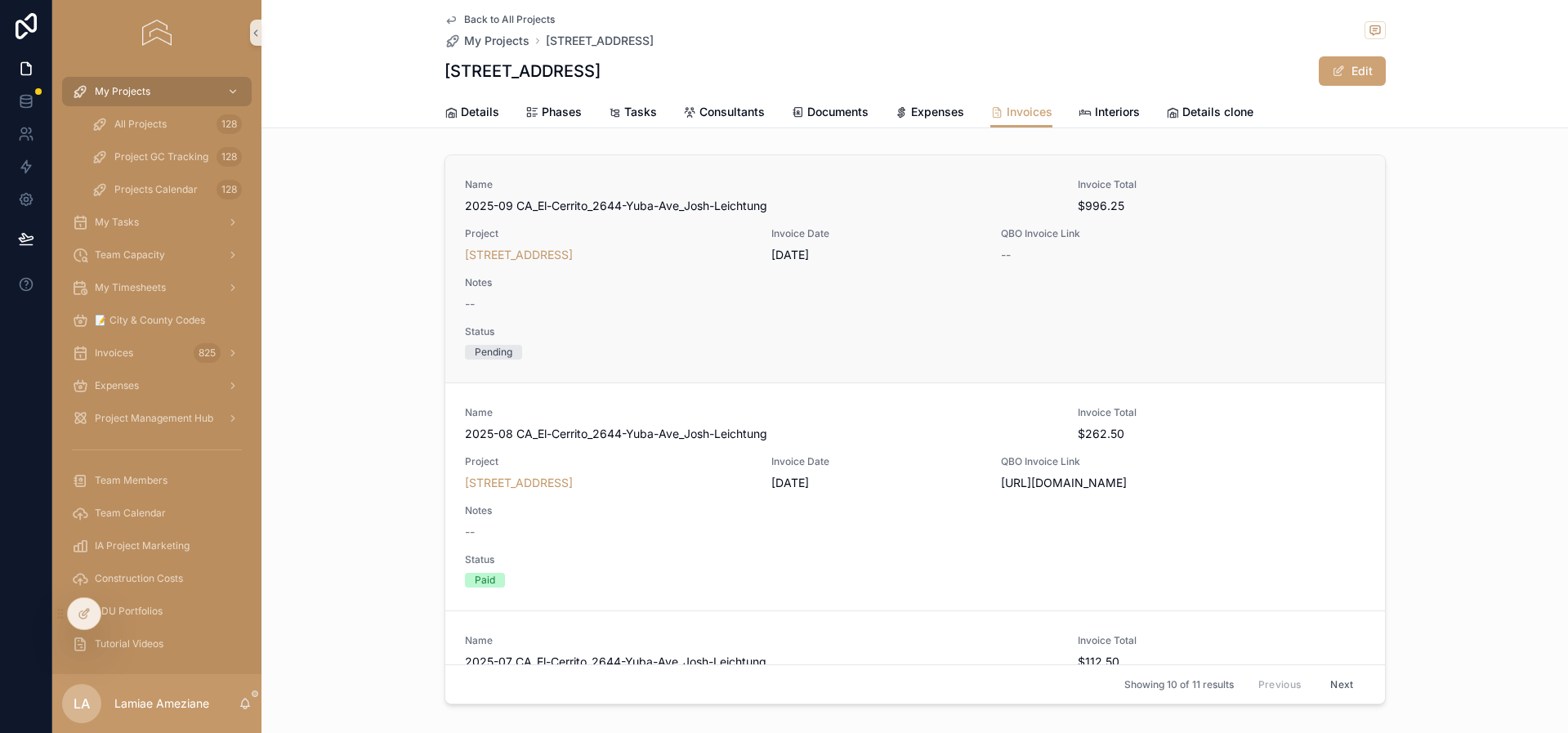
click at [1200, 225] on div "Name 2025-09 CA_El-Cerrito_2644-Yuba-Ave_Josh-Leichtung Invoice Total $996.25 P…" at bounding box center [915, 269] width 900 height 181
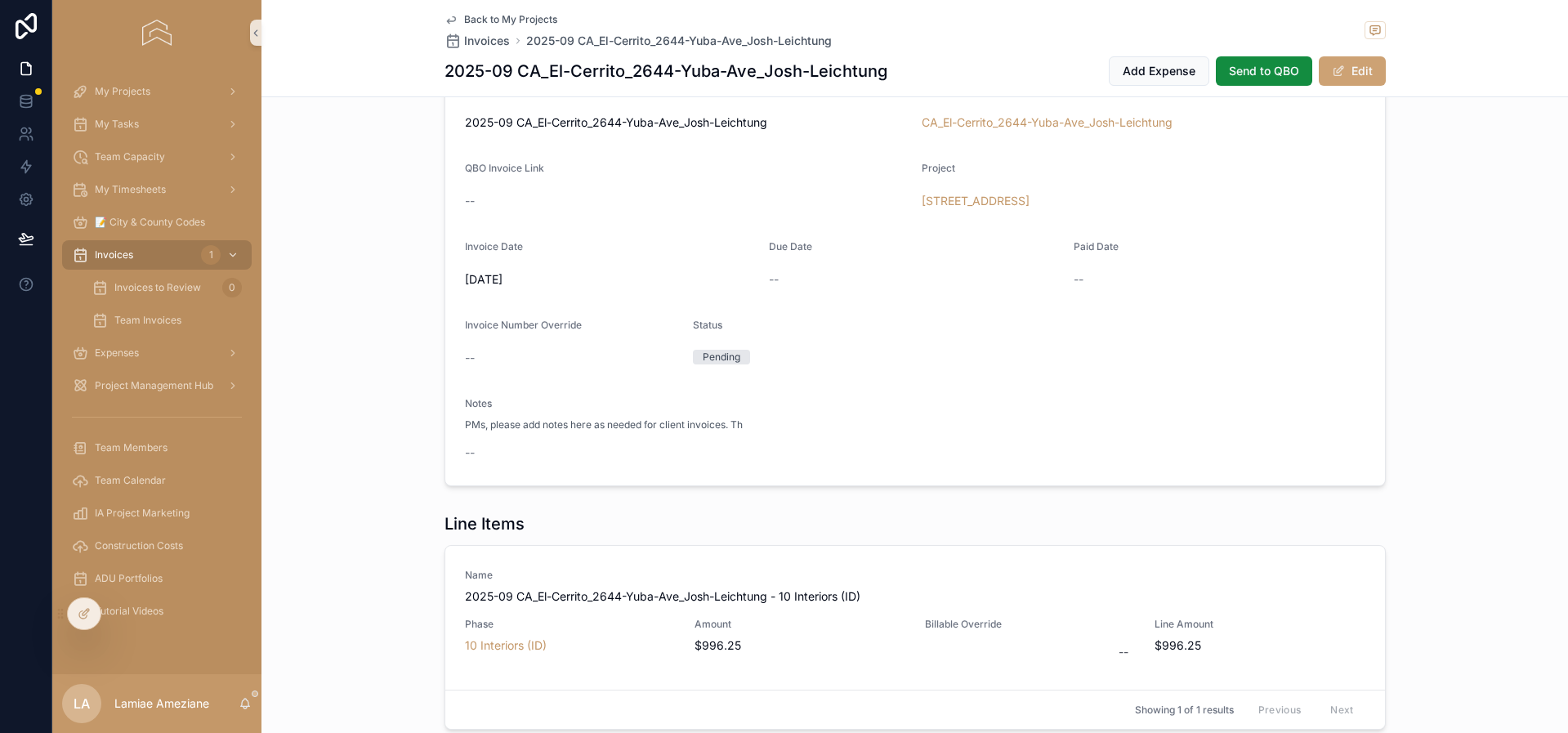
scroll to position [346, 0]
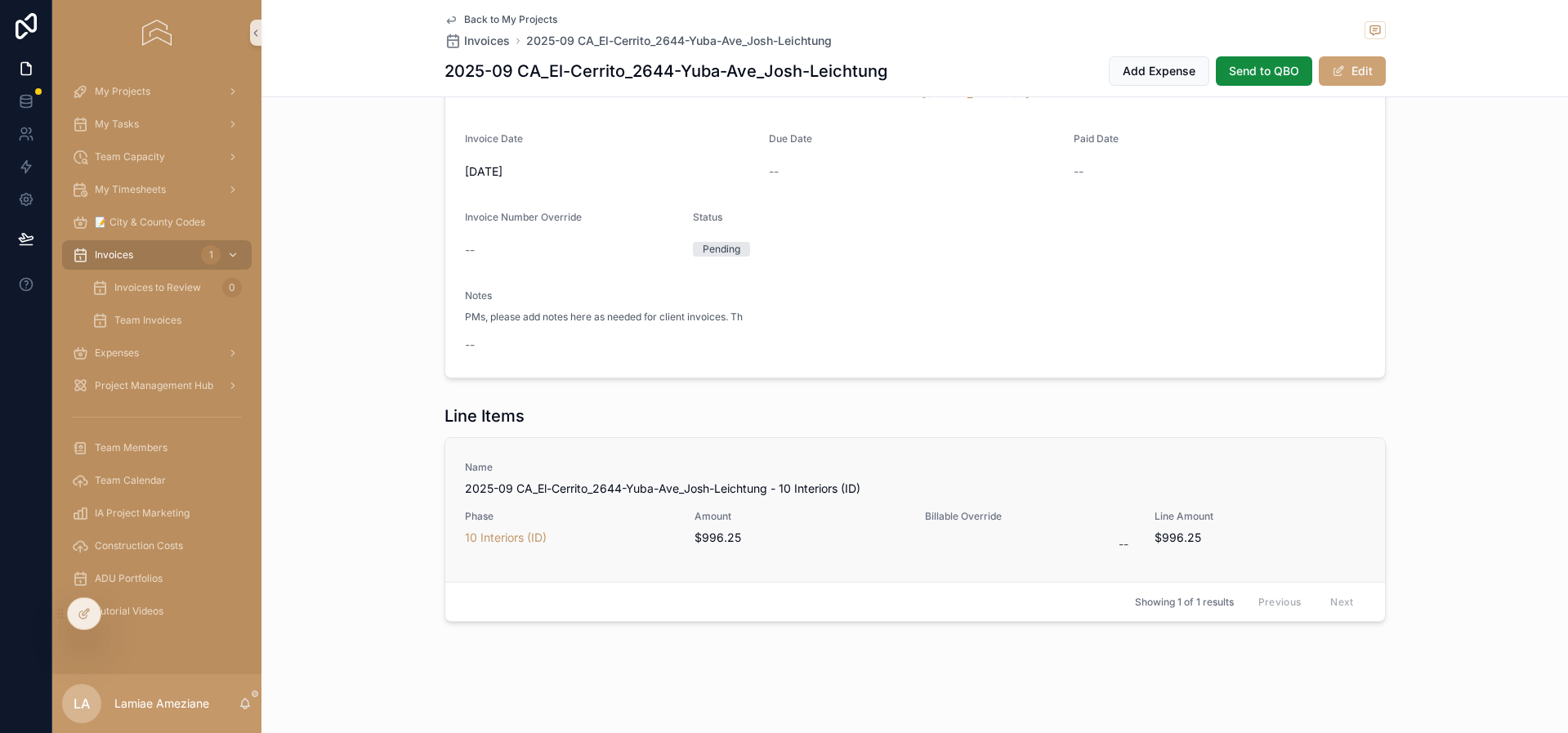
click at [1277, 512] on span "Line Amount" at bounding box center [1261, 517] width 211 height 13
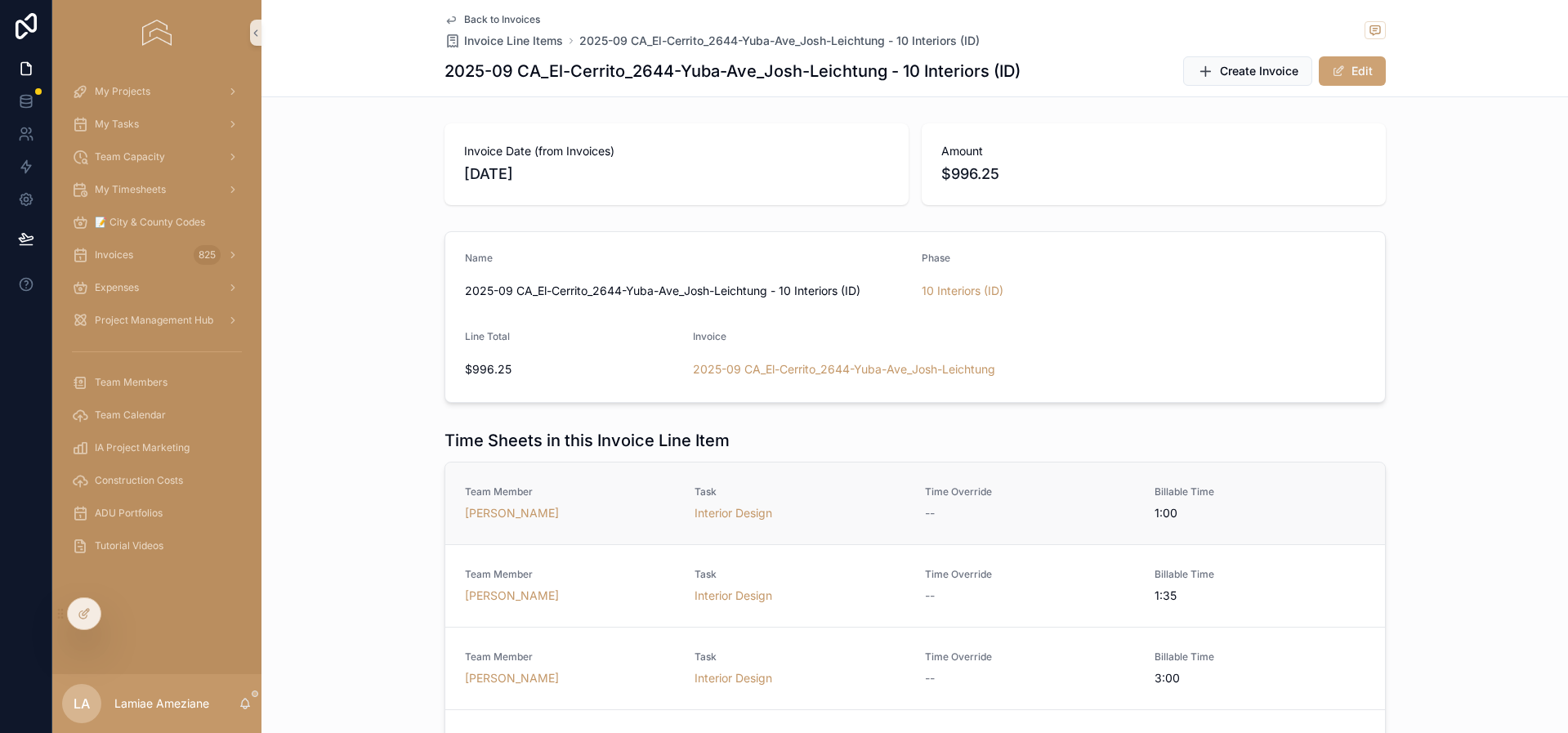
click at [1251, 503] on div "Billable Time 1:00" at bounding box center [1261, 504] width 211 height 36
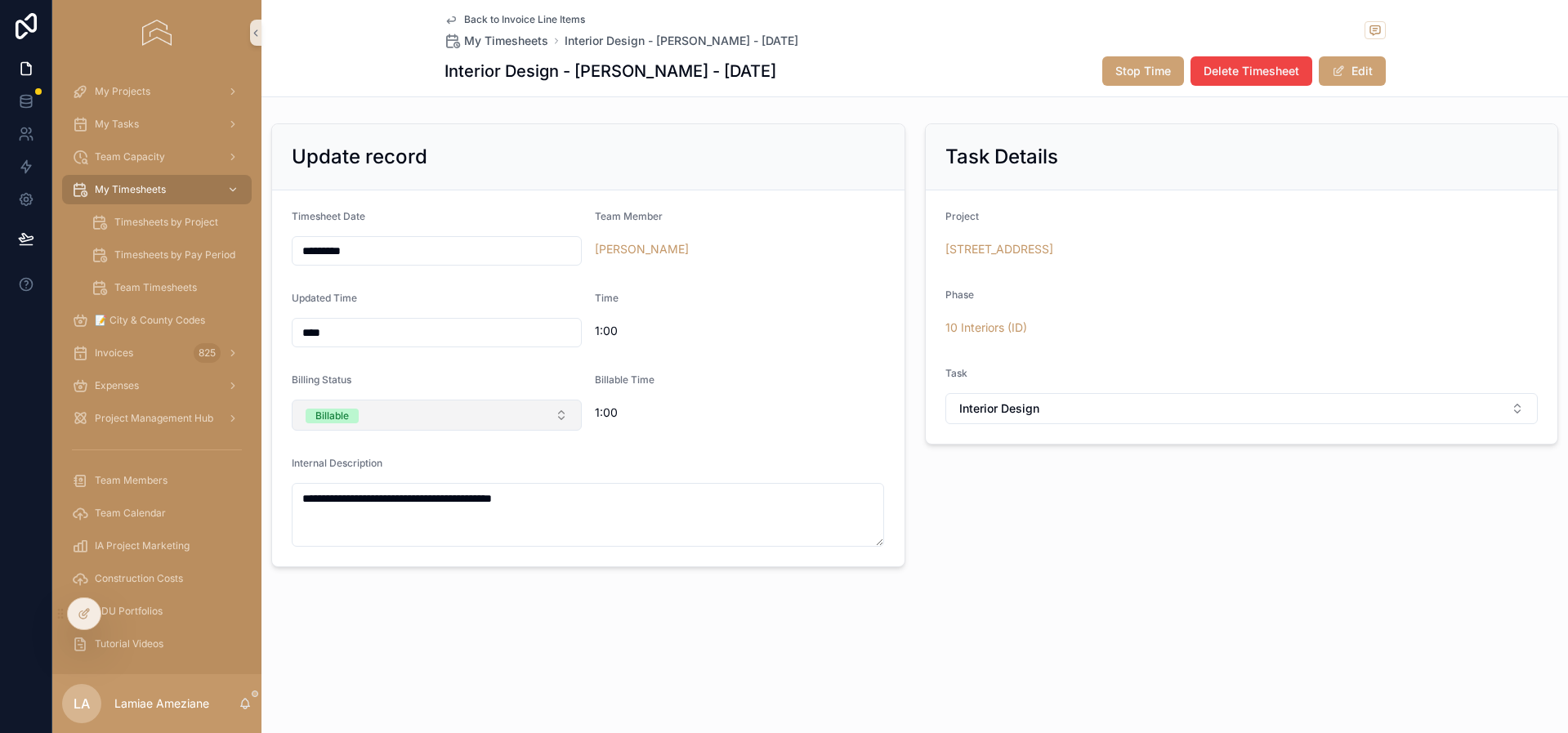
click at [498, 420] on button "Billable" at bounding box center [437, 415] width 290 height 31
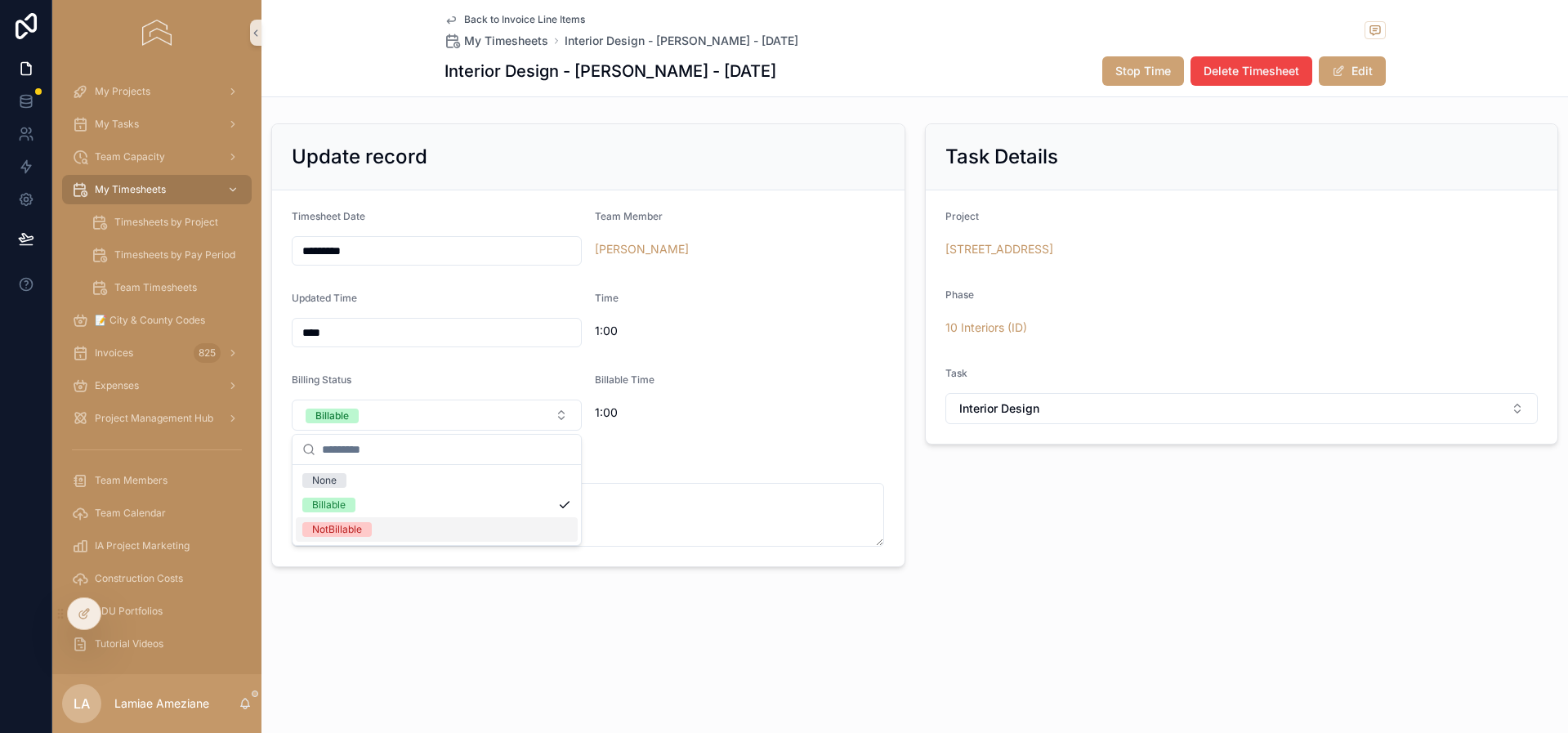
drag, startPoint x: 449, startPoint y: 524, endPoint x: 536, endPoint y: 548, distance: 90.2
click at [449, 524] on div "NotBillable" at bounding box center [437, 530] width 282 height 25
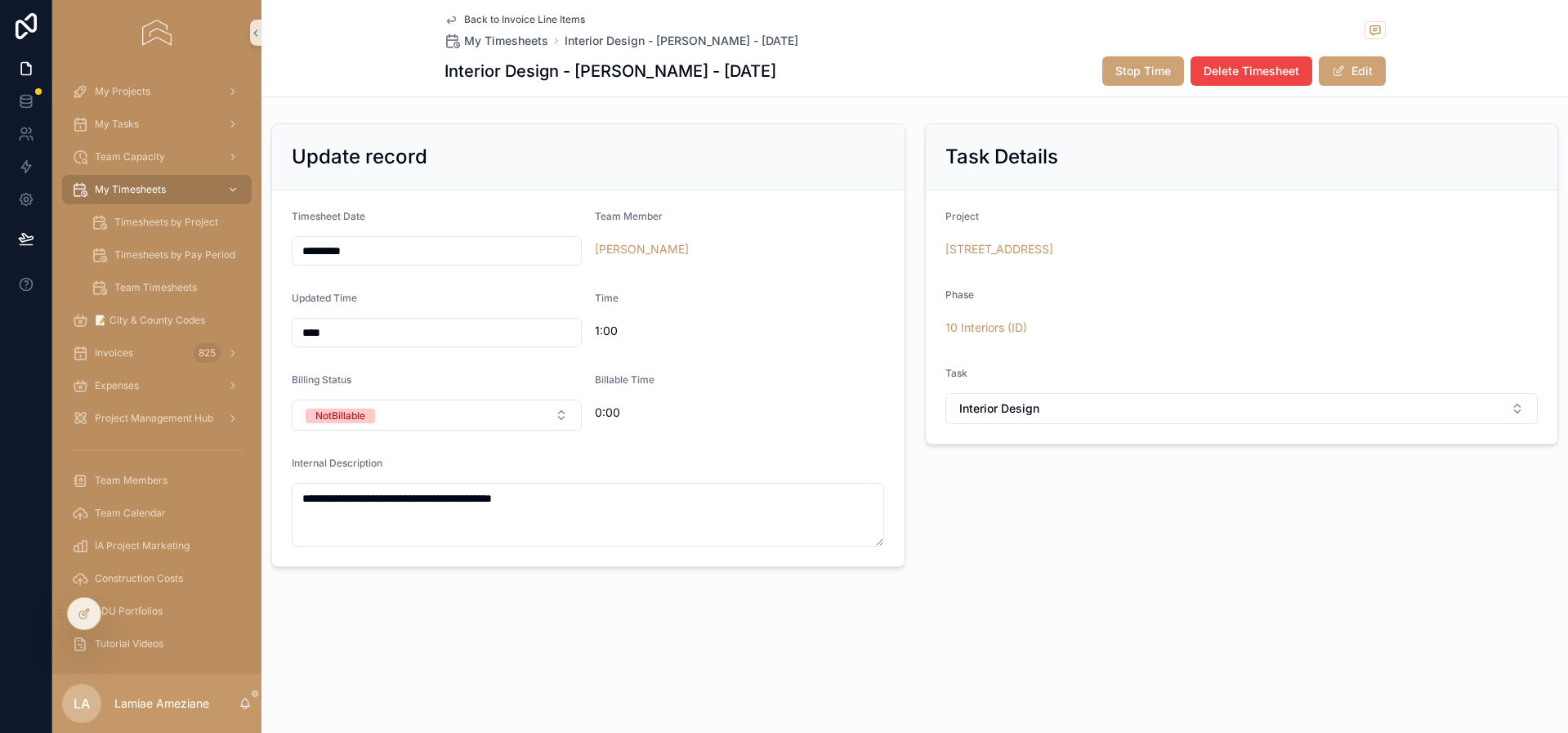
click at [1009, 561] on div "Task Details Project [STREET_ADDRESS] Interiors (ID) Task Interior Design" at bounding box center [1242, 345] width 653 height 457
click at [520, 16] on span "Back to Invoice Line Items" at bounding box center [524, 20] width 121 height 13
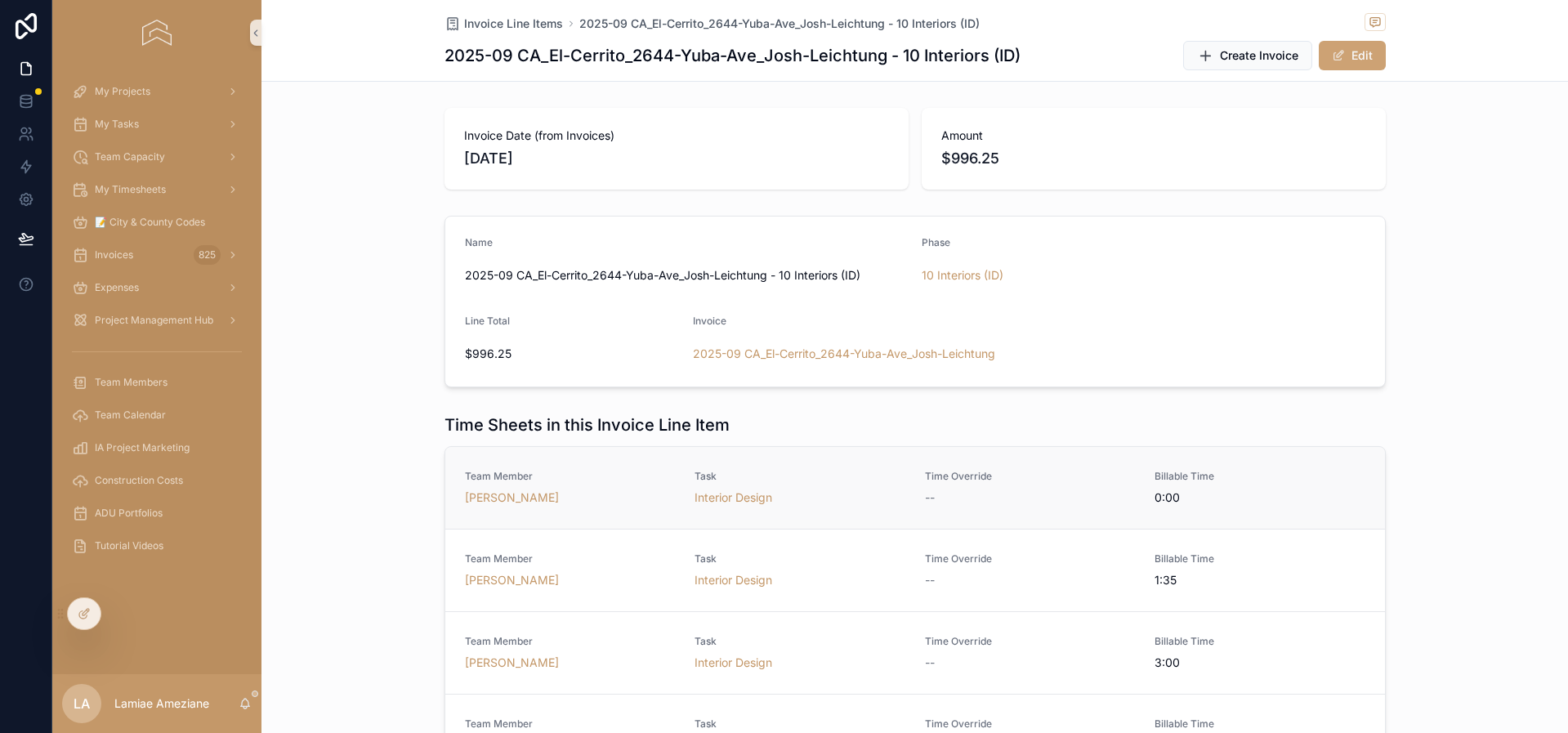
scroll to position [31, 0]
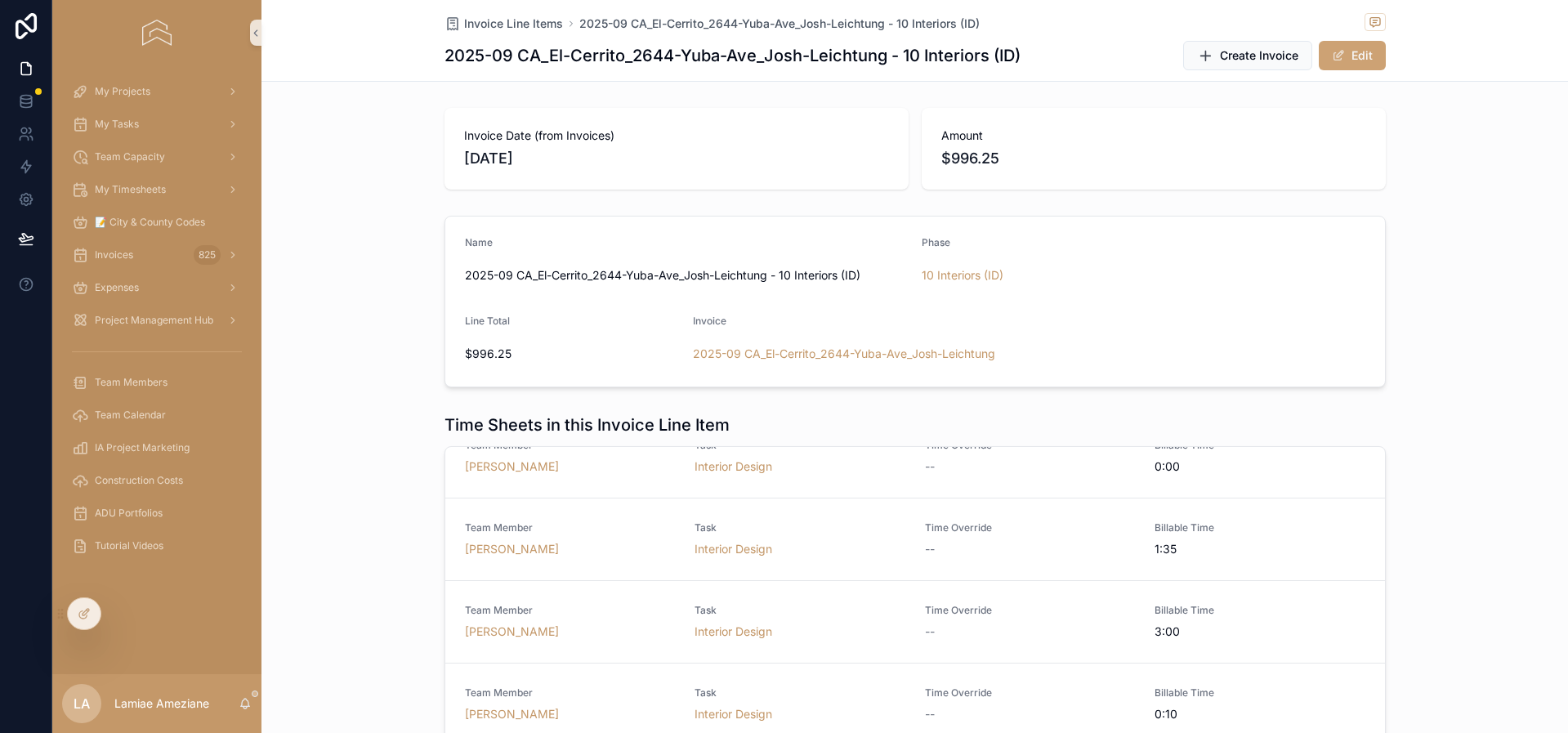
click at [1247, 542] on span "1:35" at bounding box center [1261, 549] width 211 height 16
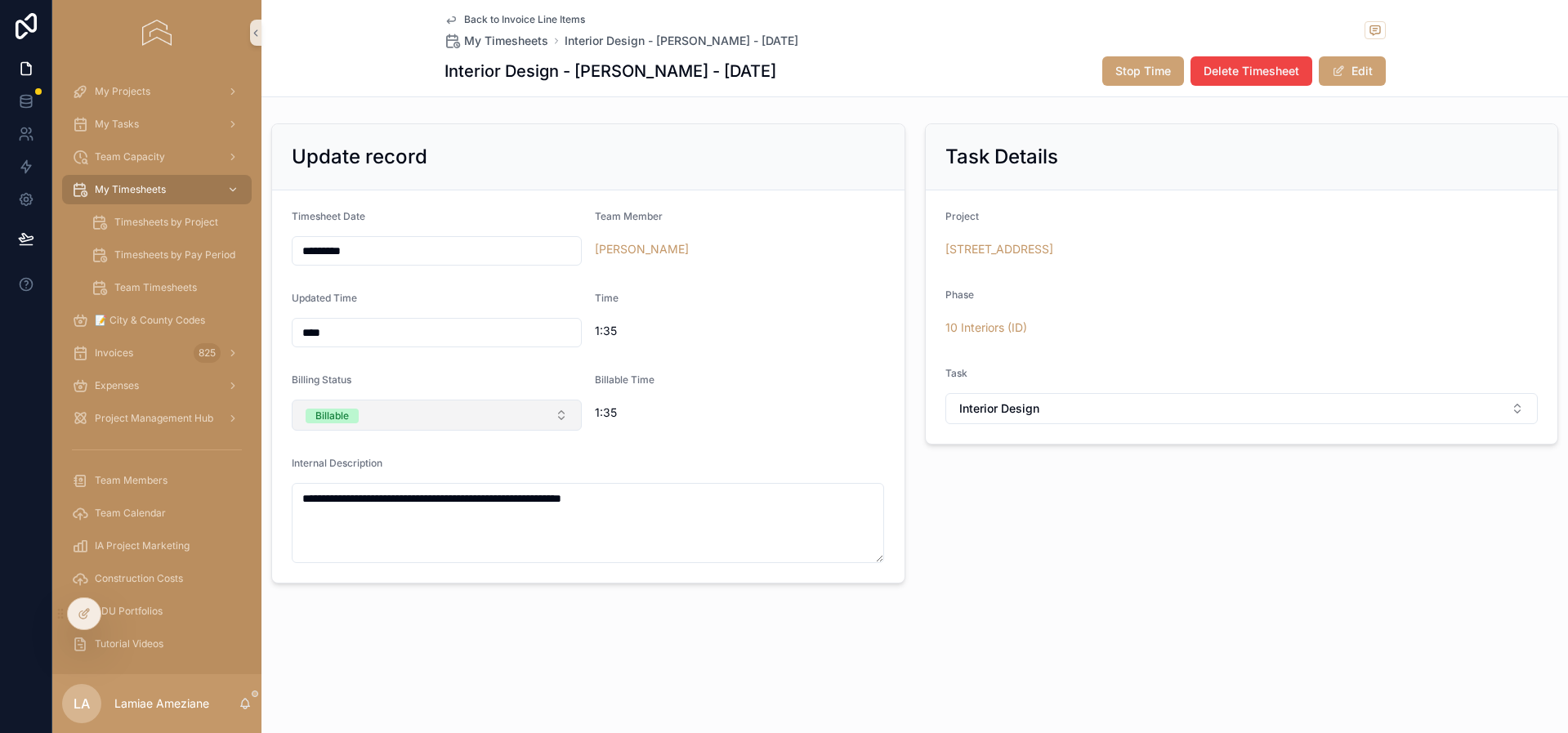
click at [536, 419] on button "Billable" at bounding box center [437, 415] width 290 height 31
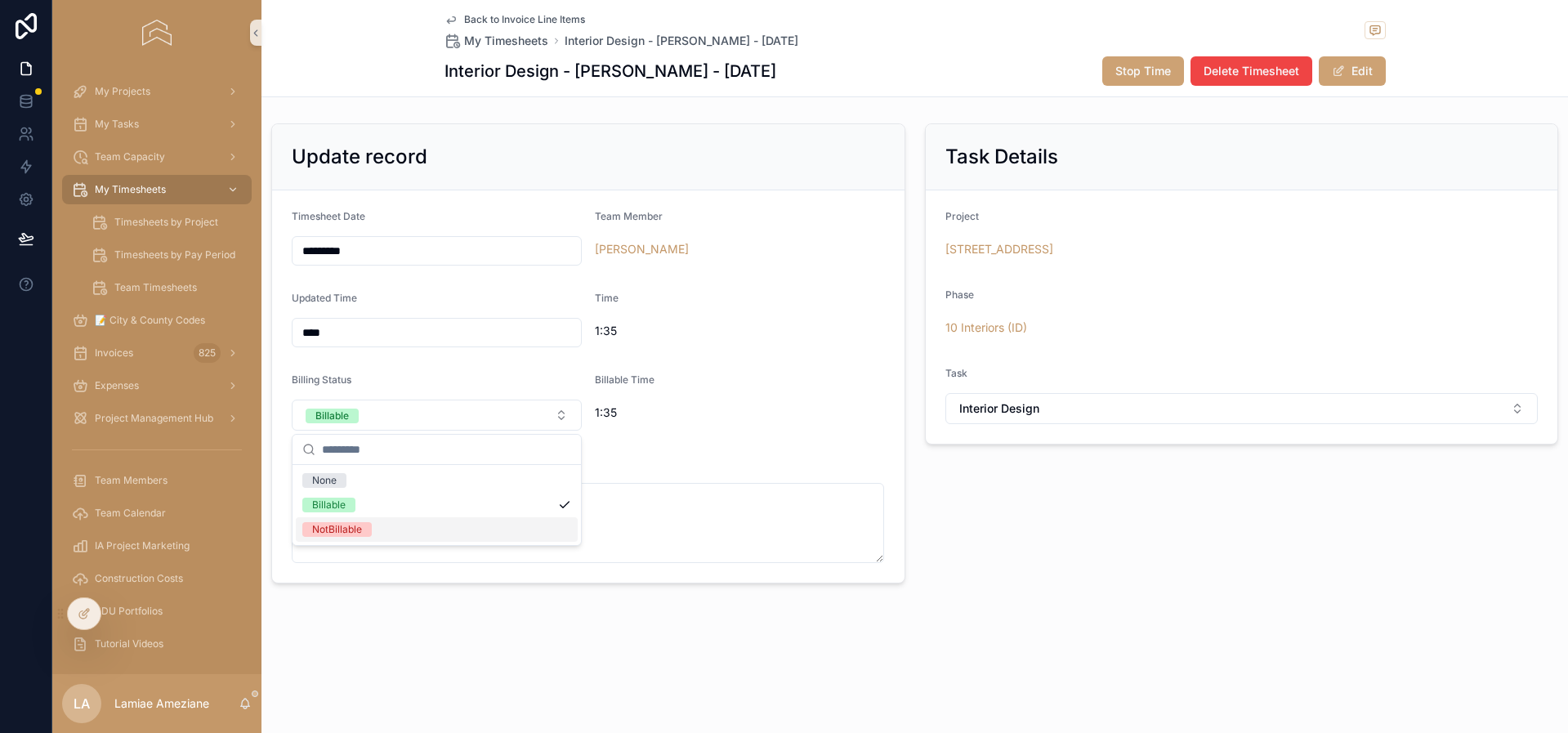
click at [407, 525] on div "NotBillable" at bounding box center [437, 530] width 282 height 25
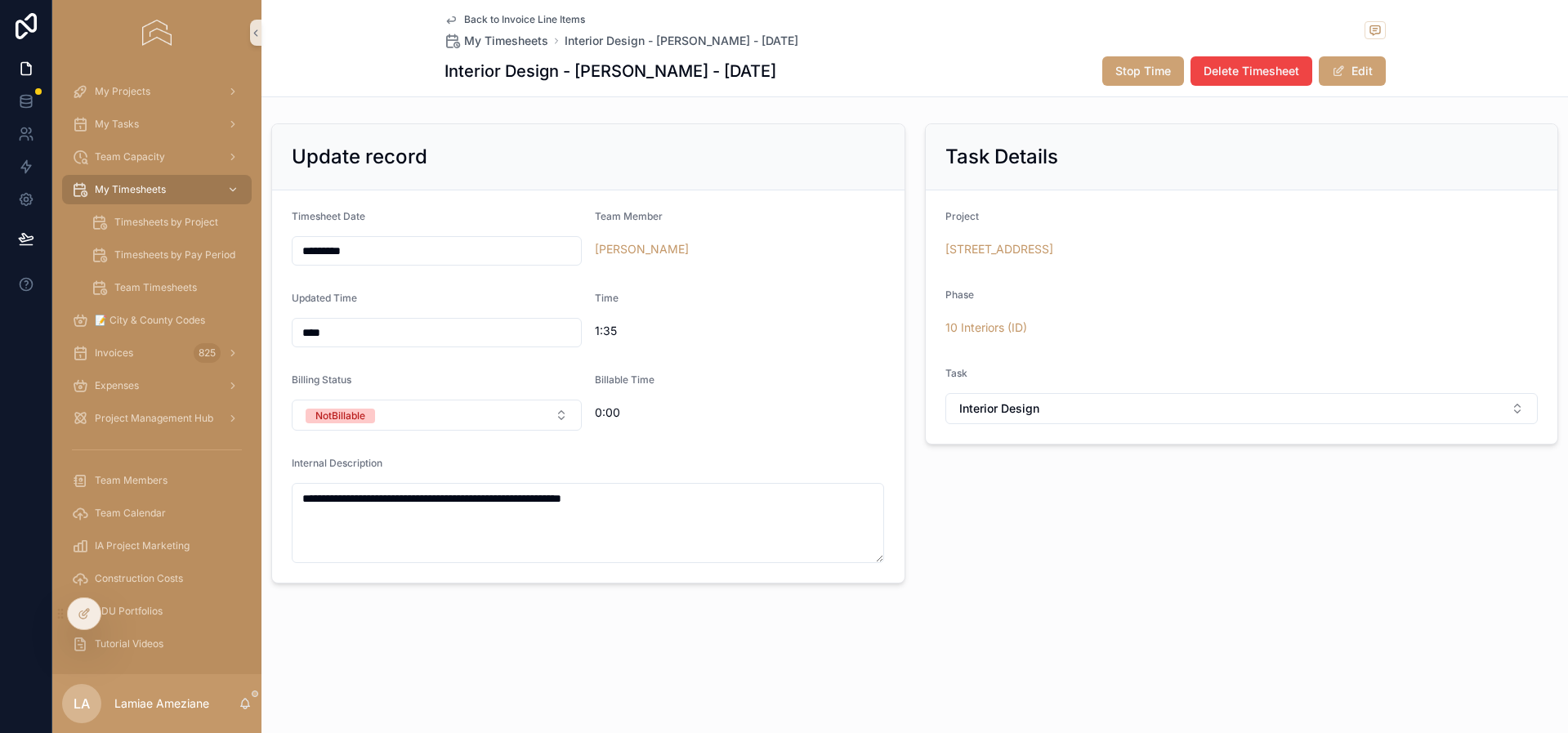
click at [1076, 540] on div "Task Details Project [STREET_ADDRESS] Interiors (ID) Task Interior Design" at bounding box center [1242, 354] width 653 height 474
click at [530, 20] on span "Back to Invoice Line Items" at bounding box center [524, 20] width 121 height 13
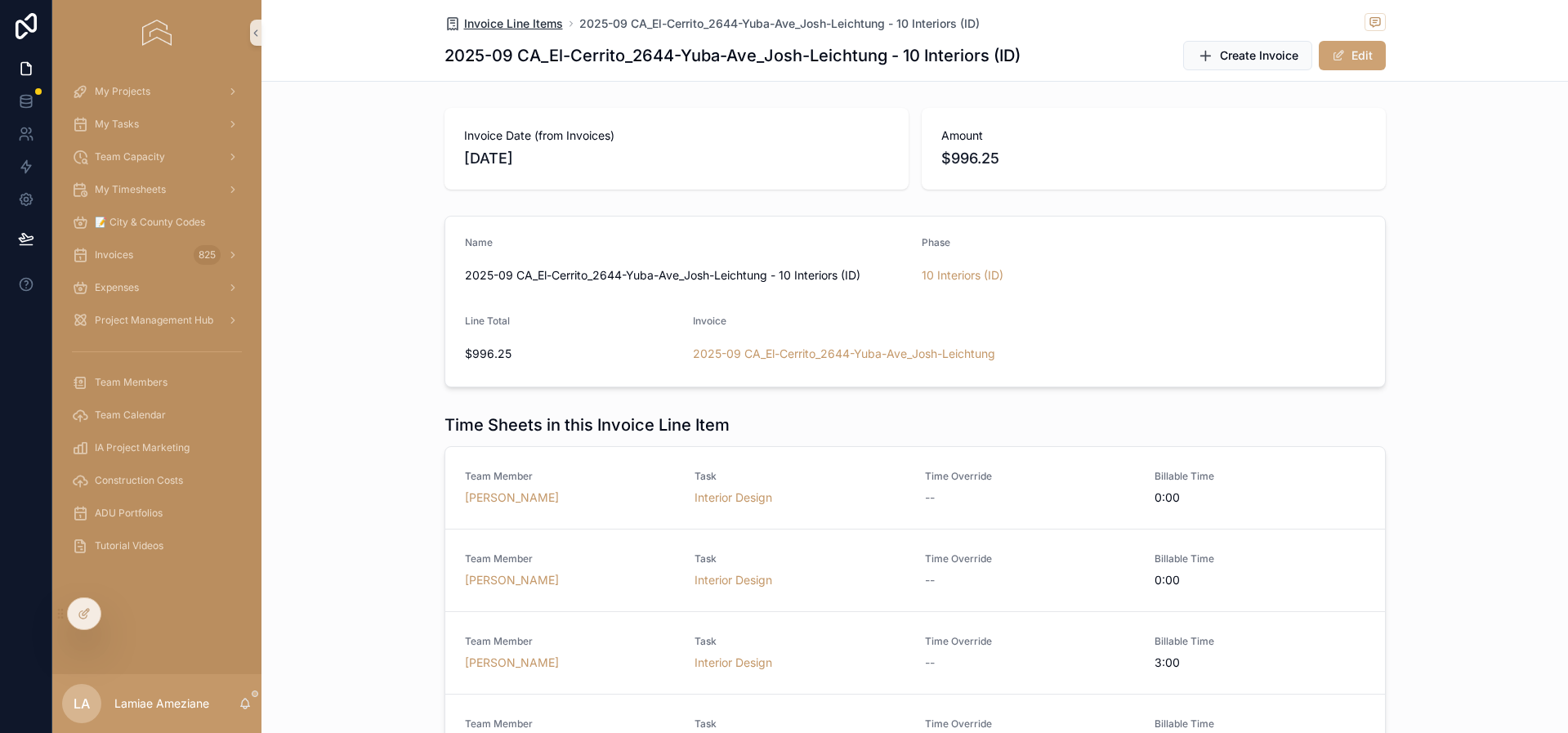
click at [518, 30] on span "Invoice Line Items" at bounding box center [513, 23] width 99 height 16
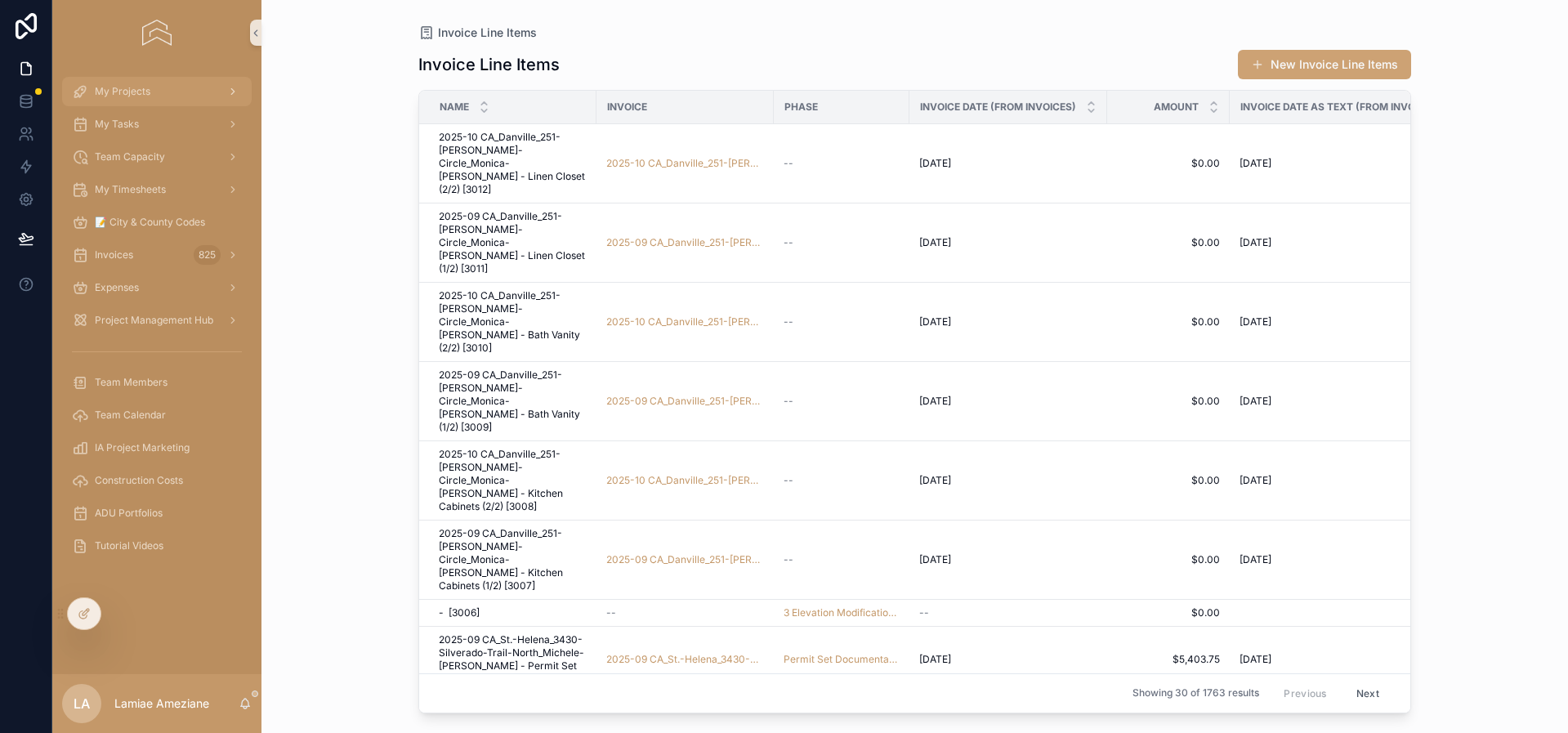
click at [117, 89] on span "My Projects" at bounding box center [123, 92] width 56 height 13
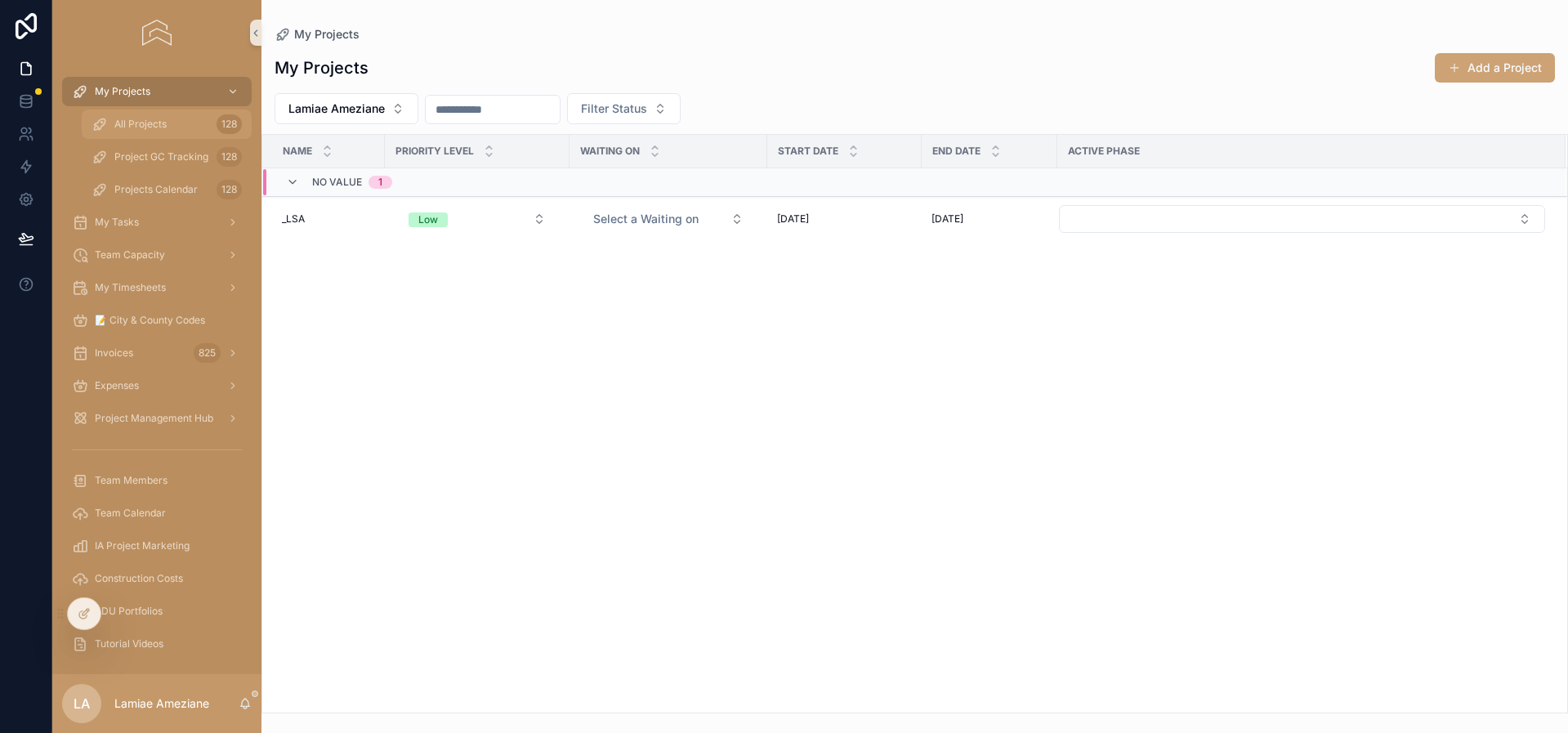
click at [136, 122] on span "All Projects" at bounding box center [140, 125] width 52 height 13
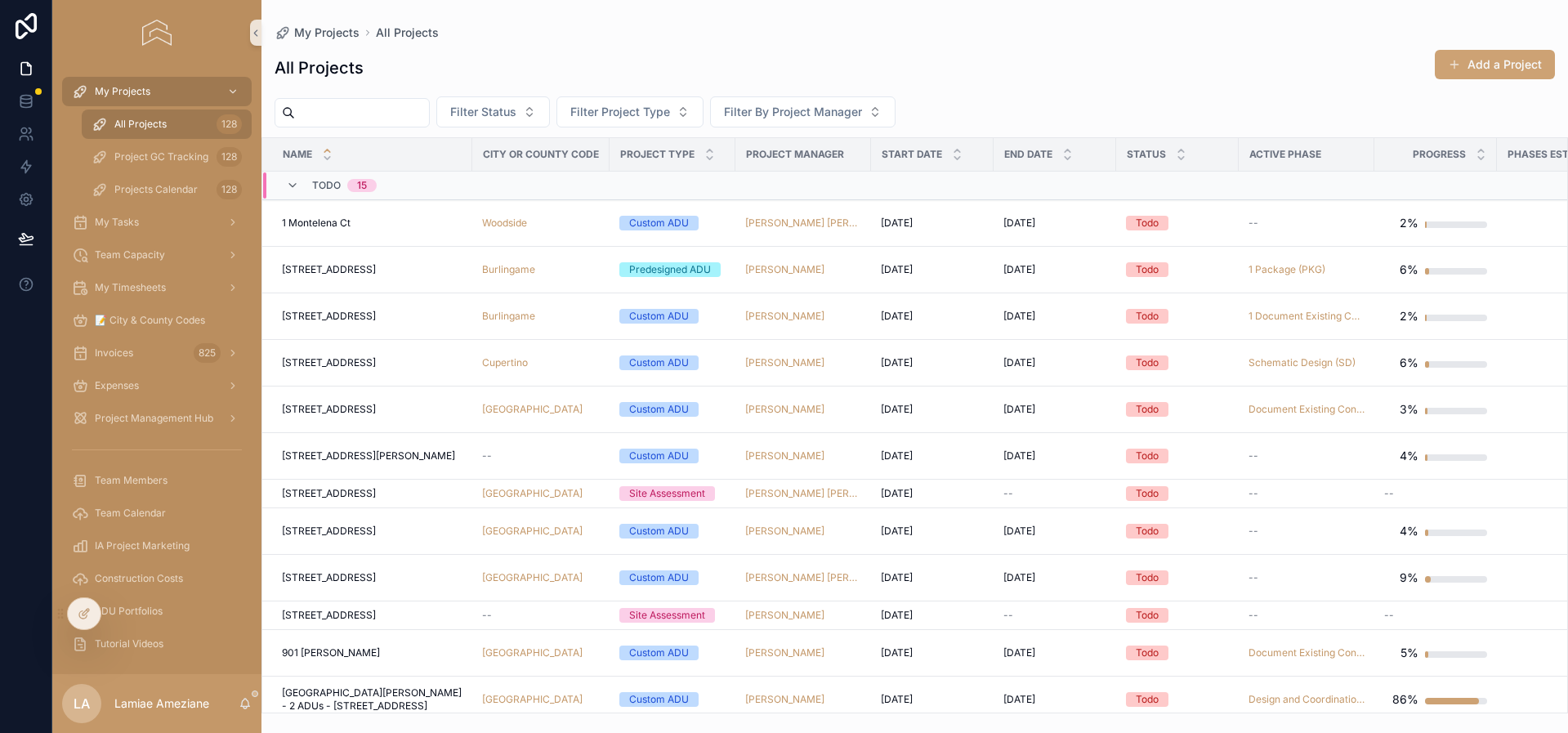
click at [429, 114] on input "scrollable content" at bounding box center [362, 112] width 134 height 23
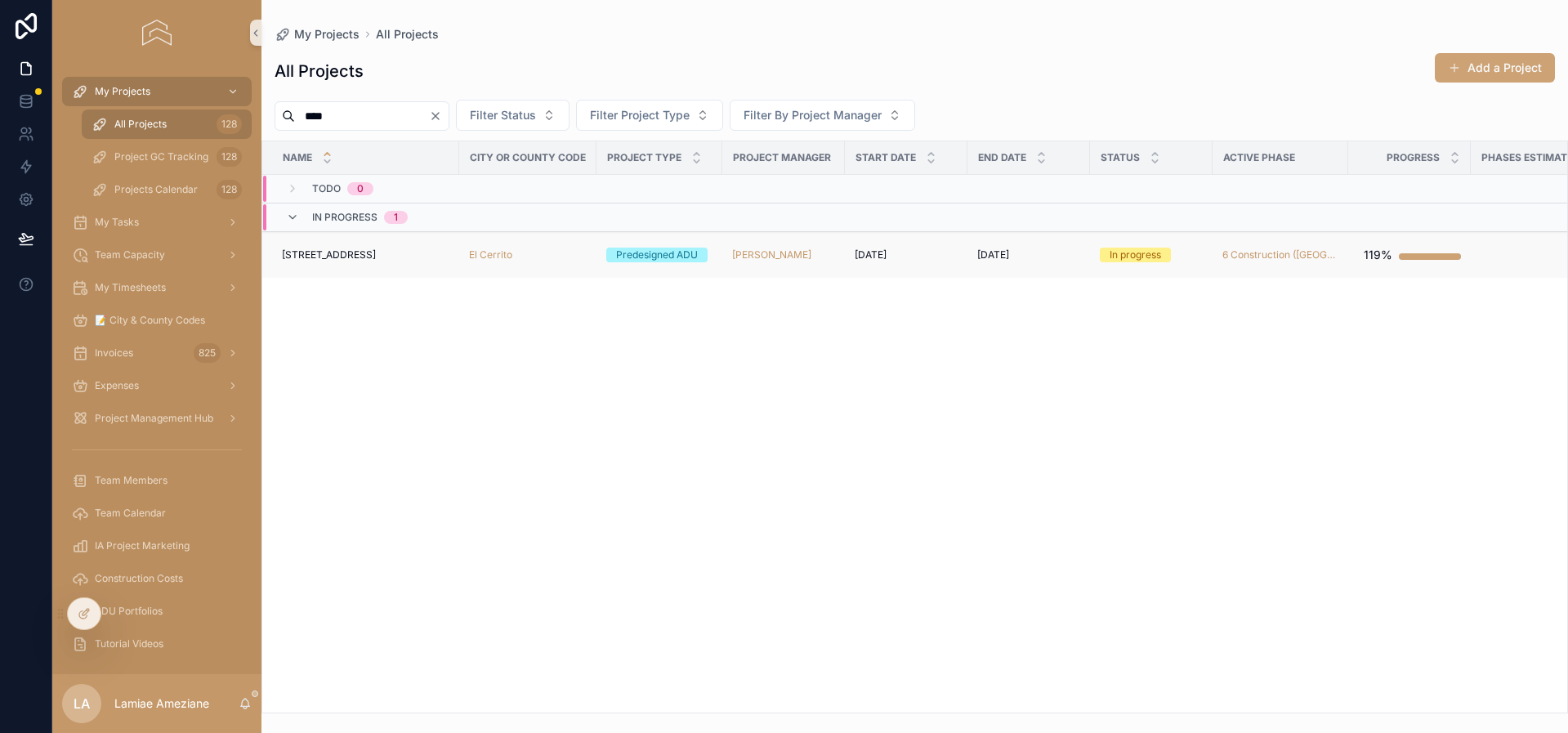
type input "****"
click at [409, 252] on div "[STREET_ADDRESS][GEOGRAPHIC_DATA][STREET_ADDRESS]" at bounding box center [366, 255] width 168 height 13
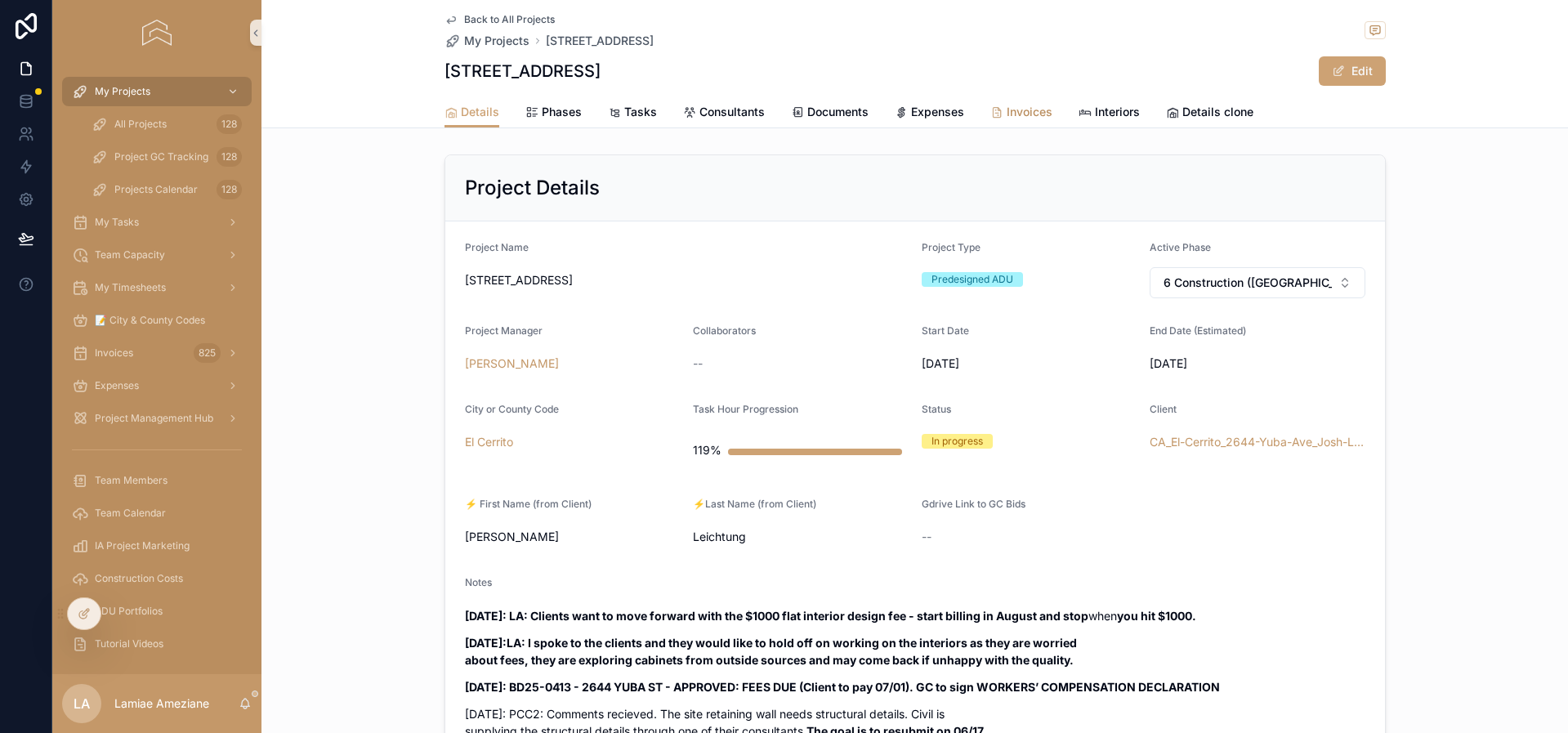
click at [1027, 106] on span "Invoices" at bounding box center [1030, 111] width 46 height 16
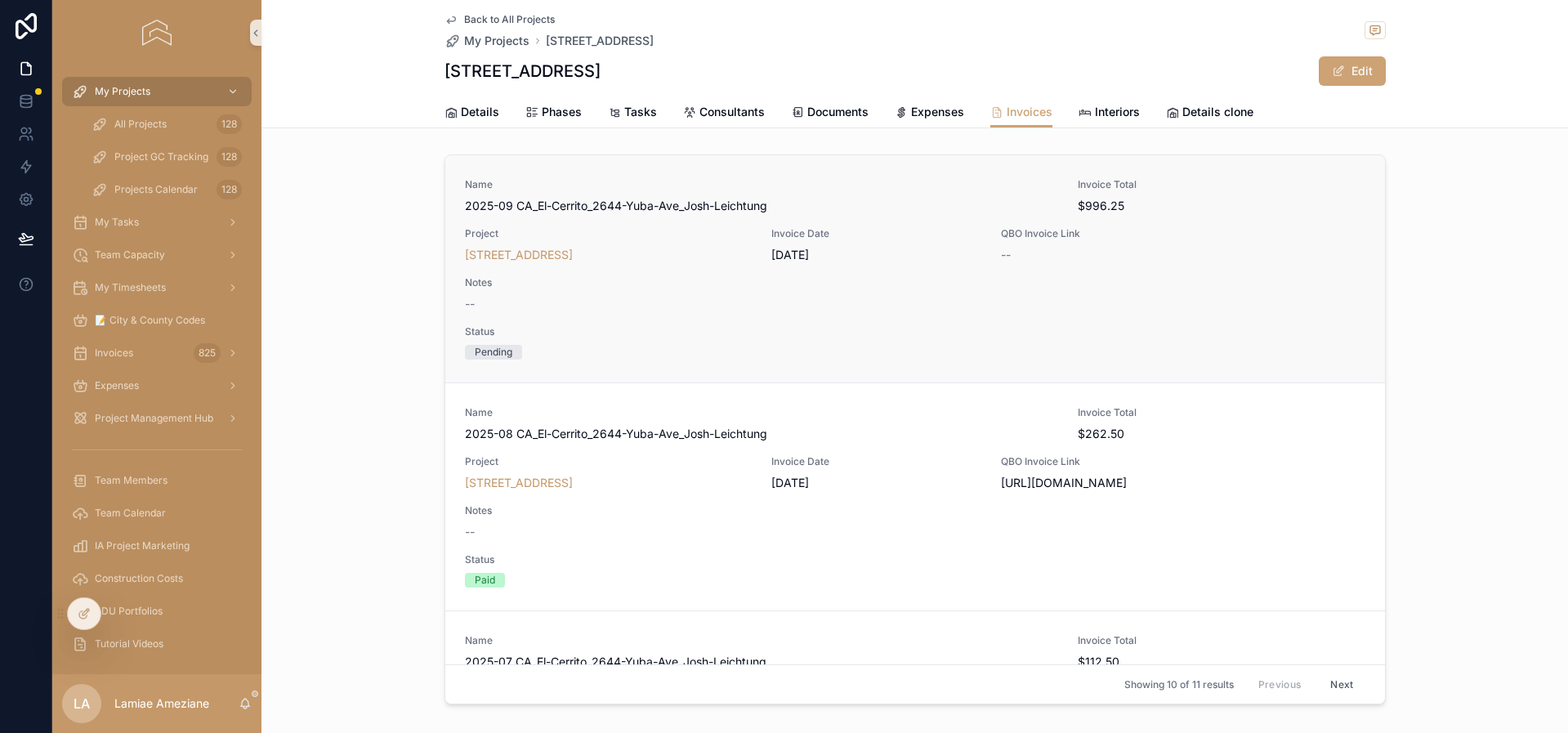
click at [1269, 198] on span "$996.25" at bounding box center [1183, 206] width 211 height 16
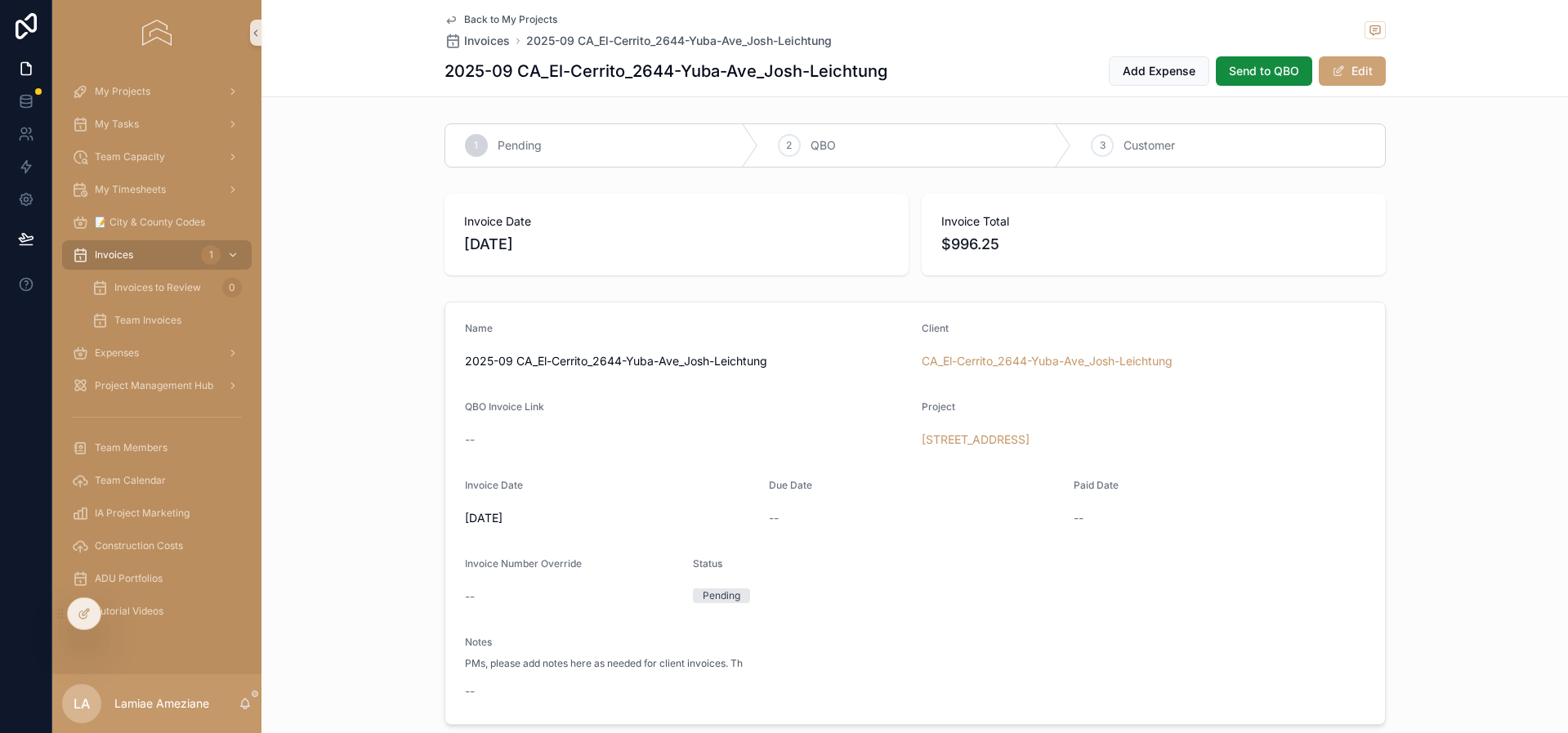
scroll to position [346, 0]
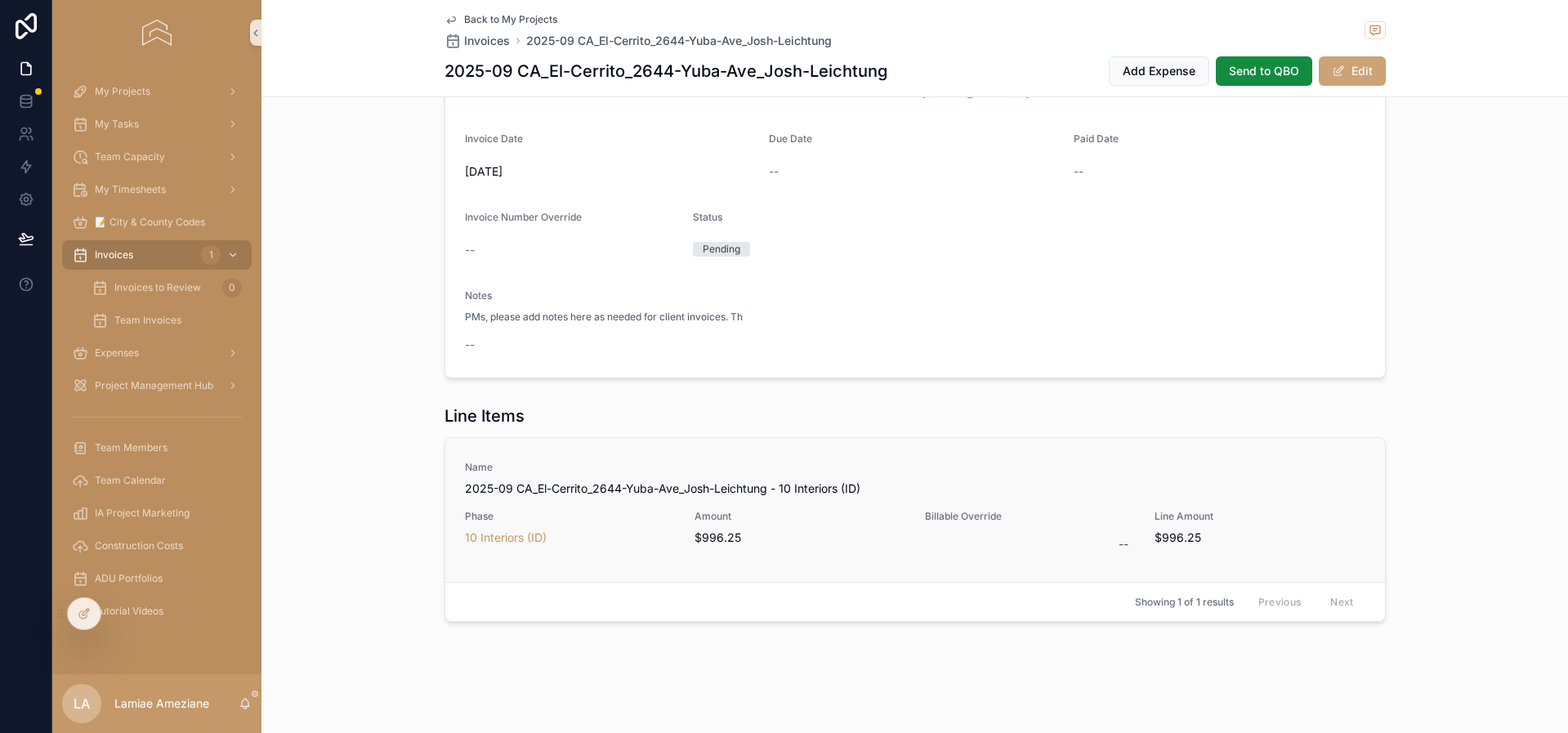
click at [1307, 503] on div "Name 2025-09 CA_El-Cerrito_2644-Yuba-Ave_Josh-Leichtung - 10 Interiors (ID) Pha…" at bounding box center [915, 510] width 900 height 98
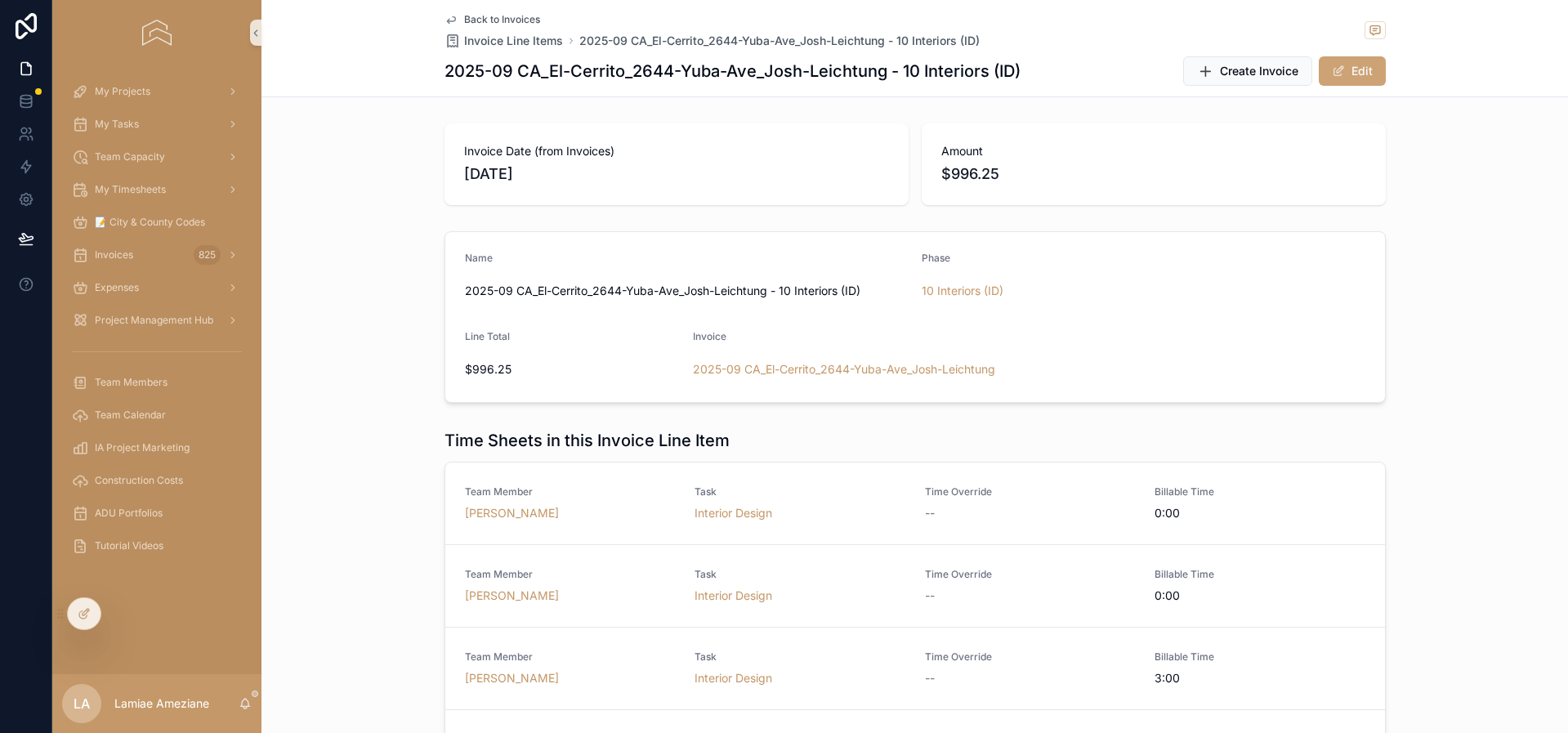
click at [500, 18] on span "Back to Invoices" at bounding box center [502, 20] width 76 height 13
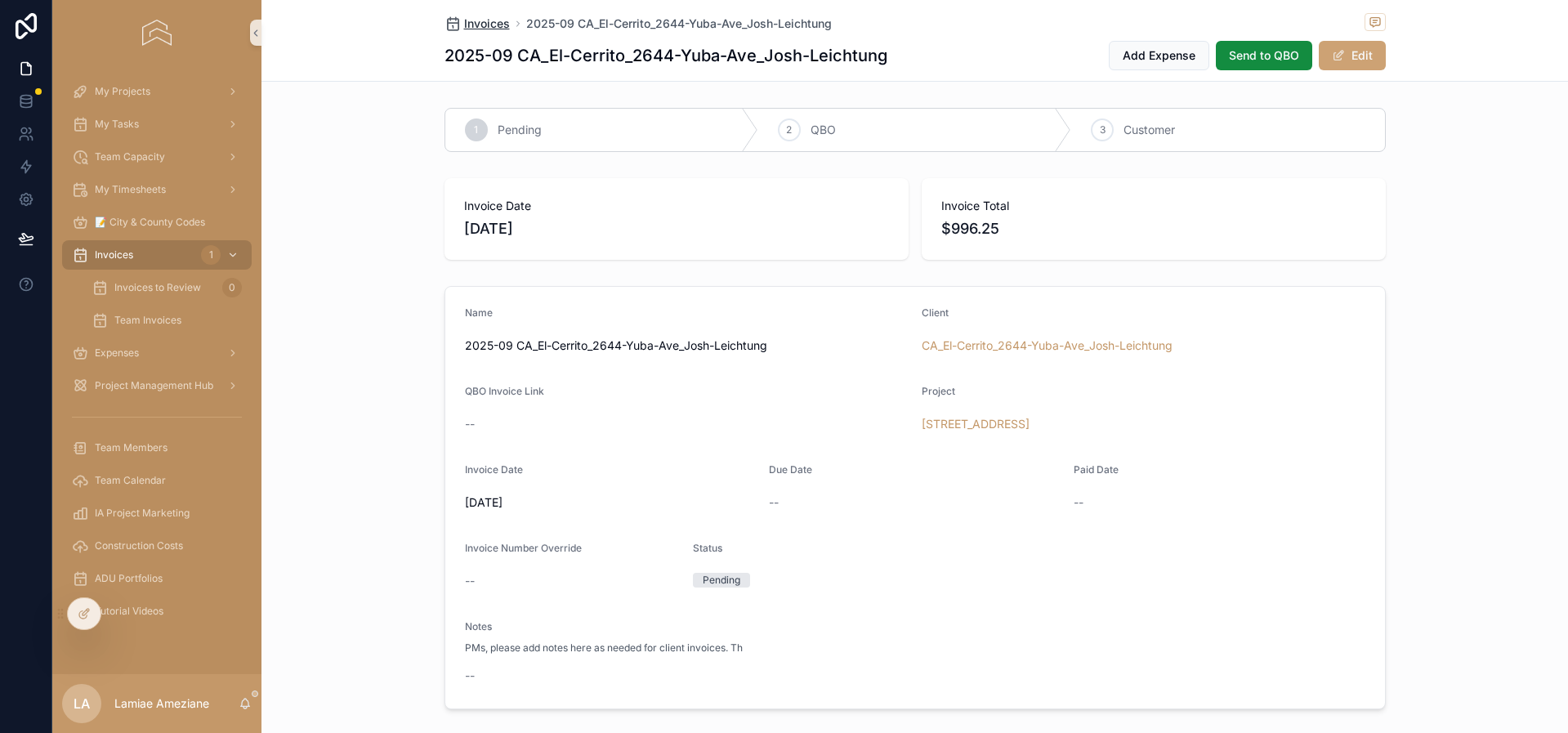
click at [475, 19] on span "Invoices" at bounding box center [487, 23] width 46 height 16
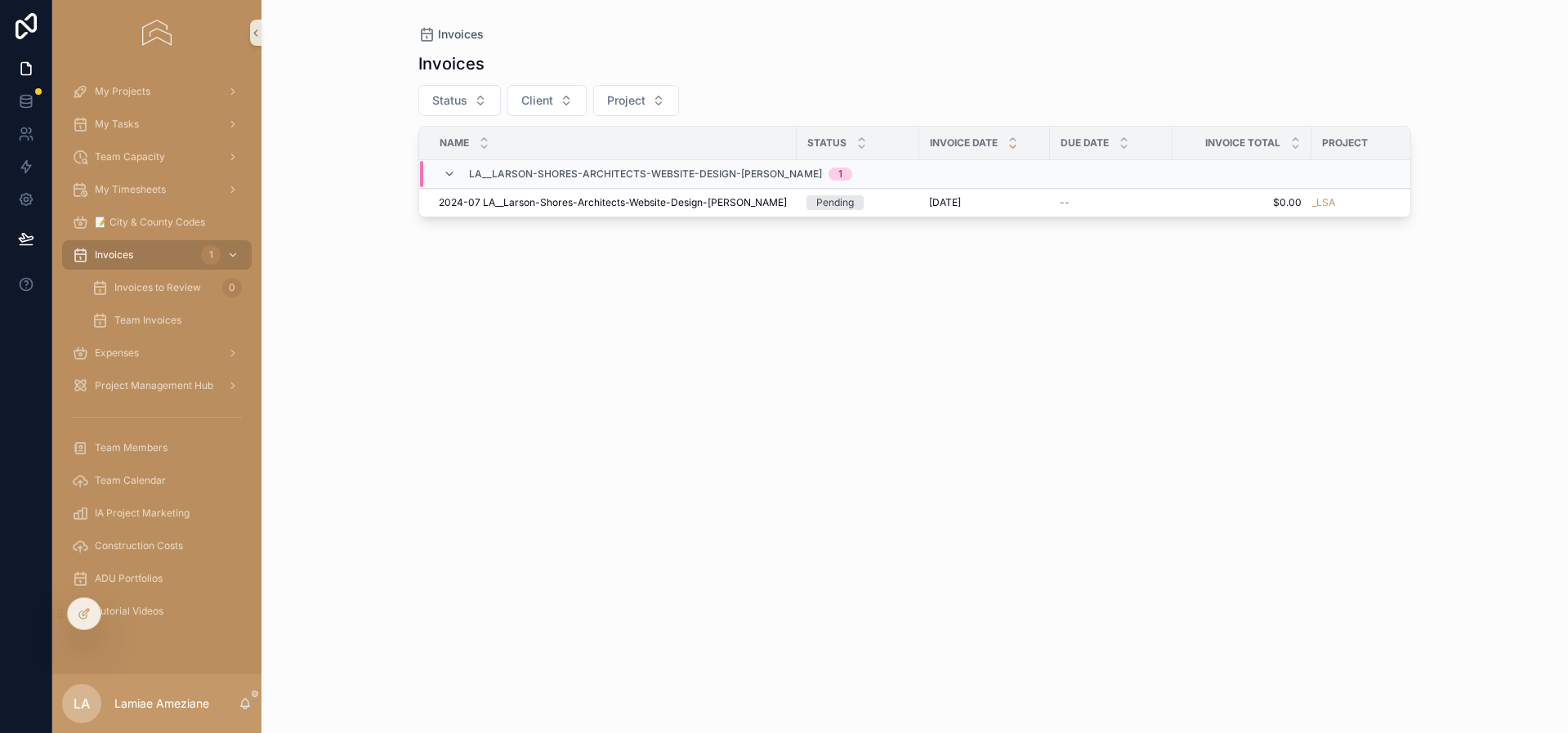
drag, startPoint x: 917, startPoint y: 62, endPoint x: 893, endPoint y: 59, distance: 24.2
click at [917, 62] on div "Invoices" at bounding box center [915, 63] width 993 height 23
click at [161, 193] on span "My Timesheets" at bounding box center [130, 190] width 71 height 13
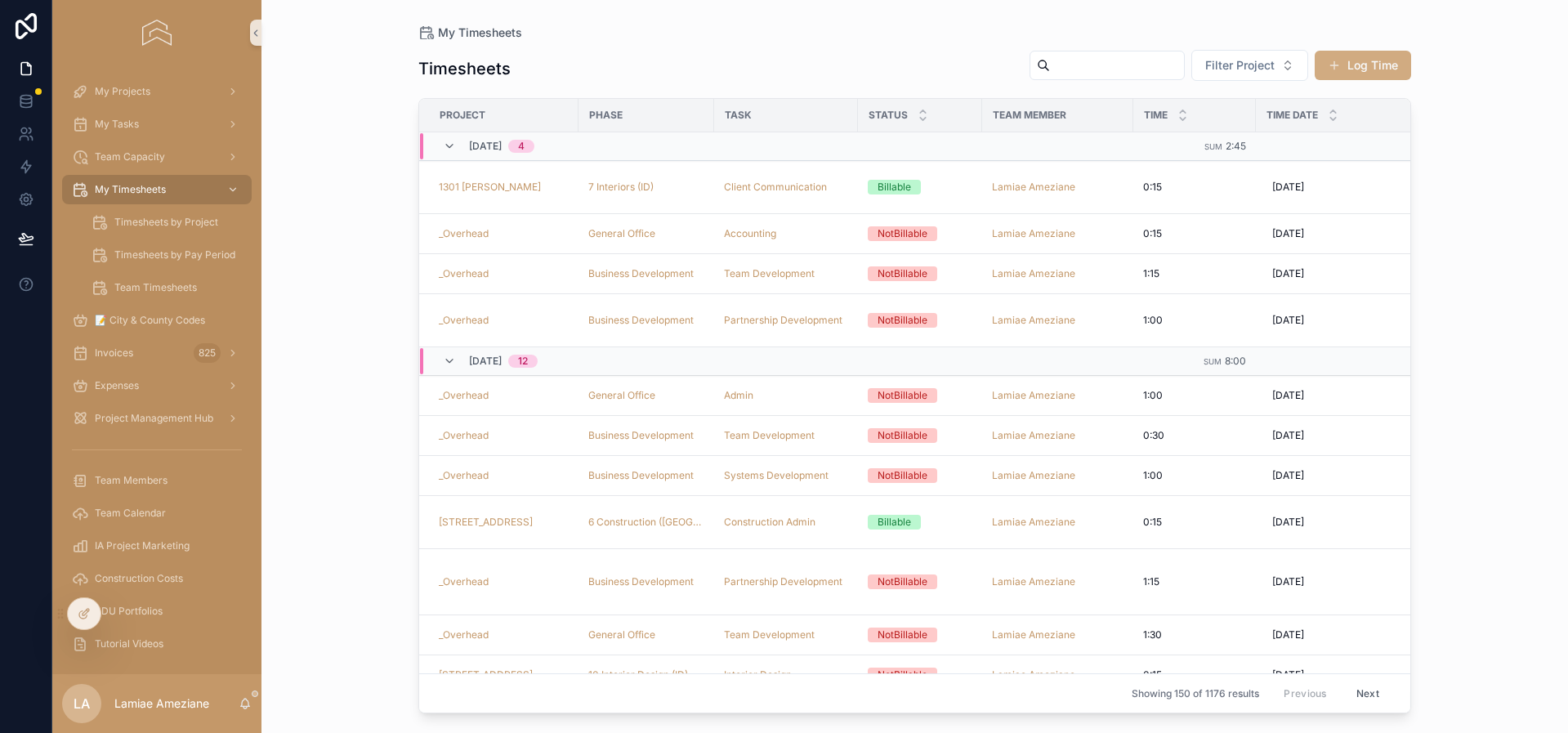
click at [1378, 71] on button "Log Time" at bounding box center [1362, 65] width 96 height 29
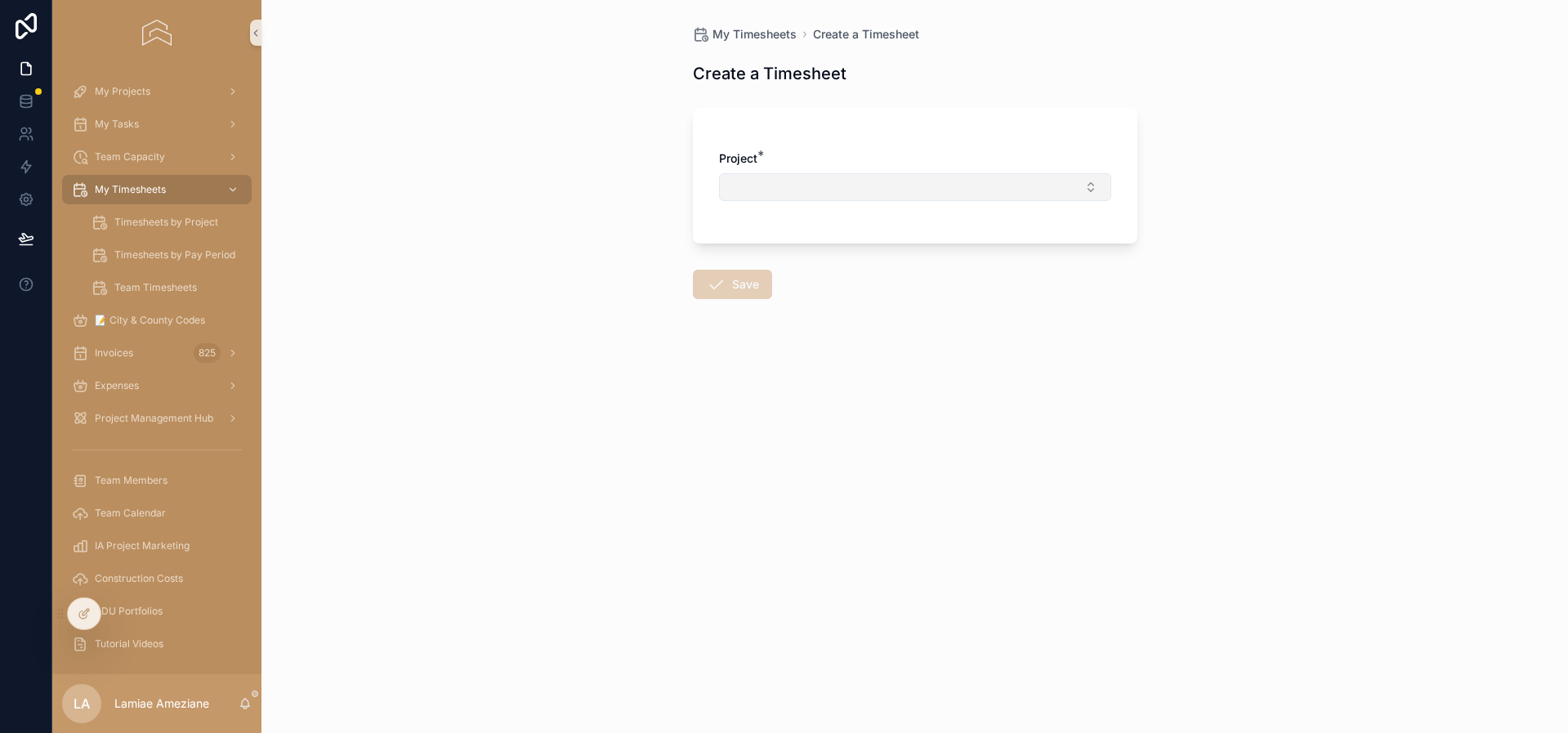
click at [974, 181] on button "Select Button" at bounding box center [916, 187] width 392 height 27
type input "***"
click at [811, 253] on span "673 60th - Custom ADU" at bounding box center [795, 251] width 130 height 16
click at [823, 253] on button "Select Button" at bounding box center [916, 257] width 392 height 27
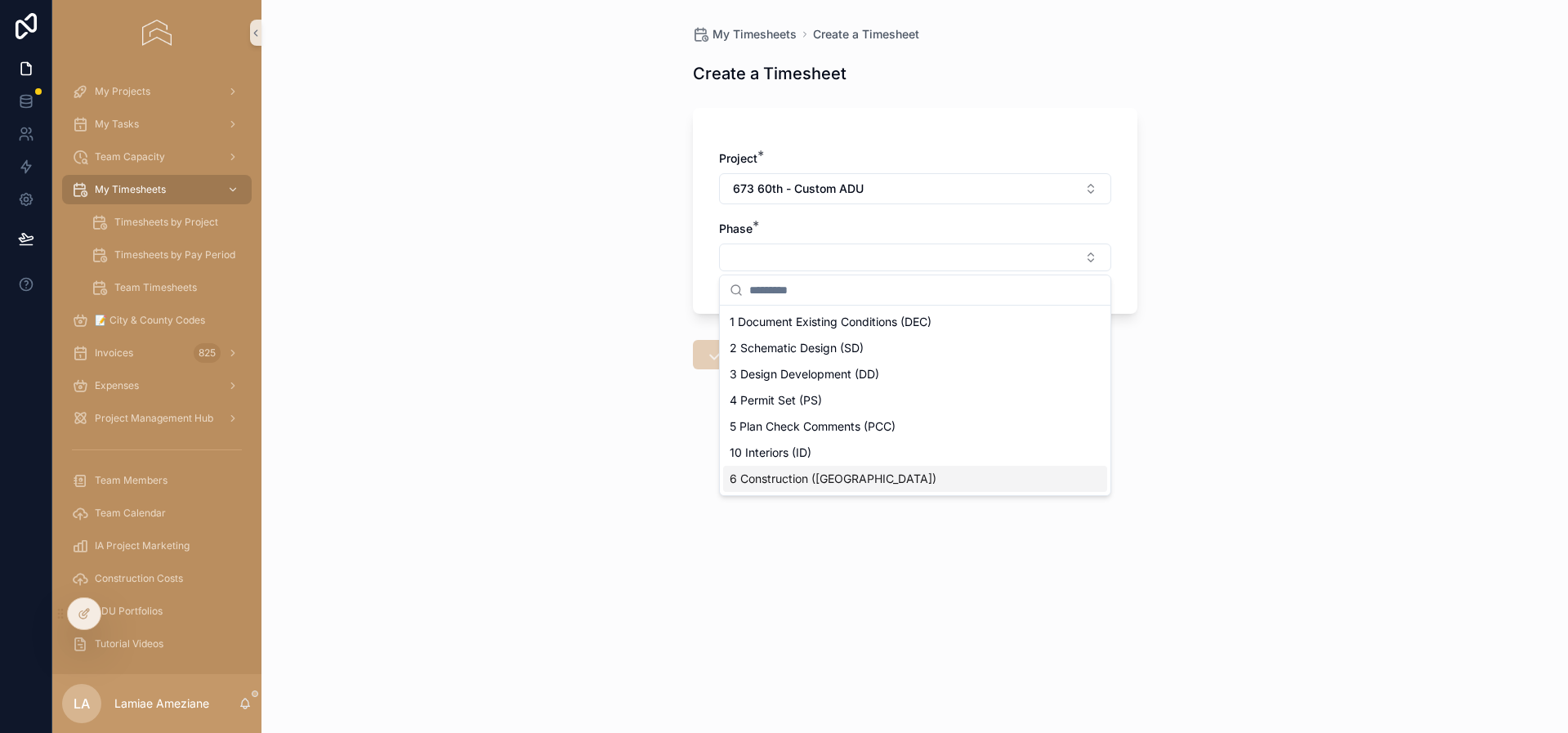
click at [840, 475] on div "6 Construction ([GEOGRAPHIC_DATA])" at bounding box center [915, 479] width 384 height 26
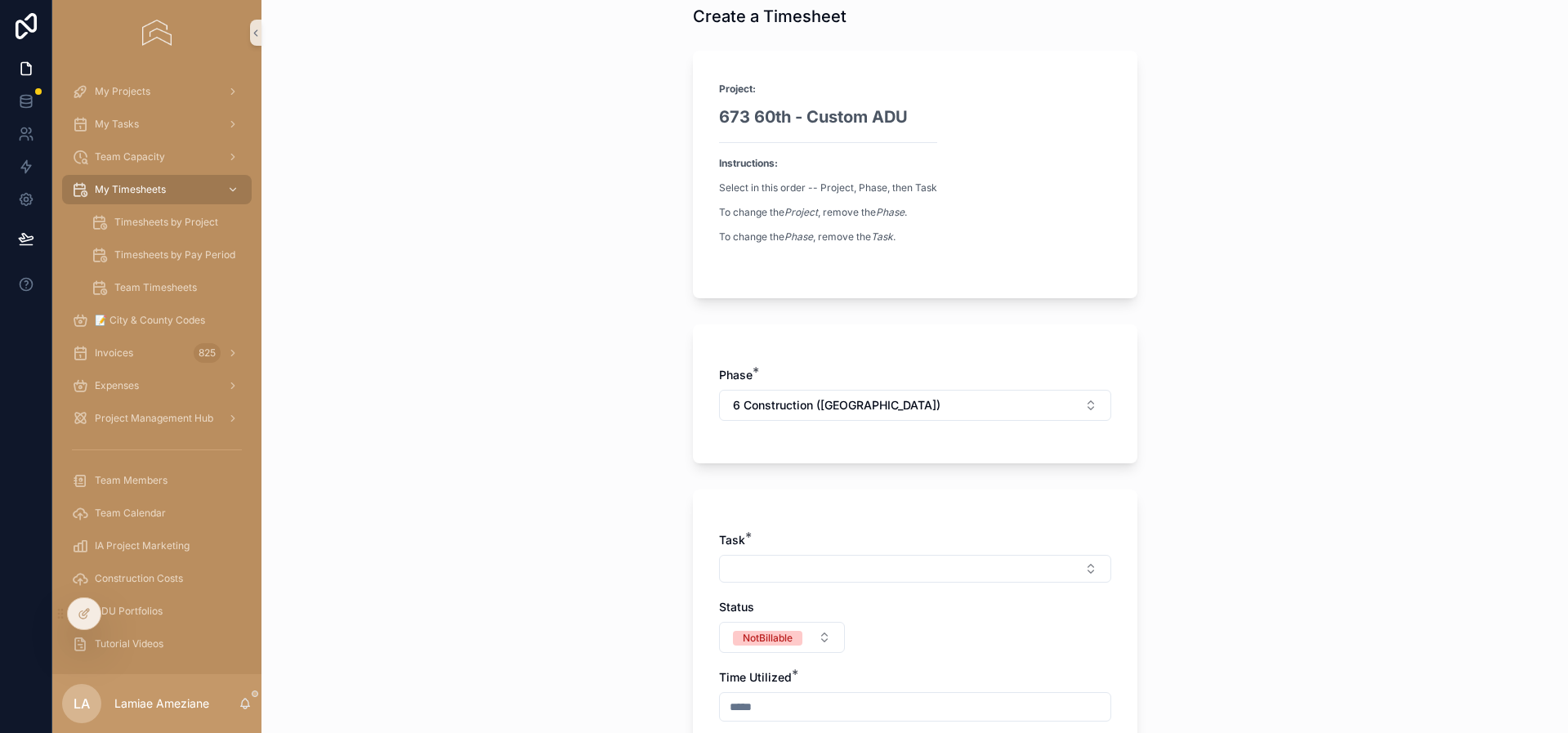
scroll to position [82, 0]
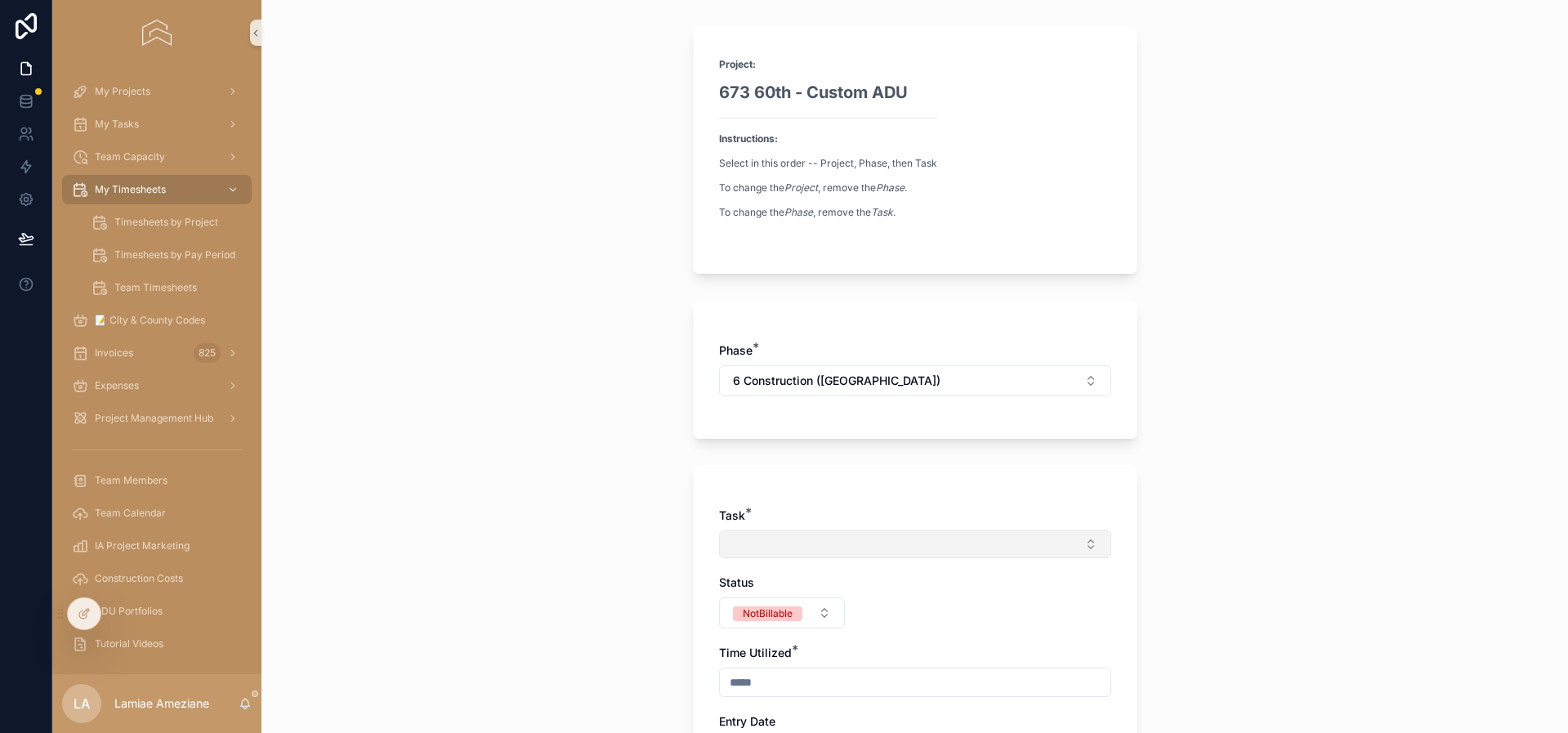
click at [794, 537] on button "Select Button" at bounding box center [916, 543] width 392 height 27
click at [814, 606] on span "Construction Administration" at bounding box center [797, 608] width 148 height 16
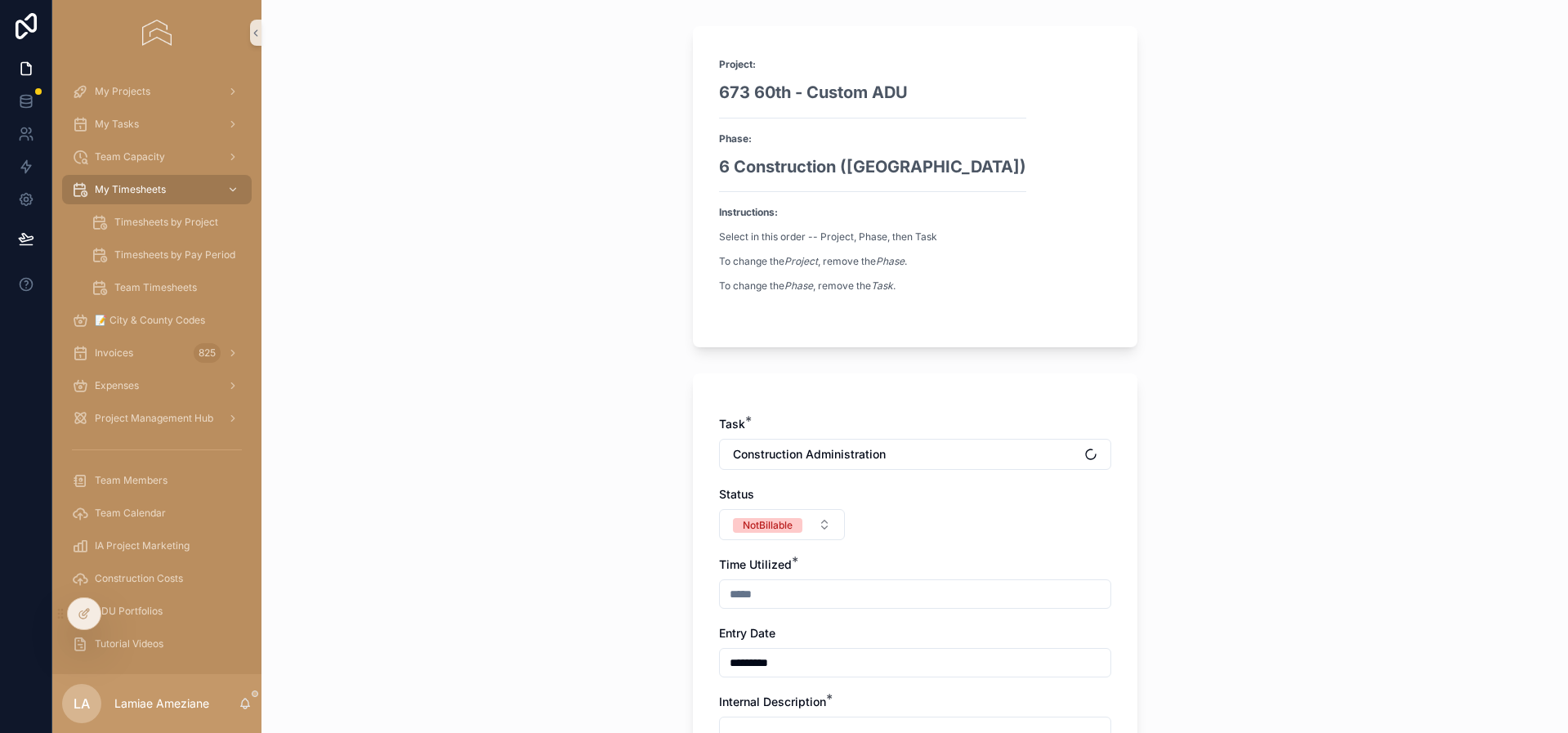
scroll to position [316, 0]
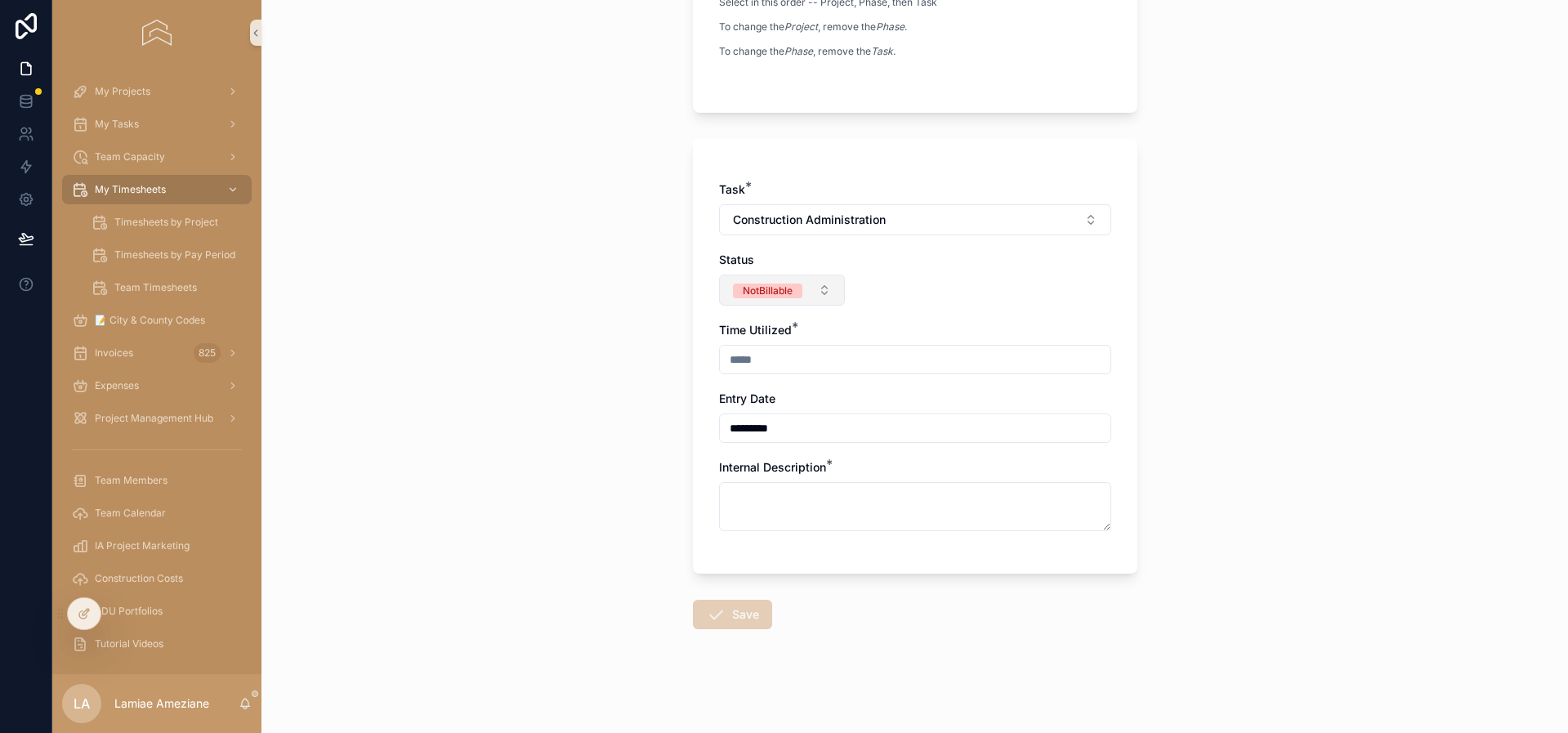
click at [793, 287] on span "NotBillable" at bounding box center [767, 292] width 70 height 15
click at [744, 374] on div "Billable" at bounding box center [775, 379] width 196 height 25
click at [804, 358] on input "scrollable content" at bounding box center [916, 359] width 390 height 23
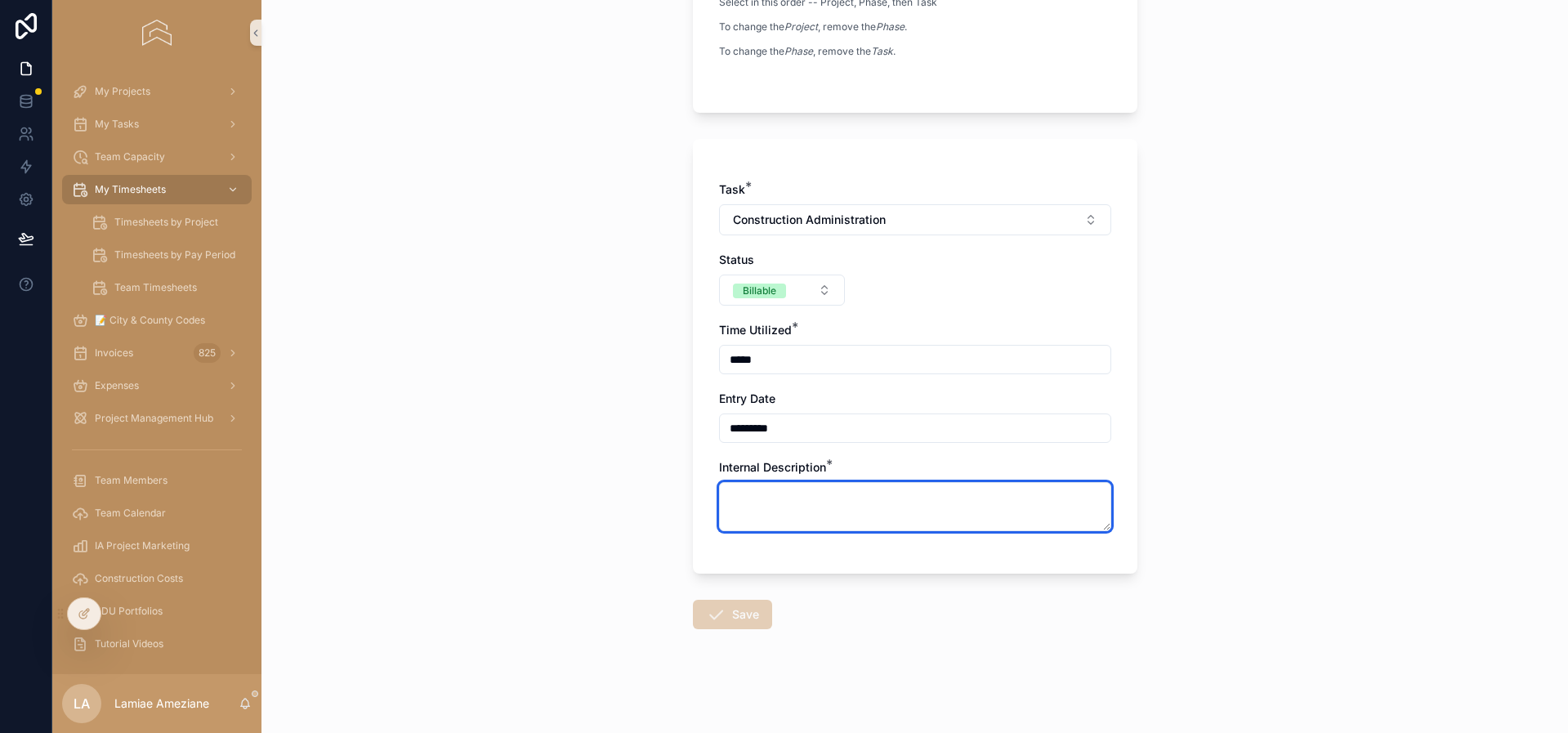
type input "****"
click at [778, 492] on textarea "scrollable content" at bounding box center [916, 507] width 392 height 49
type textarea "**********"
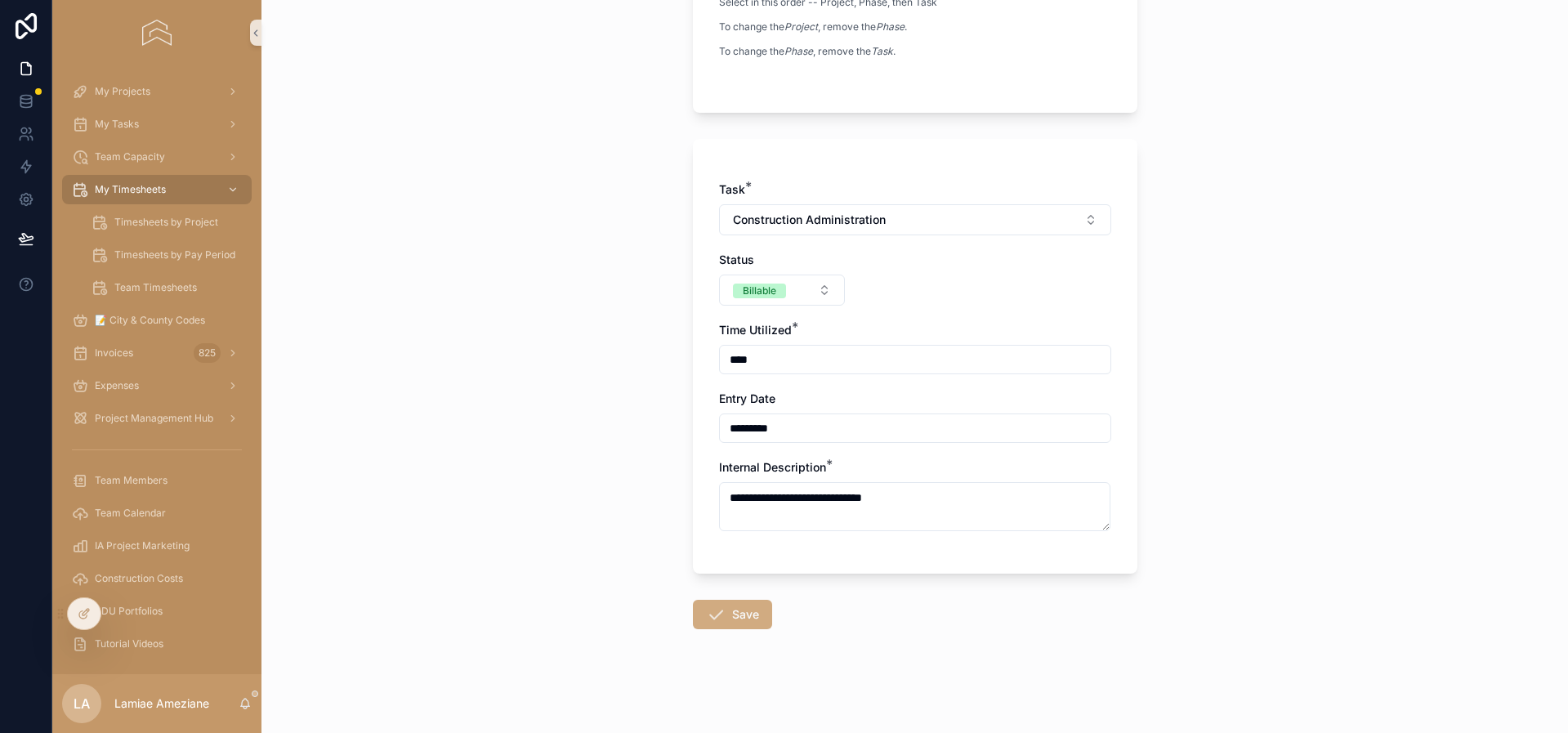
click at [738, 612] on button "Save" at bounding box center [733, 614] width 79 height 29
